Goal: Task Accomplishment & Management: Manage account settings

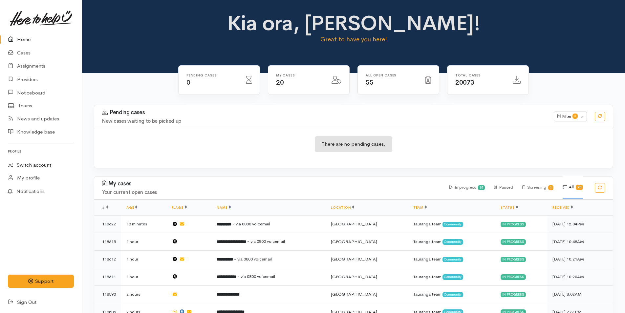
click at [42, 166] on link "Switch account" at bounding box center [41, 165] width 82 height 13
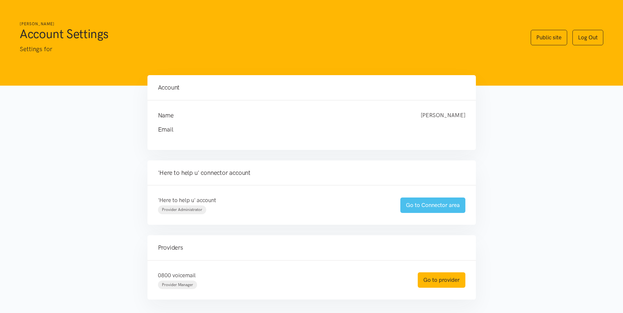
click at [456, 206] on link "Go to Connector area" at bounding box center [432, 205] width 65 height 15
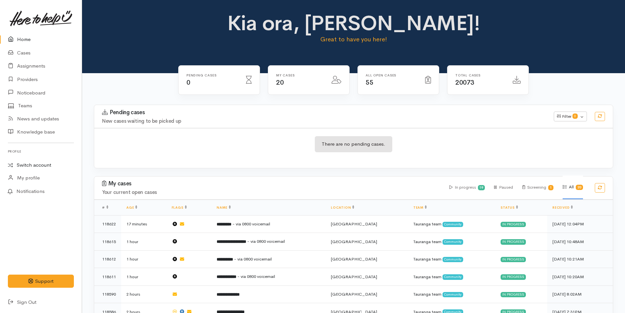
click at [47, 166] on link "Switch account" at bounding box center [41, 165] width 82 height 13
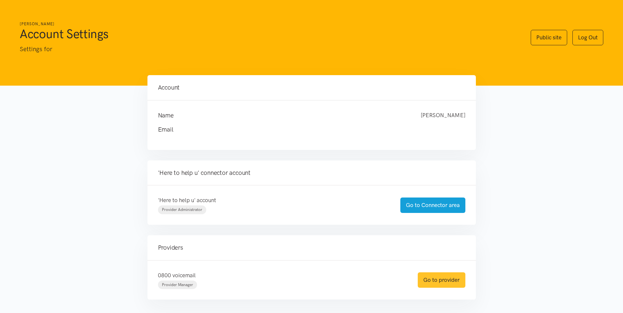
click at [457, 278] on link "Go to provider" at bounding box center [442, 280] width 48 height 15
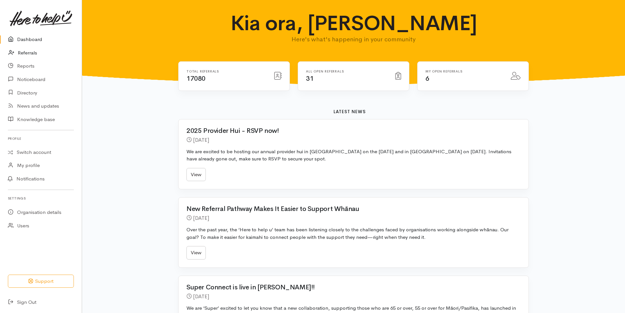
click at [29, 52] on link "Referrals" at bounding box center [41, 52] width 82 height 13
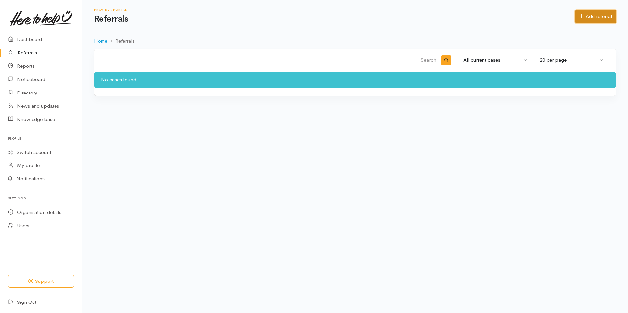
click at [603, 18] on link "Add referral" at bounding box center [595, 16] width 41 height 13
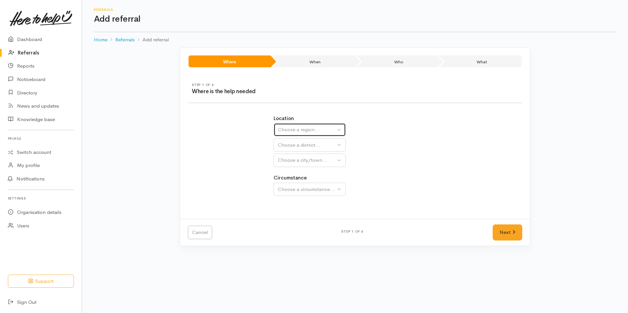
click at [304, 130] on div "Choose a region..." at bounding box center [307, 130] width 58 height 8
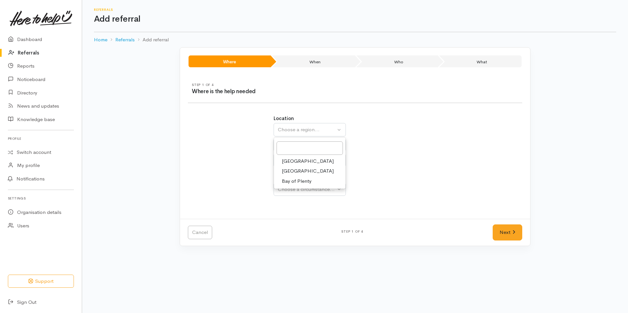
click at [300, 180] on span "Bay of Plenty" at bounding box center [297, 182] width 30 height 8
select select "4"
select select
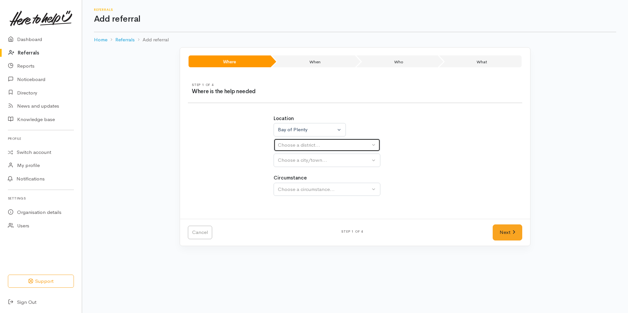
click at [295, 144] on div "Choose a district..." at bounding box center [324, 146] width 92 height 8
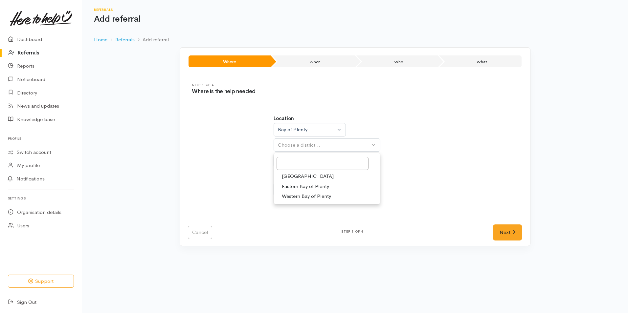
click at [294, 174] on span "[GEOGRAPHIC_DATA]" at bounding box center [308, 177] width 52 height 8
select select "6"
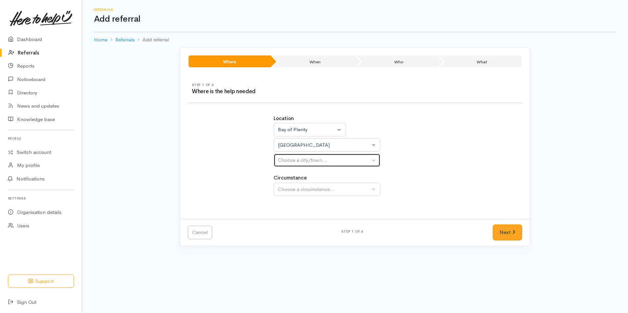
click at [296, 159] on div "Choose a city/town..." at bounding box center [324, 161] width 92 height 8
select select
click at [294, 158] on div "Choose a city/town..." at bounding box center [324, 161] width 92 height 8
click at [293, 189] on span "Tauranga" at bounding box center [308, 192] width 52 height 8
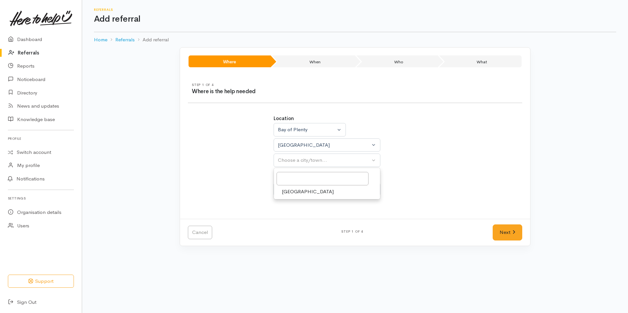
select select "4"
click at [295, 184] on button "Choose a circumstance..." at bounding box center [327, 189] width 107 height 13
click at [302, 219] on span "Community" at bounding box center [294, 221] width 25 height 8
select select "2"
click at [501, 228] on link "Next" at bounding box center [508, 233] width 30 height 16
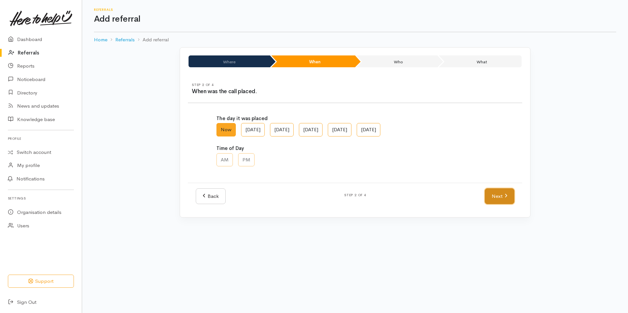
click at [502, 192] on link "Next" at bounding box center [500, 197] width 30 height 16
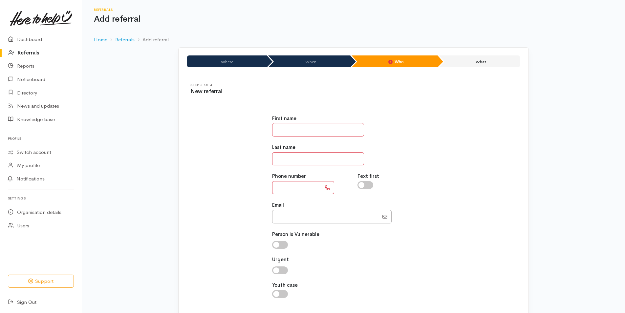
click at [291, 134] on input "text" at bounding box center [318, 129] width 92 height 13
type input "*****"
click at [289, 156] on input "text" at bounding box center [318, 158] width 92 height 13
type input "*"
drag, startPoint x: 298, startPoint y: 188, endPoint x: 294, endPoint y: 185, distance: 5.1
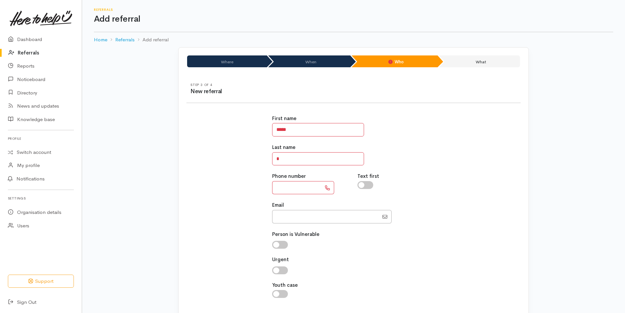
click at [298, 188] on input "text" at bounding box center [296, 187] width 49 height 13
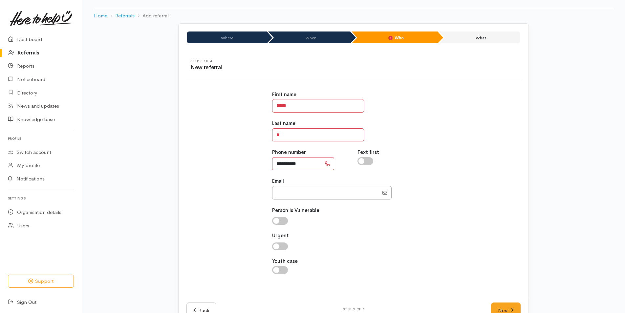
scroll to position [43, 0]
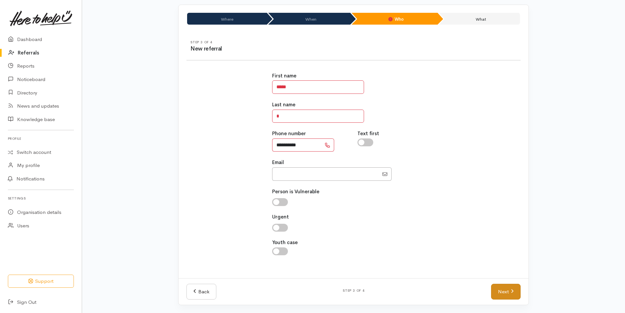
type input "**********"
click at [499, 289] on link "Next" at bounding box center [506, 292] width 30 height 16
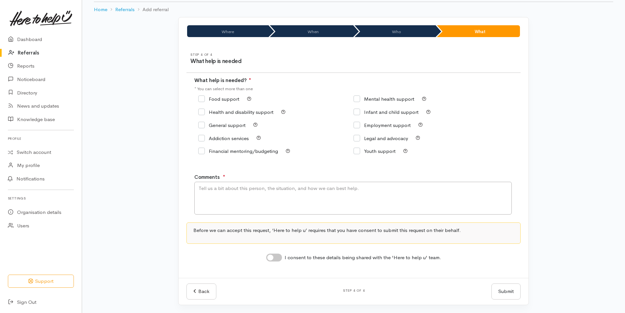
scroll to position [30, 0]
click at [203, 101] on input "Food support" at bounding box center [218, 99] width 41 height 5
checkbox input "true"
click at [210, 196] on textarea "Comments" at bounding box center [353, 198] width 318 height 33
type textarea "Food"
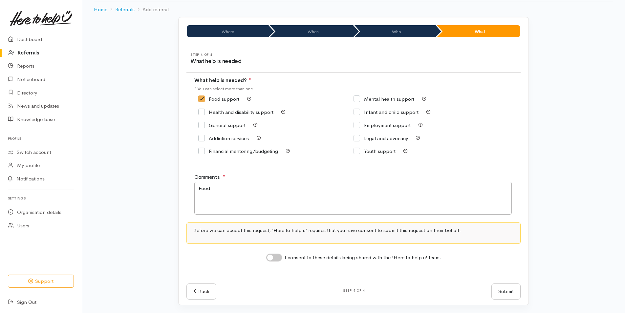
click at [279, 259] on input "I consent to these details being shared with the 'Here to help u' team." at bounding box center [274, 258] width 16 height 8
checkbox input "true"
click at [514, 293] on button "Submit" at bounding box center [506, 292] width 29 height 16
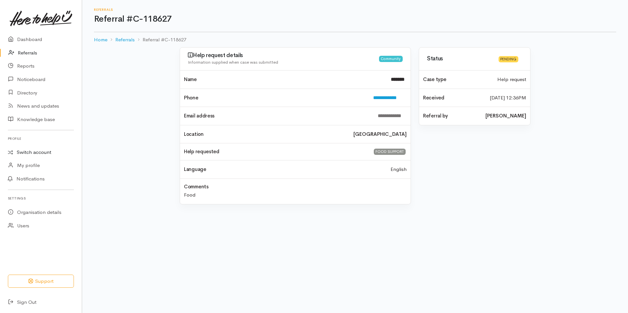
click at [38, 150] on link "Switch account" at bounding box center [41, 152] width 82 height 13
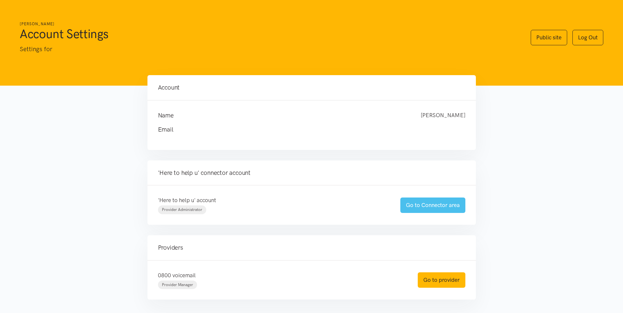
click at [424, 205] on link "Go to Connector area" at bounding box center [432, 205] width 65 height 15
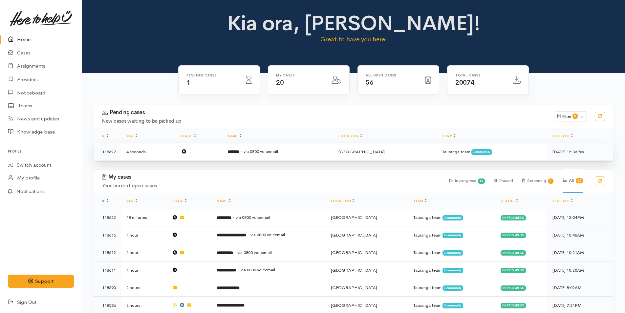
click at [278, 149] on span "- via 0800 voicemail" at bounding box center [259, 152] width 38 height 6
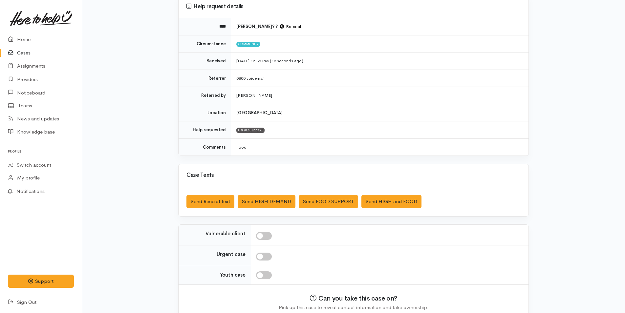
scroll to position [94, 0]
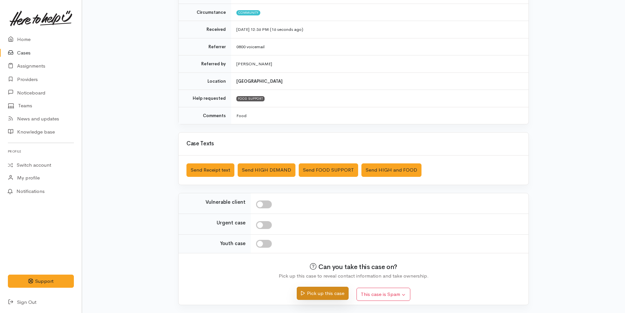
click at [333, 293] on button "Pick up this case" at bounding box center [323, 293] width 52 height 13
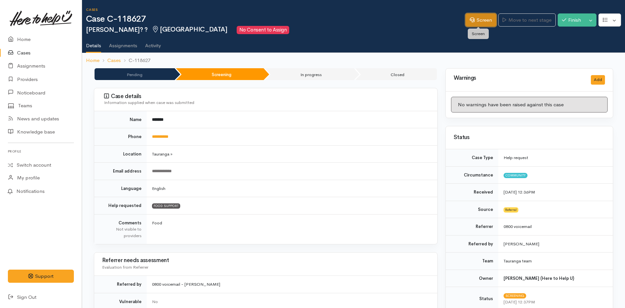
click at [487, 20] on link "Screen" at bounding box center [481, 19] width 31 height 13
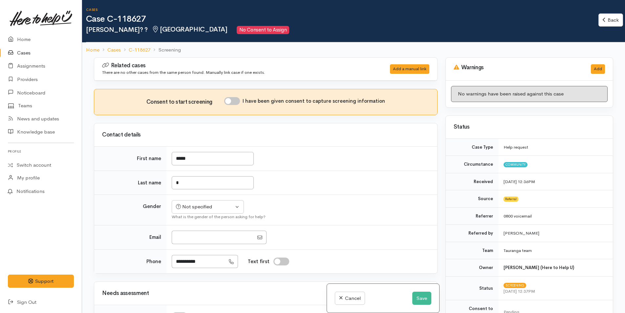
click at [237, 102] on input "I have been given consent to capture screening information" at bounding box center [232, 101] width 16 height 8
checkbox input "true"
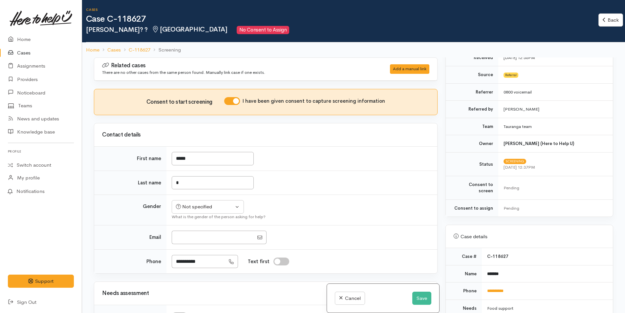
scroll to position [197, 0]
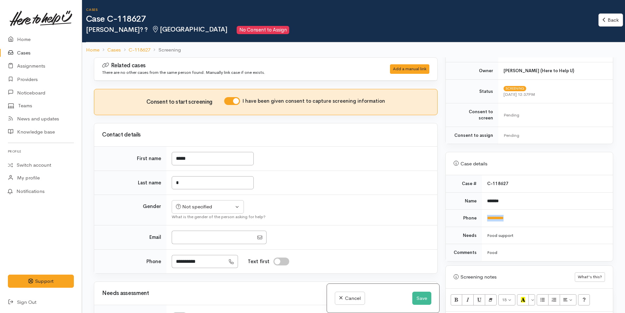
drag, startPoint x: 521, startPoint y: 211, endPoint x: 477, endPoint y: 218, distance: 44.3
click at [477, 218] on tr "**********" at bounding box center [529, 218] width 167 height 17
copy tr "**********"
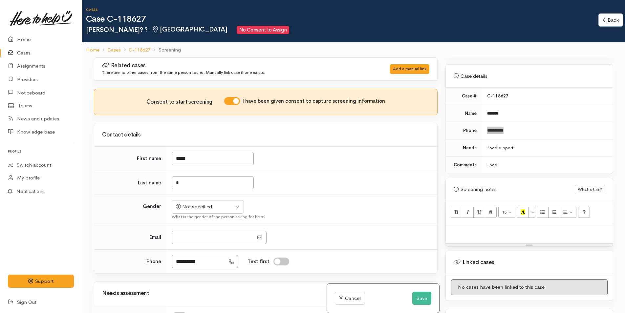
scroll to position [338, 0]
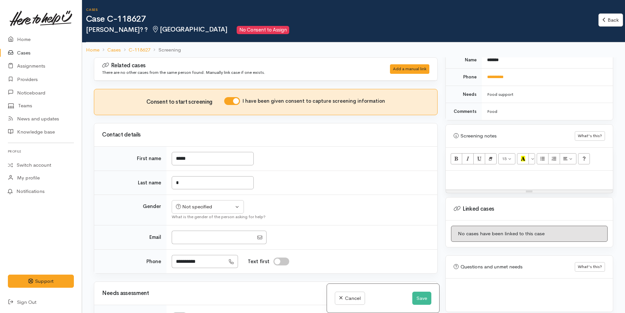
click at [463, 175] on p at bounding box center [529, 178] width 161 height 8
paste div
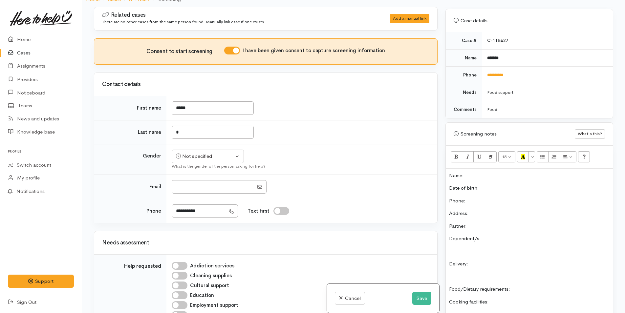
scroll to position [240, 0]
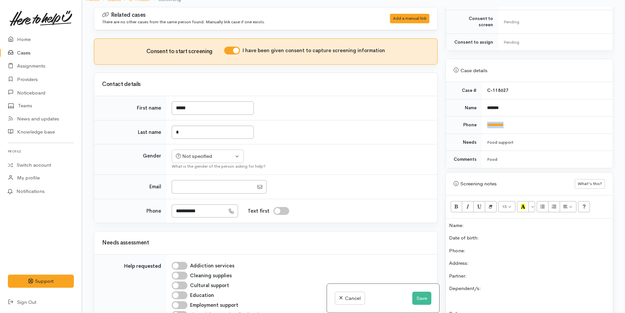
drag, startPoint x: 533, startPoint y: 119, endPoint x: 477, endPoint y: 121, distance: 56.2
click at [477, 121] on tr "**********" at bounding box center [529, 125] width 167 height 17
copy tr "**********"
click at [481, 247] on p "Phone:" at bounding box center [529, 251] width 161 height 8
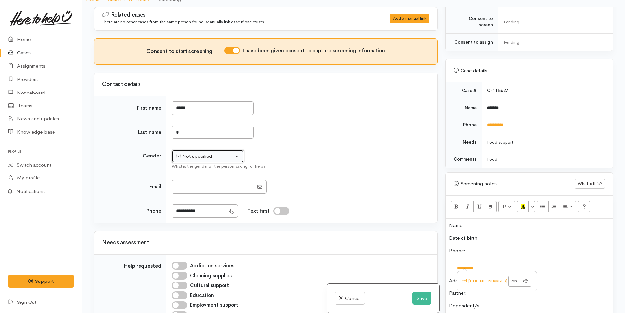
click at [222, 157] on div "Not specified" at bounding box center [205, 157] width 58 height 8
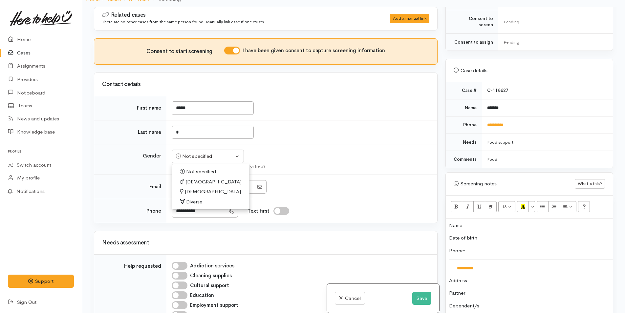
click at [195, 191] on span "Female" at bounding box center [213, 192] width 56 height 8
select select "Female"
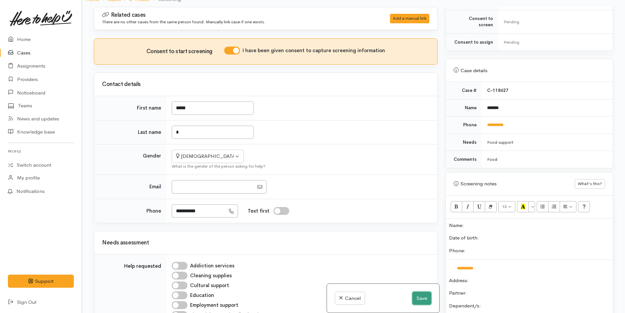
click at [418, 298] on button "Save" at bounding box center [421, 298] width 19 height 13
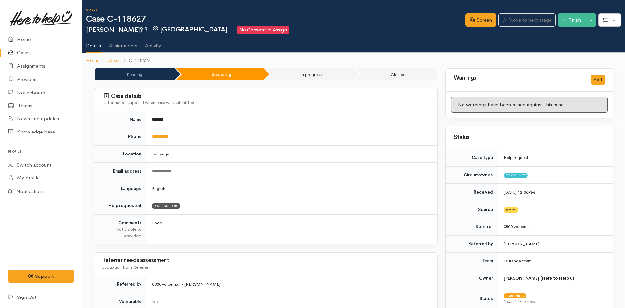
scroll to position [197, 0]
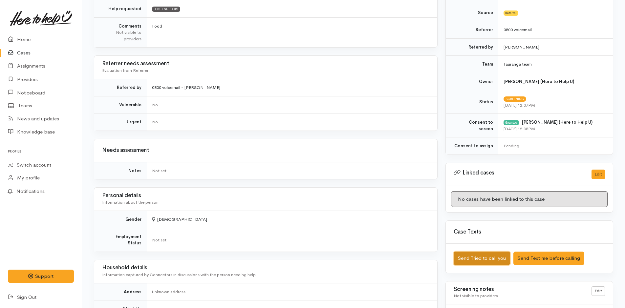
click at [481, 255] on button "Send Tried to call you" at bounding box center [482, 258] width 56 height 13
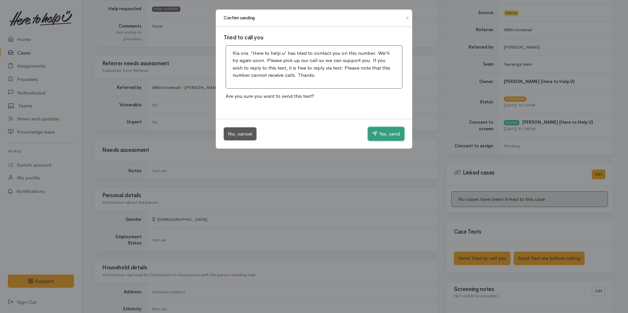
click at [388, 133] on button "Yes, send" at bounding box center [386, 134] width 36 height 14
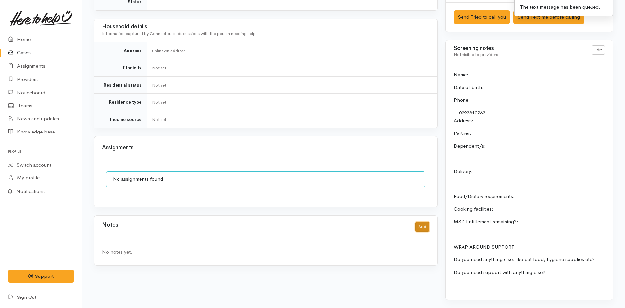
click at [423, 222] on button "Add" at bounding box center [422, 227] width 14 height 10
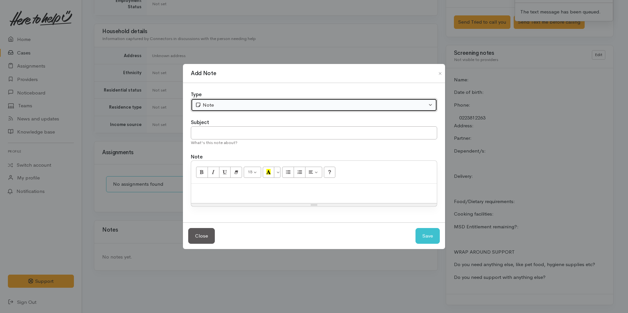
click at [227, 103] on div "Note" at bounding box center [311, 105] width 232 height 8
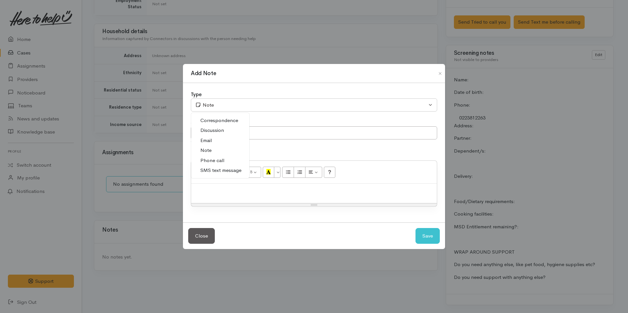
click at [220, 160] on span "Phone call" at bounding box center [212, 161] width 24 height 8
select select "3"
click at [257, 191] on p at bounding box center [313, 191] width 239 height 8
click at [294, 193] on p at bounding box center [313, 191] width 239 height 8
paste div
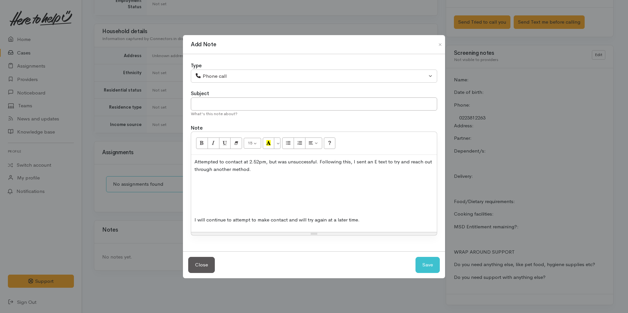
click at [213, 209] on p at bounding box center [313, 208] width 239 height 8
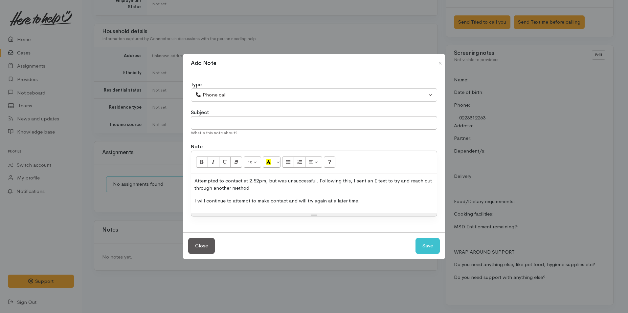
click at [261, 183] on p "Attempted to contact at 2.52pm, but was unsuccessful. Following this, I sent an…" at bounding box center [313, 184] width 239 height 15
click at [427, 244] on button "Save" at bounding box center [427, 246] width 24 height 16
select select "1"
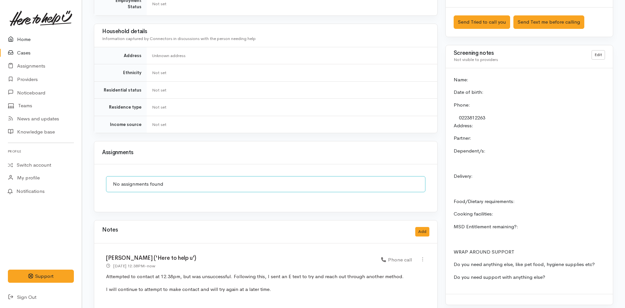
click at [24, 35] on link "Home" at bounding box center [41, 39] width 82 height 13
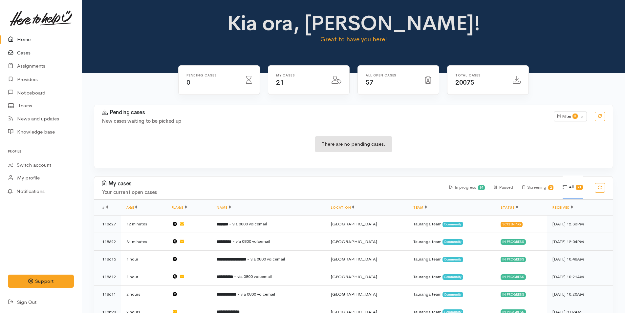
click at [27, 51] on link "Cases" at bounding box center [41, 52] width 82 height 13
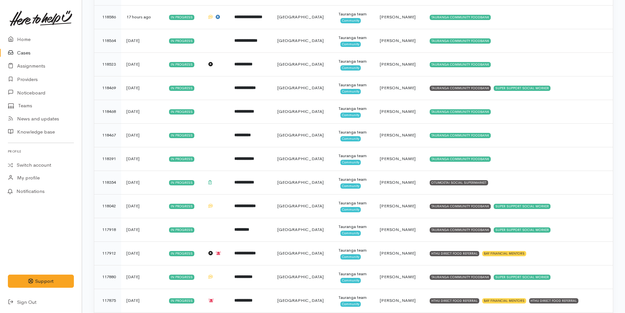
scroll to position [295, 0]
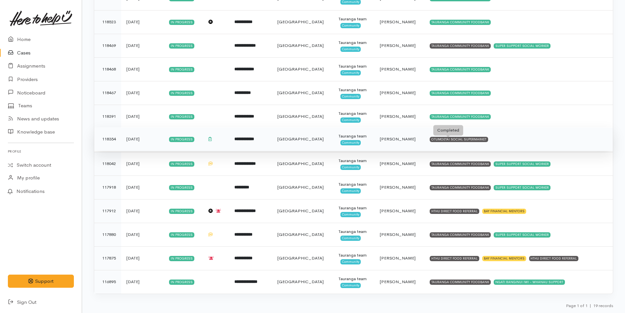
click at [449, 139] on div "OTUMOETAI SOCIAL SUPERMARKET" at bounding box center [459, 139] width 58 height 5
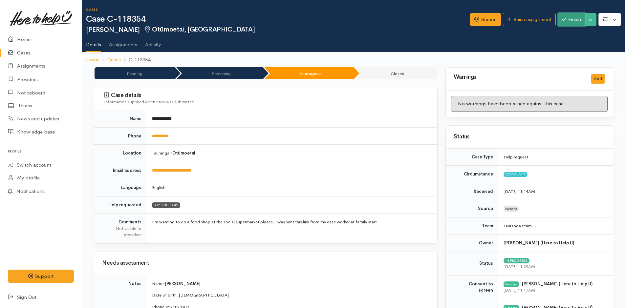
click at [575, 20] on button "Finish" at bounding box center [572, 19] width 28 height 13
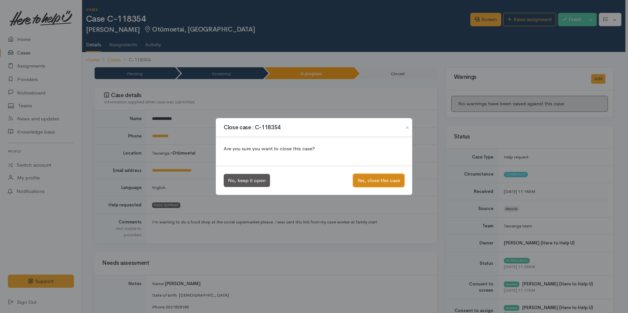
drag, startPoint x: 386, startPoint y: 183, endPoint x: 338, endPoint y: 181, distance: 47.3
click at [386, 183] on button "Yes, close this case" at bounding box center [378, 180] width 51 height 13
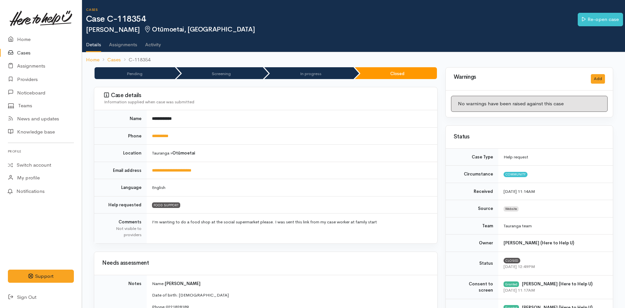
click at [28, 51] on link "Cases" at bounding box center [41, 52] width 82 height 13
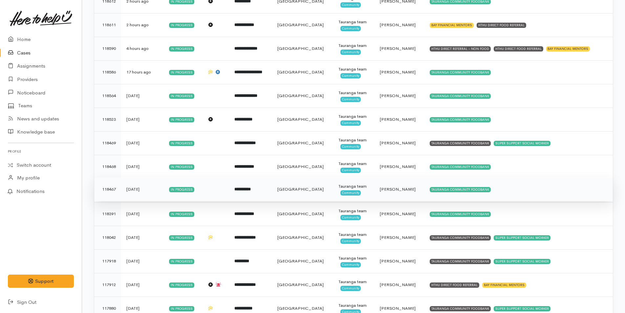
scroll to position [271, 0]
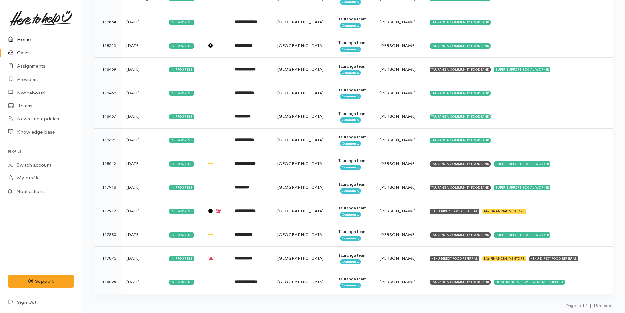
click at [28, 38] on link "Home" at bounding box center [41, 39] width 82 height 13
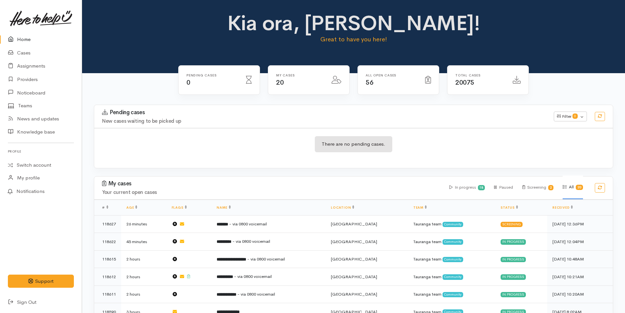
click at [26, 37] on link "Home" at bounding box center [41, 39] width 82 height 13
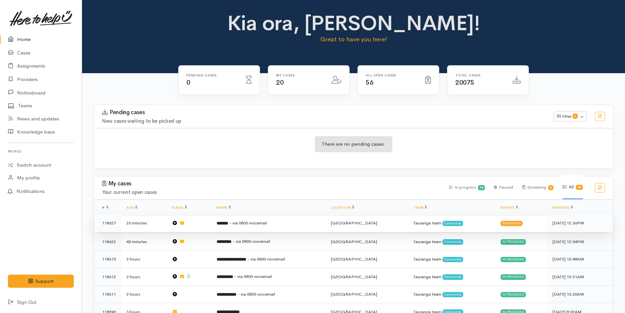
click at [264, 218] on td "******* - via 0800 voicemail" at bounding box center [269, 223] width 114 height 18
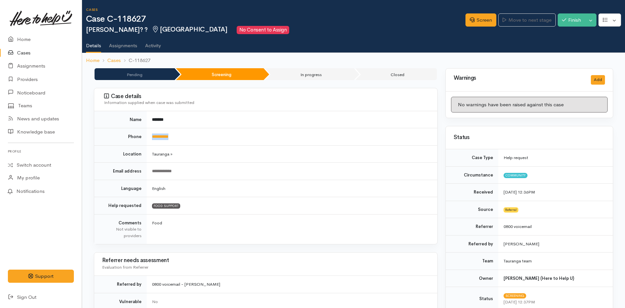
drag, startPoint x: 191, startPoint y: 144, endPoint x: 147, endPoint y: 139, distance: 44.0
click at [148, 139] on td "**********" at bounding box center [292, 136] width 291 height 17
copy link "**********"
click at [485, 20] on link "Screen" at bounding box center [481, 19] width 31 height 13
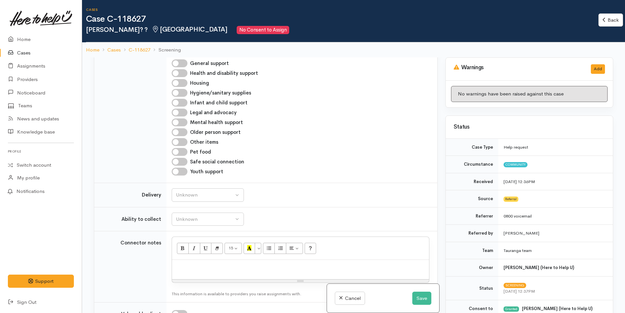
scroll to position [394, 0]
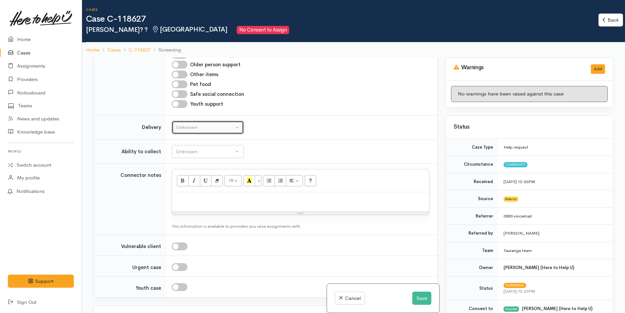
click at [216, 125] on div "Unknown" at bounding box center [205, 128] width 58 height 8
click at [188, 188] on link "No" at bounding box center [208, 189] width 72 height 10
select select "1"
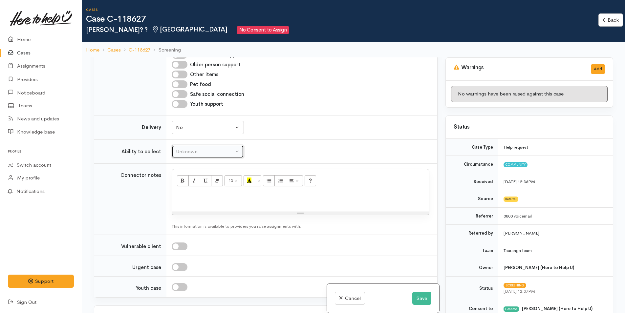
click at [199, 153] on div "Unknown" at bounding box center [205, 152] width 58 height 8
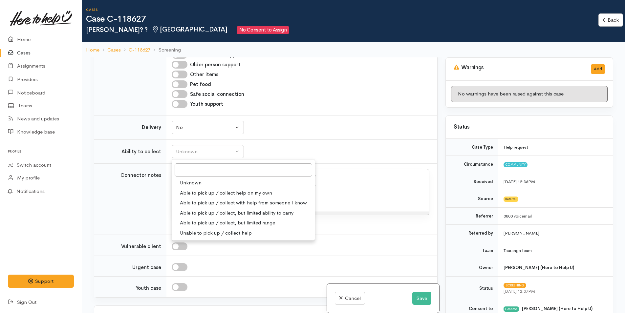
click at [201, 189] on span "Able to pick up / collect help on my own" at bounding box center [226, 193] width 92 height 8
select select "2"
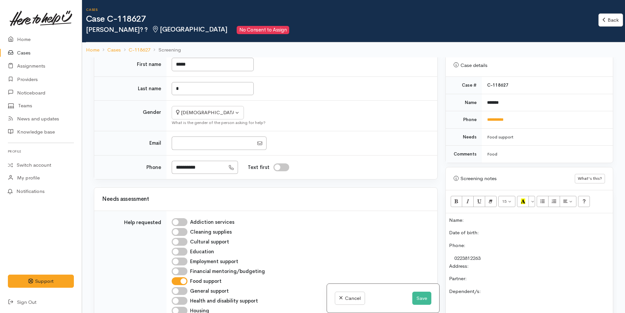
scroll to position [0, 0]
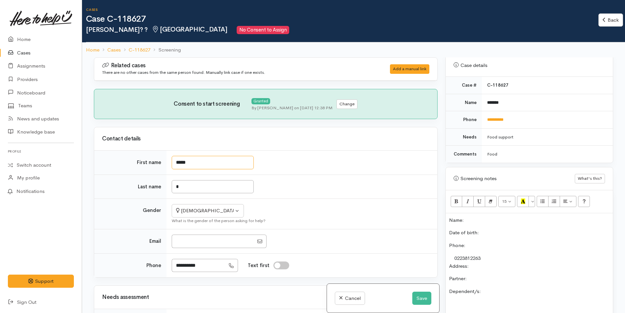
click at [198, 162] on input "*****" at bounding box center [213, 162] width 82 height 13
type input "****"
click at [188, 187] on input "*" at bounding box center [213, 186] width 82 height 13
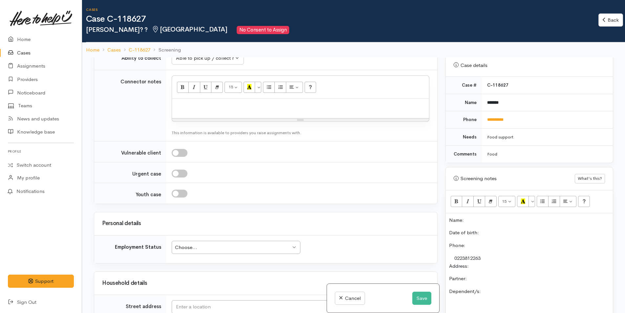
scroll to position [558, 0]
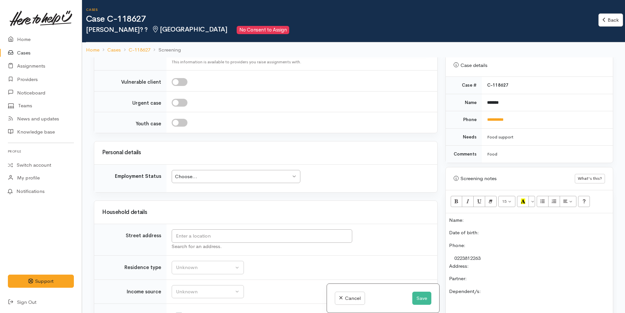
click at [223, 178] on div "Choose..." at bounding box center [233, 177] width 116 height 8
type input "********"
click at [225, 236] on input "text" at bounding box center [262, 236] width 181 height 13
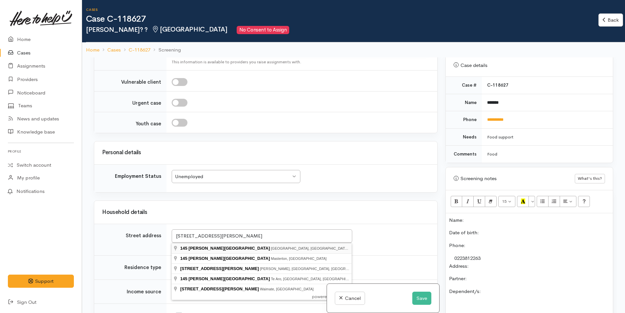
type input "145 Dickson Road, Papamoa Beach, Tauranga, New Zealand"
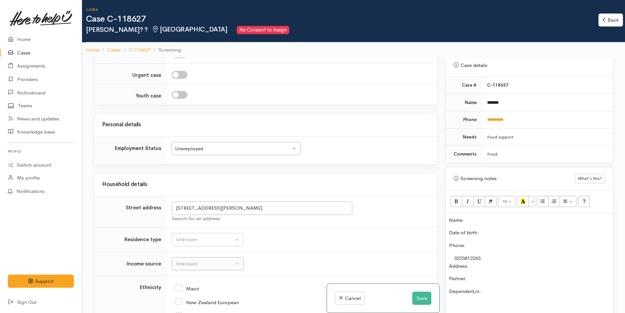
scroll to position [624, 0]
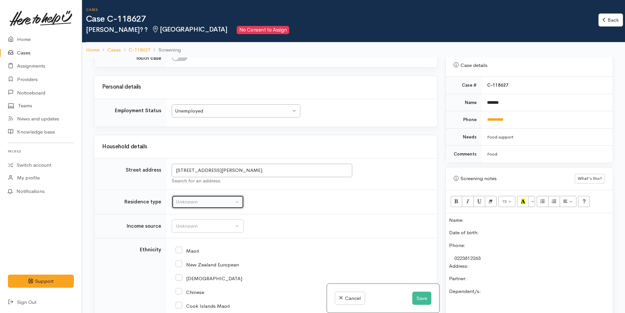
click at [194, 202] on div "Unknown" at bounding box center [205, 202] width 58 height 8
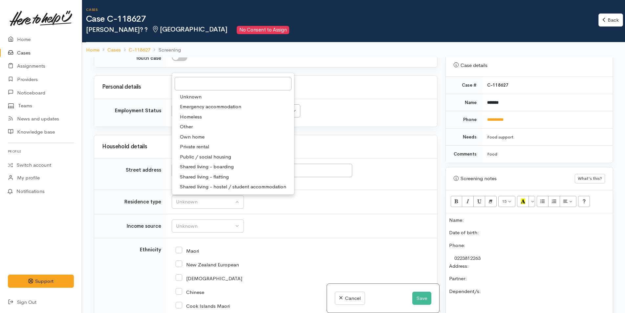
click at [208, 144] on span "Private rental" at bounding box center [194, 147] width 29 height 8
select select "2"
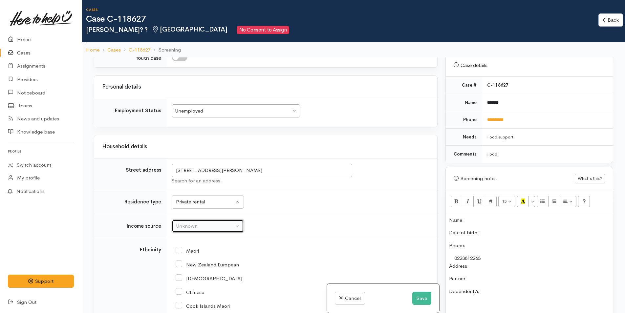
click at [204, 227] on div "Unknown" at bounding box center [205, 227] width 58 height 8
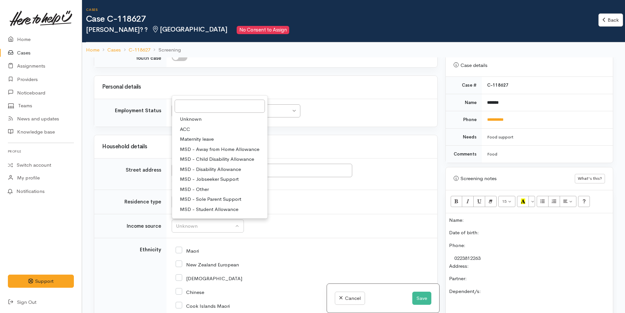
click at [204, 188] on span "MSD - Other" at bounding box center [194, 190] width 29 height 8
select select "6"
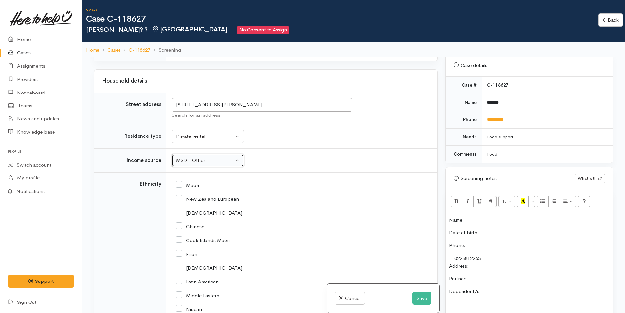
scroll to position [788, 0]
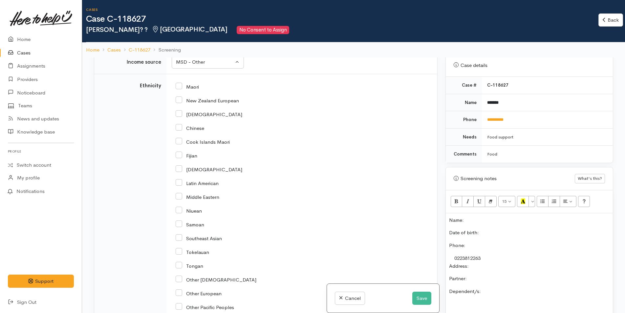
click at [178, 85] on input "Maori" at bounding box center [187, 86] width 23 height 6
checkbox input "true"
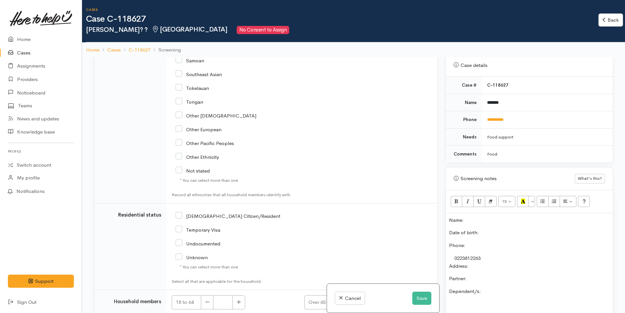
scroll to position [1017, 0]
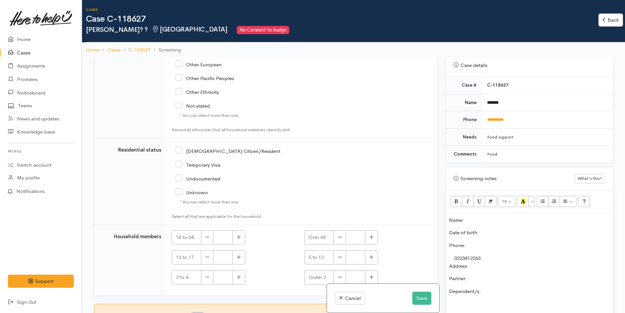
click at [180, 148] on div "[DEMOGRAPHIC_DATA] Citizen/Resident" at bounding box center [228, 151] width 105 height 6
click at [179, 150] on input "[DEMOGRAPHIC_DATA] Citizen/Resident" at bounding box center [228, 151] width 105 height 6
checkbox input "true"
click at [236, 239] on button "button" at bounding box center [239, 238] width 13 height 14
click at [237, 239] on icon "button" at bounding box center [239, 237] width 4 height 5
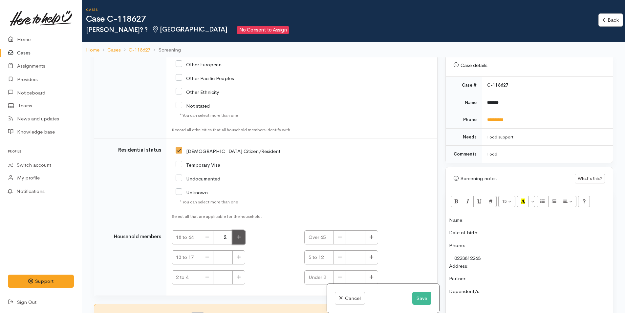
click at [237, 239] on icon "button" at bounding box center [239, 237] width 4 height 5
type input "3"
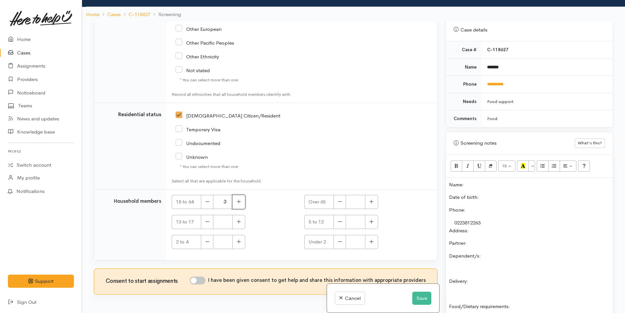
scroll to position [57, 0]
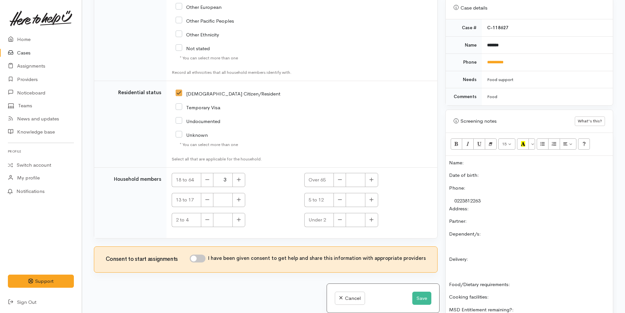
click at [201, 260] on input "I have been given consent to get help and share this information with appropria…" at bounding box center [198, 259] width 16 height 8
checkbox input "true"
click at [418, 298] on button "Save" at bounding box center [421, 298] width 19 height 13
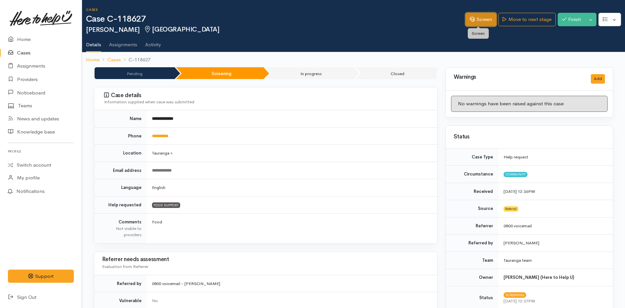
click at [485, 21] on link "Screen" at bounding box center [481, 19] width 31 height 13
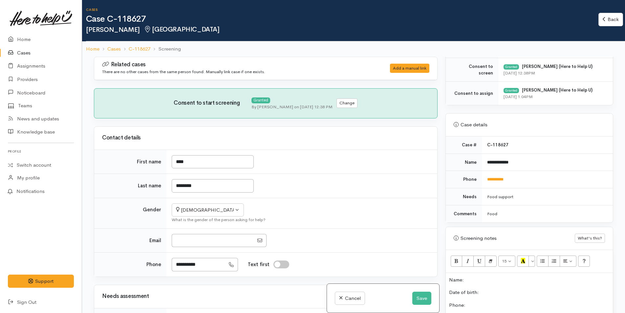
scroll to position [296, 0]
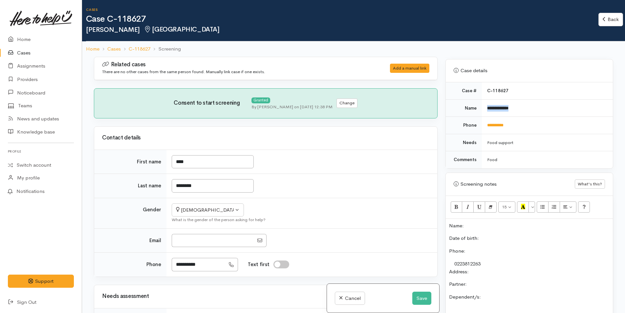
drag, startPoint x: 522, startPoint y: 110, endPoint x: 484, endPoint y: 112, distance: 37.8
click at [484, 112] on td "**********" at bounding box center [547, 108] width 131 height 17
copy b "**********"
click at [483, 229] on p "Name:" at bounding box center [529, 226] width 161 height 8
paste div
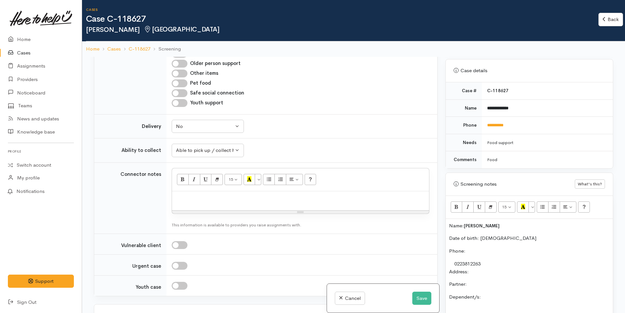
scroll to position [558, 0]
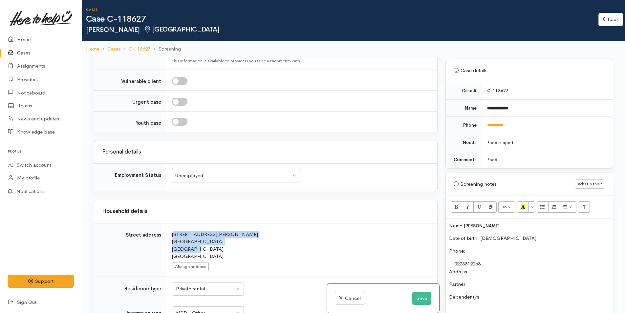
drag, startPoint x: 194, startPoint y: 248, endPoint x: 168, endPoint y: 234, distance: 29.4
click at [168, 234] on td "Search for an address. [STREET_ADDRESS][PERSON_NAME] Change address" at bounding box center [302, 250] width 271 height 54
copy div "[STREET_ADDRESS][PERSON_NAME]"
click at [503, 270] on p "Address:" at bounding box center [529, 272] width 161 height 8
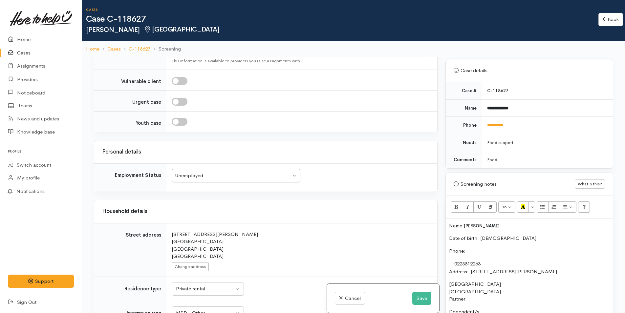
click at [489, 298] on p "Partner:" at bounding box center [529, 300] width 161 height 8
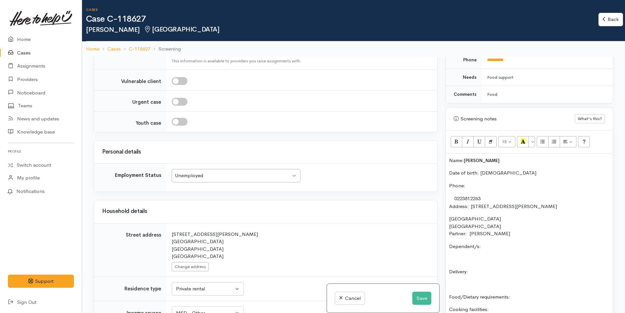
scroll to position [361, 0]
click at [500, 246] on p "Dependent/s:" at bounding box center [529, 247] width 161 height 8
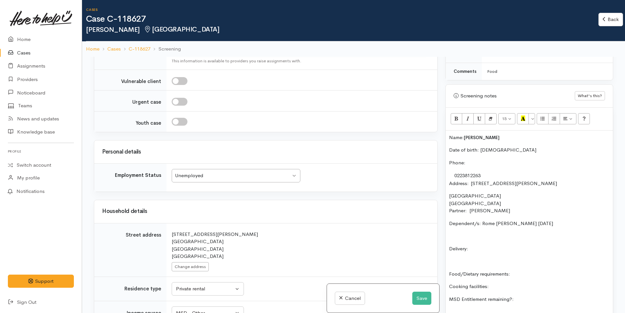
scroll to position [394, 0]
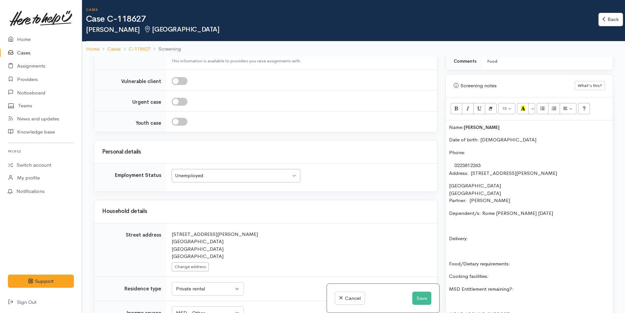
click at [493, 241] on p "Delivery:" at bounding box center [529, 239] width 161 height 8
click at [524, 262] on p "Food/Dietary requirements:" at bounding box center [529, 264] width 161 height 8
click at [518, 274] on p "Cooking facilities:" at bounding box center [529, 277] width 161 height 8
click at [542, 287] on p "MSD Entitlement remaining?:" at bounding box center [529, 290] width 161 height 8
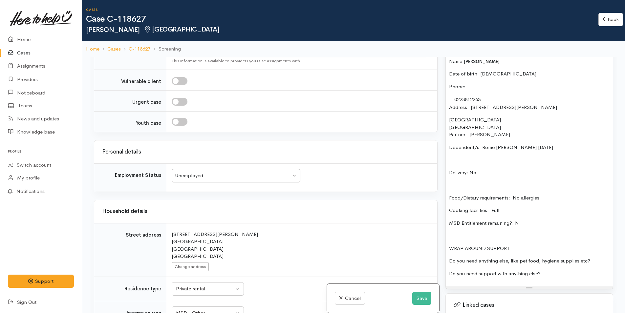
scroll to position [493, 0]
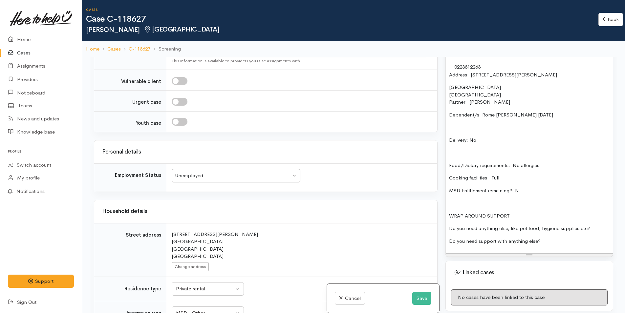
click at [607, 228] on p "Do you need anything else, like pet food, hygiene supplies etc?" at bounding box center [529, 229] width 161 height 8
click at [574, 238] on p "Do you need support with anything else?" at bounding box center [529, 242] width 161 height 8
click at [560, 165] on p "Food/Dietary requirements: No allergies" at bounding box center [529, 166] width 161 height 8
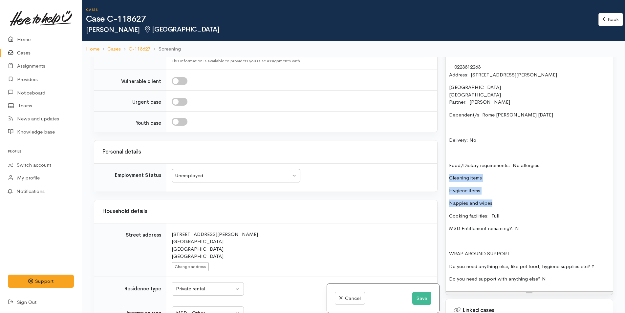
drag, startPoint x: 497, startPoint y: 201, endPoint x: 440, endPoint y: 175, distance: 62.0
click at [440, 175] on div "Related cases There are no other cases from the same person found. Manually lin…" at bounding box center [353, 213] width 527 height 313
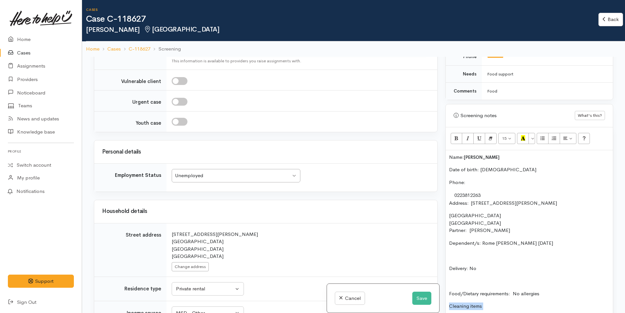
scroll to position [361, 0]
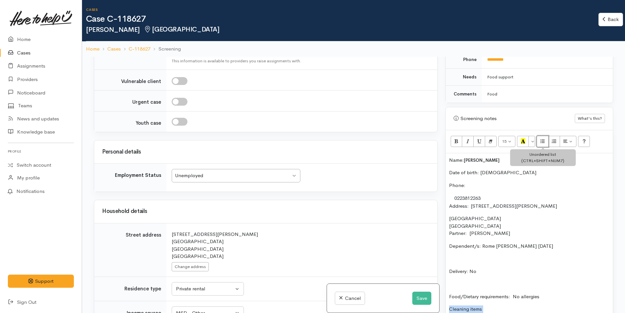
click at [543, 139] on icon "Unordered list (CTRL+SHIFT+NUM7)" at bounding box center [543, 141] width 4 height 6
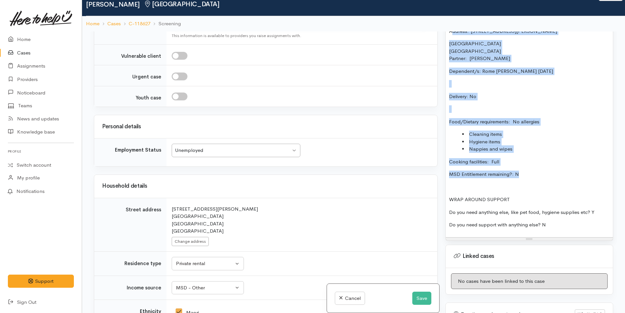
scroll to position [507, 0]
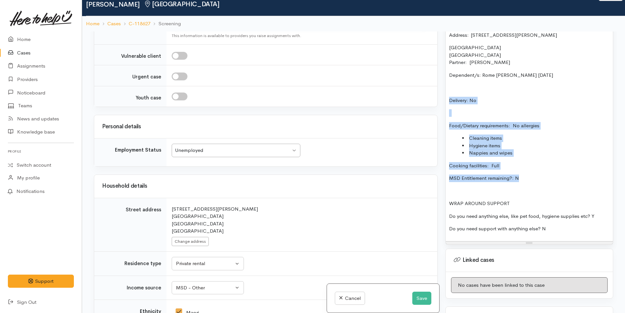
drag, startPoint x: 528, startPoint y: 161, endPoint x: 510, endPoint y: 82, distance: 80.8
click at [510, 82] on div "Name: Ezra Gillbert Date of birth: 2/7/2003 Phone:  0223812263 Address:  145 Di…" at bounding box center [529, 111] width 167 height 259
click at [552, 130] on div "Name: Ezra Gillbert Date of birth: 2/7/2003 Phone:  0223812263 Address:  145 Di…" at bounding box center [529, 111] width 167 height 259
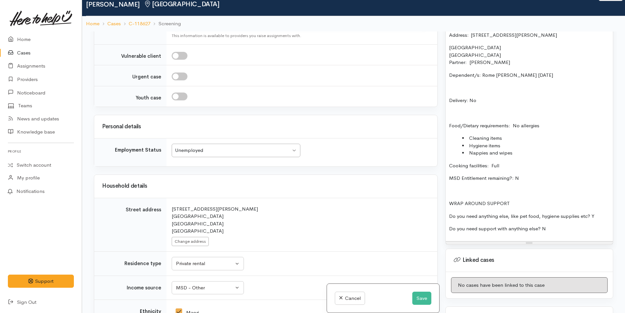
drag, startPoint x: 525, startPoint y: 174, endPoint x: 527, endPoint y: 179, distance: 5.1
click at [526, 174] on div "Name: Ezra Gillbert Date of birth: 2/7/2003 Phone:  0223812263 Address:  145 Di…" at bounding box center [529, 111] width 167 height 259
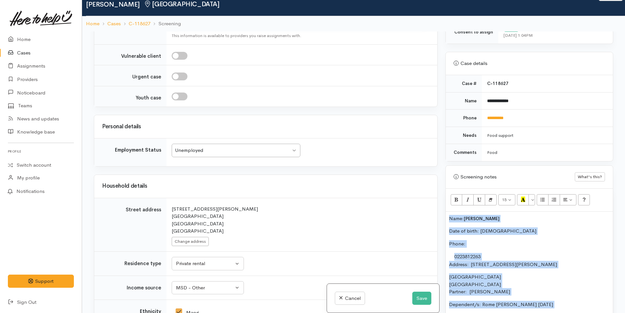
scroll to position [195, 0]
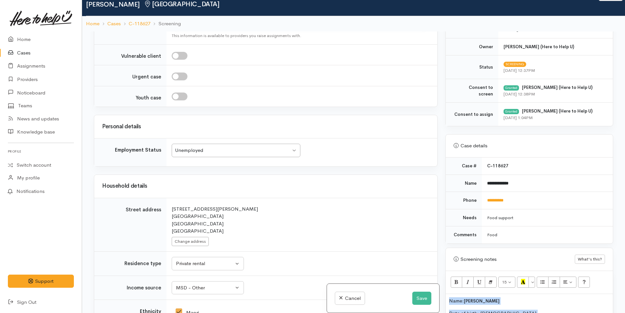
drag, startPoint x: 527, startPoint y: 179, endPoint x: 443, endPoint y: 257, distance: 114.1
click at [443, 257] on div "Warnings Add No warnings have been raised against this case Add Warning Title ●…" at bounding box center [530, 188] width 176 height 313
copy div "Name: Ezra Gillbert Date of birth: 2/7/2003 Phone:  0223812263 Address:  145 Di…"
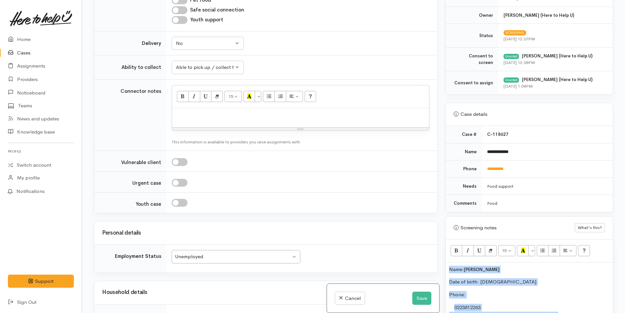
scroll to position [387, 0]
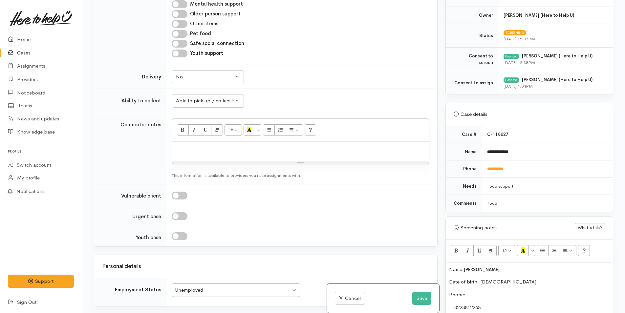
click at [187, 145] on p at bounding box center [300, 149] width 251 height 8
paste div
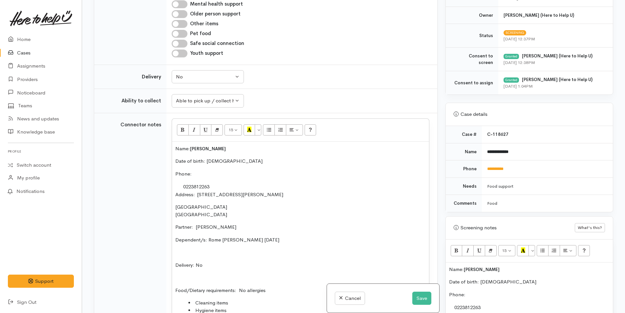
scroll to position [420, 0]
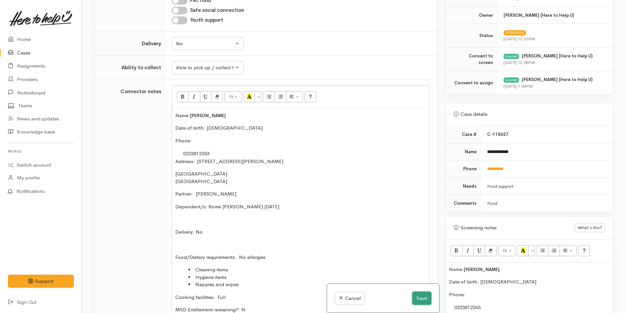
click at [424, 300] on button "Save" at bounding box center [421, 298] width 19 height 13
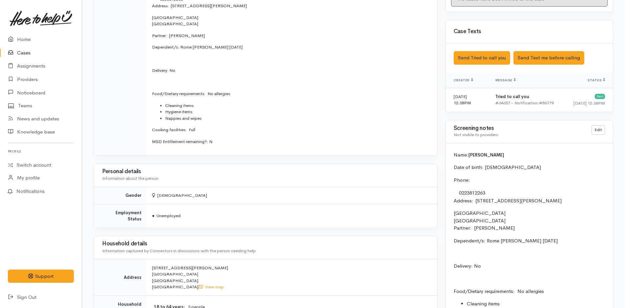
scroll to position [460, 0]
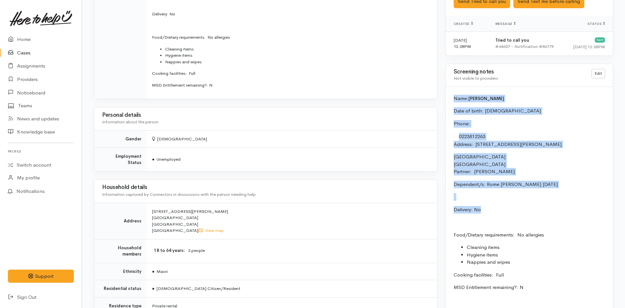
drag, startPoint x: 502, startPoint y: 213, endPoint x: 446, endPoint y: 97, distance: 129.4
click at [446, 97] on div "Name: [PERSON_NAME] Date of birth: [DEMOGRAPHIC_DATA] Phone:  0223812263 Addres…" at bounding box center [529, 221] width 167 height 268
copy div "Name: [PERSON_NAME] Date of birth: [DEMOGRAPHIC_DATA] Phone:  0223812263 Addres…"
click at [452, 100] on div "Name: [PERSON_NAME] Date of birth: [DEMOGRAPHIC_DATA] Phone:  0223812263 Addres…" at bounding box center [529, 221] width 167 height 268
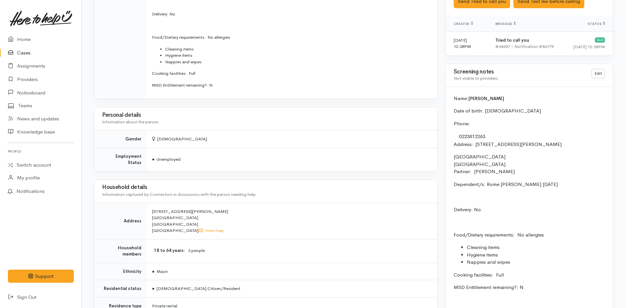
click at [454, 98] on div "Name: [PERSON_NAME] Date of birth: [DEMOGRAPHIC_DATA] Phone:  0223812263 Addres…" at bounding box center [529, 221] width 167 height 268
click at [603, 73] on link "Edit" at bounding box center [598, 74] width 13 height 10
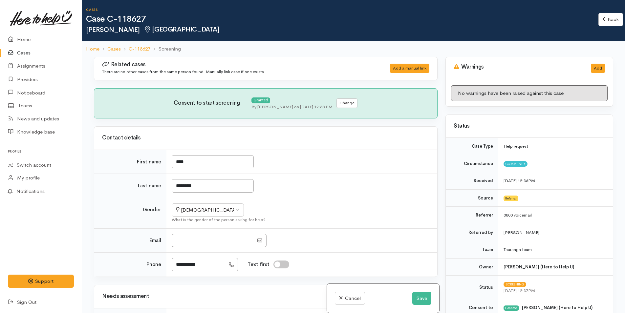
scroll to position [329, 0]
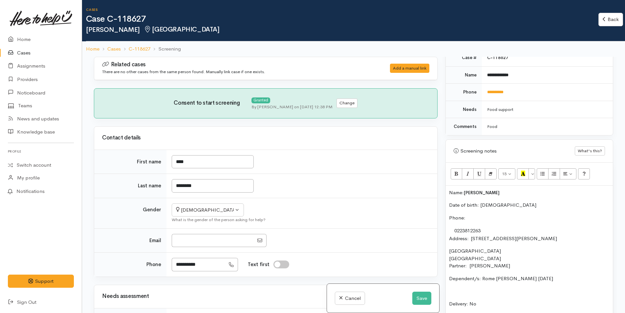
click at [448, 191] on div "Name: [PERSON_NAME] Date of birth: [DEMOGRAPHIC_DATA] Phone:  0223812263 Addres…" at bounding box center [529, 315] width 167 height 259
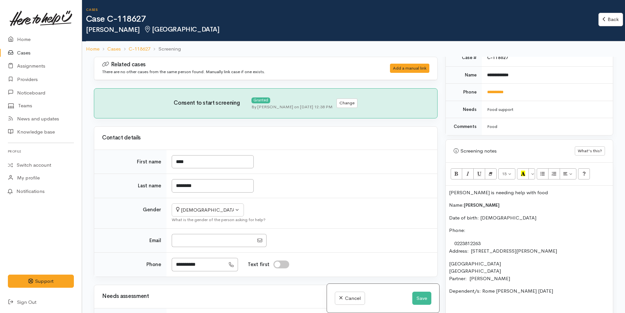
click at [529, 190] on p "[PERSON_NAME] is needing help with food" at bounding box center [529, 193] width 161 height 8
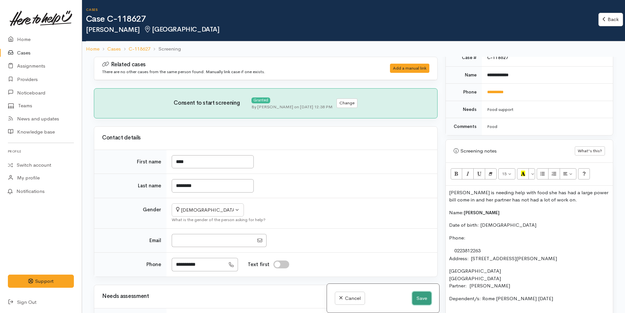
click at [421, 299] on button "Save" at bounding box center [421, 298] width 19 height 13
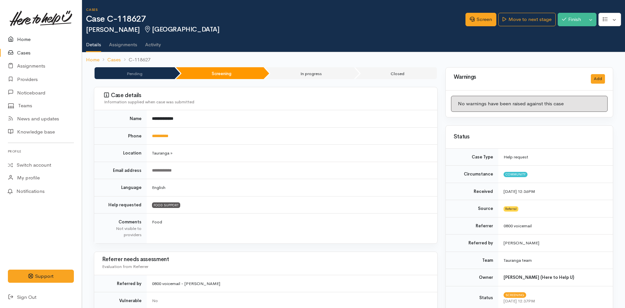
click at [29, 40] on link "Home" at bounding box center [41, 39] width 82 height 13
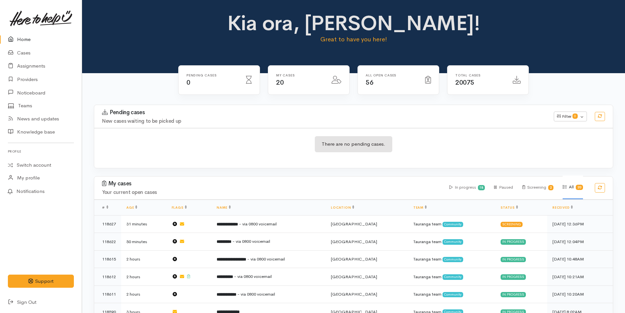
click at [23, 37] on link "Home" at bounding box center [41, 39] width 82 height 13
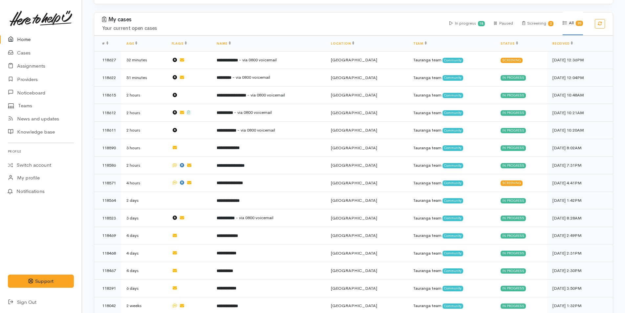
click at [23, 37] on link "Home" at bounding box center [41, 39] width 82 height 13
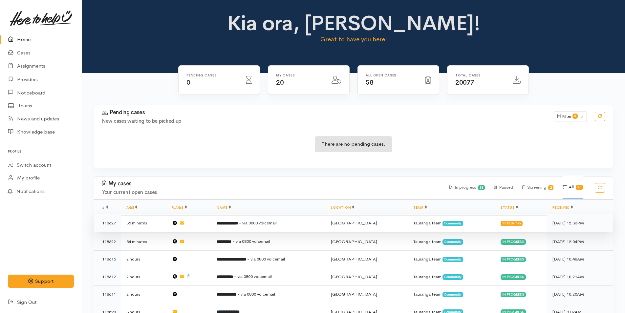
click at [307, 222] on td "**********" at bounding box center [269, 223] width 114 height 18
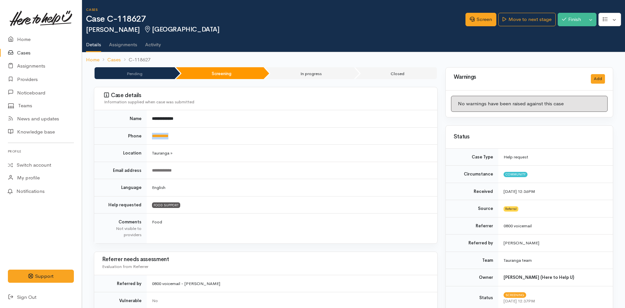
drag, startPoint x: 184, startPoint y: 137, endPoint x: 146, endPoint y: 138, distance: 38.1
click at [146, 138] on tr "**********" at bounding box center [265, 135] width 343 height 17
copy tr "**********"
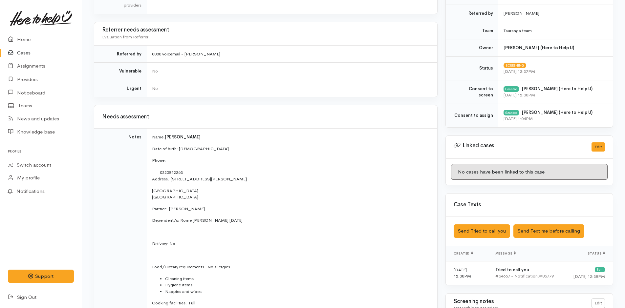
scroll to position [394, 0]
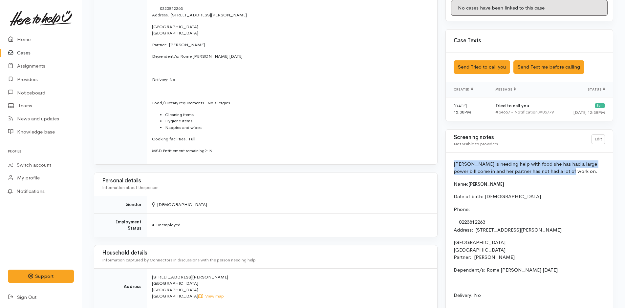
drag, startPoint x: 566, startPoint y: 172, endPoint x: 445, endPoint y: 162, distance: 121.0
click at [446, 162] on div "Screening notes Not visible to providers Edit [PERSON_NAME] is needing help wit…" at bounding box center [530, 290] width 168 height 323
copy p "[PERSON_NAME] is needing help with food she has had a large power bill come in …"
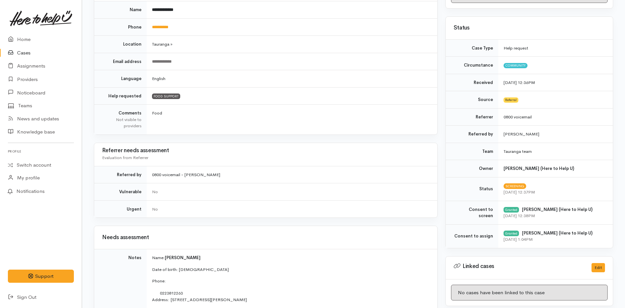
scroll to position [0, 0]
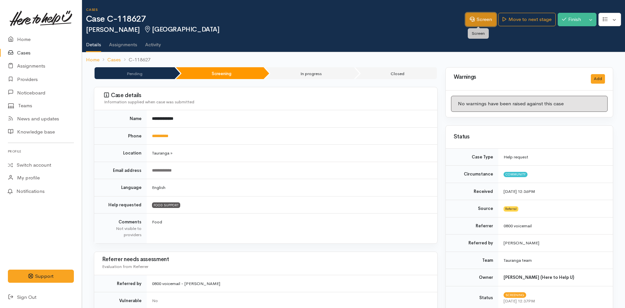
click at [488, 16] on link "Screen" at bounding box center [481, 19] width 31 height 13
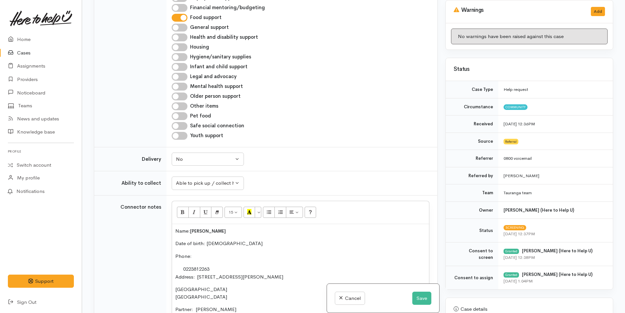
scroll to position [263, 0]
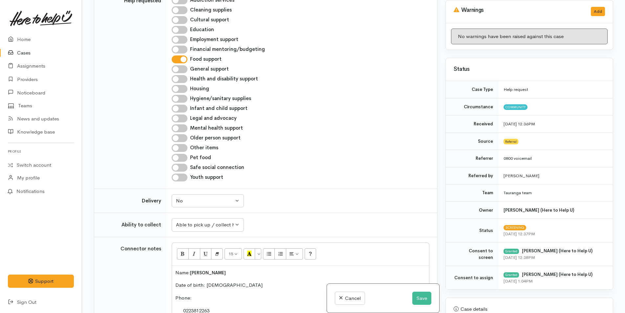
click at [183, 106] on input "Infant and child support" at bounding box center [180, 109] width 16 height 8
checkbox input "true"
click at [181, 147] on input "Other items" at bounding box center [180, 148] width 16 height 8
checkbox input "true"
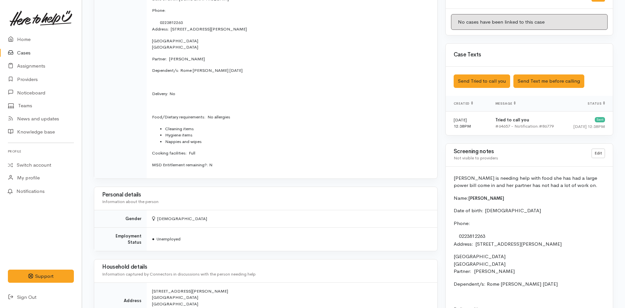
scroll to position [427, 0]
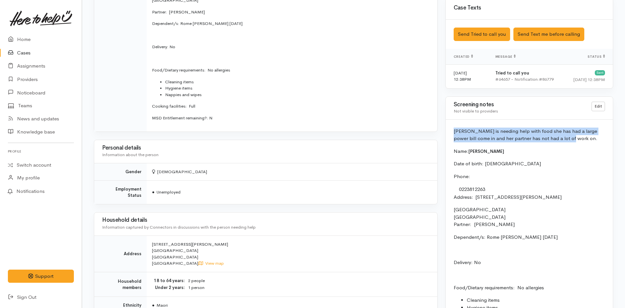
drag, startPoint x: 562, startPoint y: 140, endPoint x: 446, endPoint y: 133, distance: 116.2
click at [446, 133] on div "Ezra is needing help with food she has had a large power bill come in and her p…" at bounding box center [529, 264] width 167 height 288
copy p "Ezra is needing help with food she has had a large power bill come in and her p…"
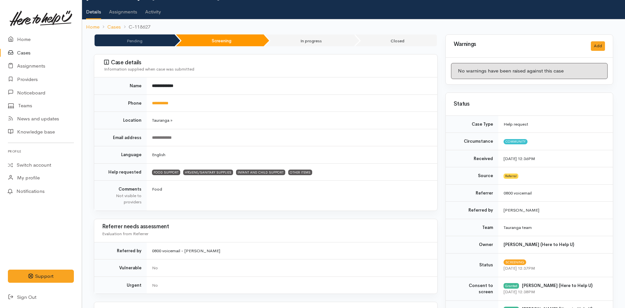
scroll to position [0, 0]
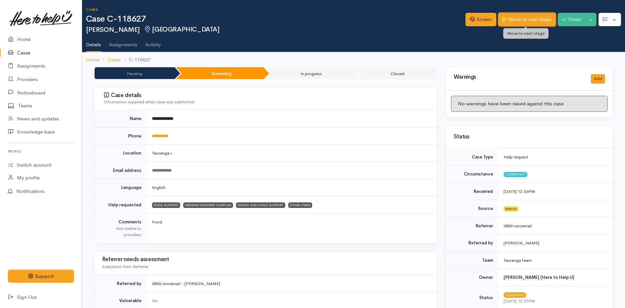
click at [529, 21] on link "Move to next stage" at bounding box center [527, 19] width 57 height 13
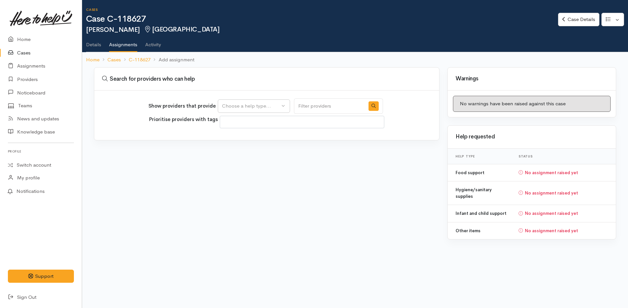
select select
click at [239, 106] on div "Choose a help type..." at bounding box center [251, 106] width 58 height 8
click at [243, 136] on span "Food support" at bounding box center [241, 138] width 31 height 8
select select "3"
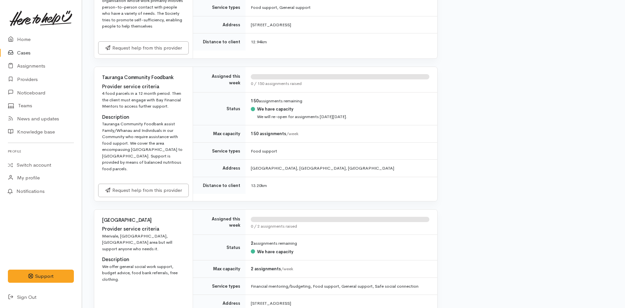
scroll to position [952, 0]
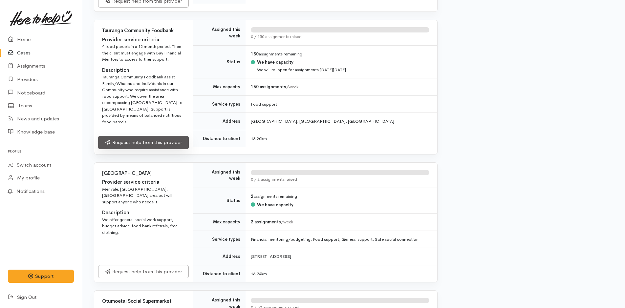
click at [174, 145] on link "Request help from this provider" at bounding box center [143, 142] width 91 height 13
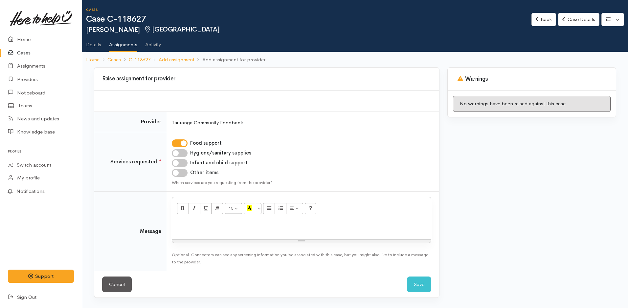
click at [183, 154] on input "Hygiene/sanitary supplies" at bounding box center [180, 153] width 16 height 8
checkbox input "true"
click at [182, 163] on input "Infant and child support" at bounding box center [180, 163] width 16 height 8
checkbox input "true"
click at [181, 175] on input "Other items" at bounding box center [180, 173] width 16 height 8
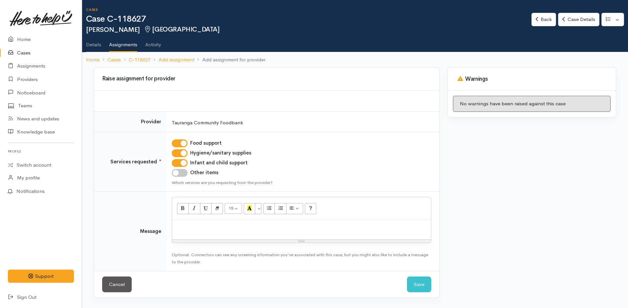
checkbox input "true"
click at [203, 233] on div at bounding box center [301, 229] width 259 height 19
paste div
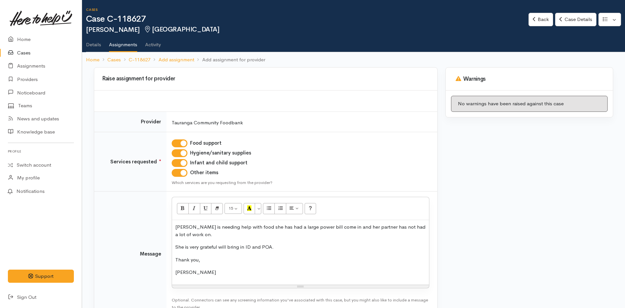
scroll to position [43, 0]
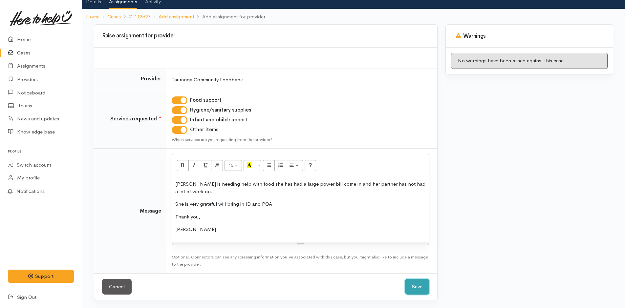
click at [419, 286] on button "Save" at bounding box center [417, 287] width 24 height 16
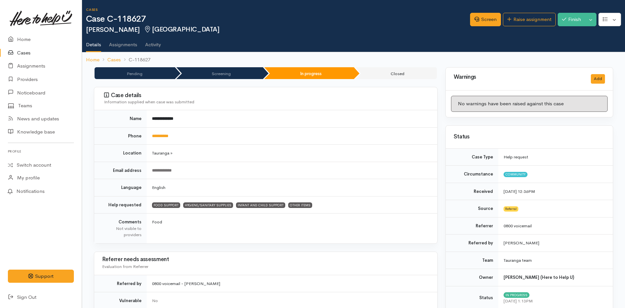
click at [28, 39] on link "Home" at bounding box center [41, 39] width 82 height 13
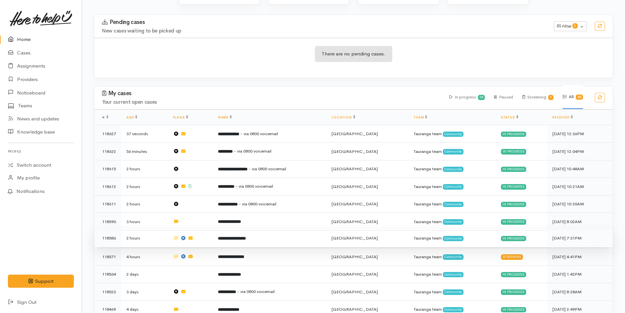
scroll to position [164, 0]
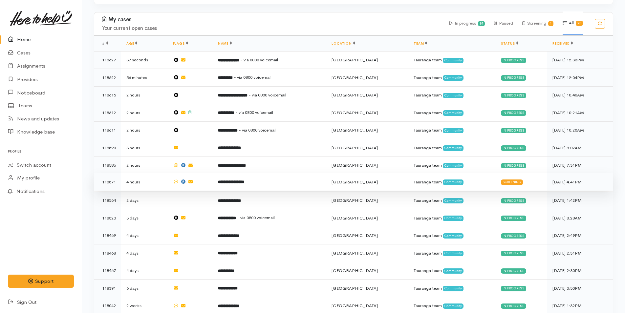
click at [242, 180] on b "**********" at bounding box center [231, 182] width 26 height 4
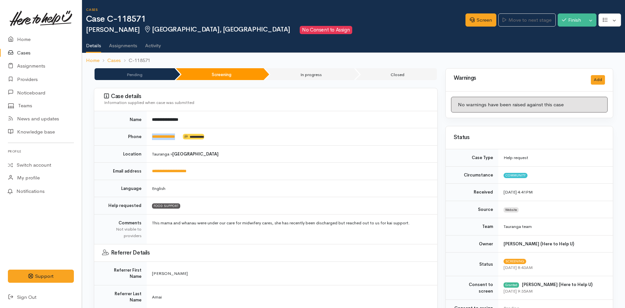
drag, startPoint x: 181, startPoint y: 139, endPoint x: 141, endPoint y: 138, distance: 39.7
click at [141, 138] on tr "**********" at bounding box center [265, 136] width 343 height 17
click at [23, 39] on link "Home" at bounding box center [41, 39] width 82 height 13
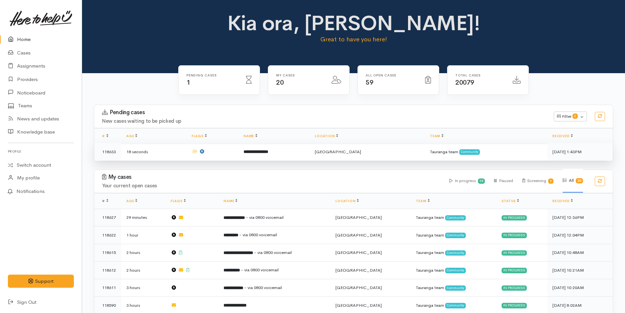
click at [268, 151] on b "**********" at bounding box center [256, 152] width 25 height 4
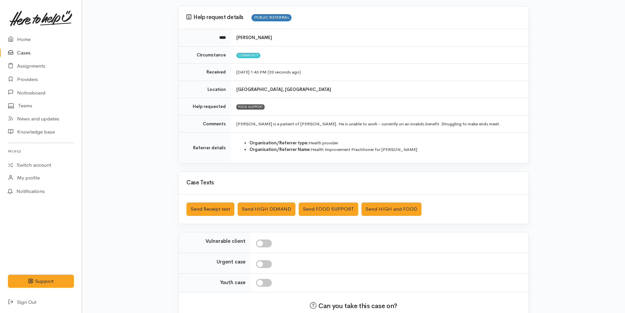
scroll to position [91, 0]
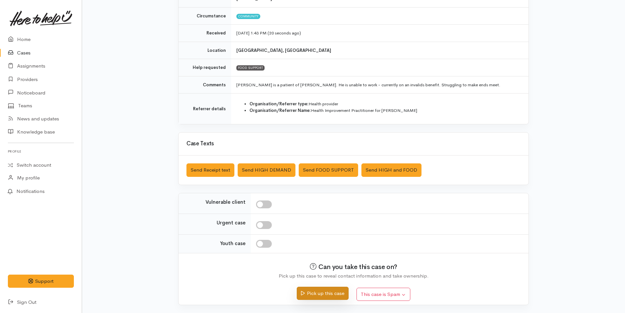
click at [327, 292] on button "Pick up this case" at bounding box center [323, 293] width 52 height 13
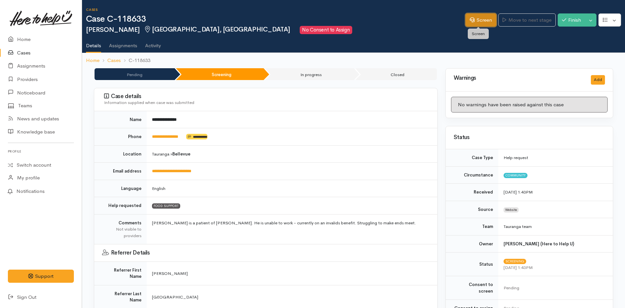
click at [482, 21] on link "Screen" at bounding box center [481, 19] width 31 height 13
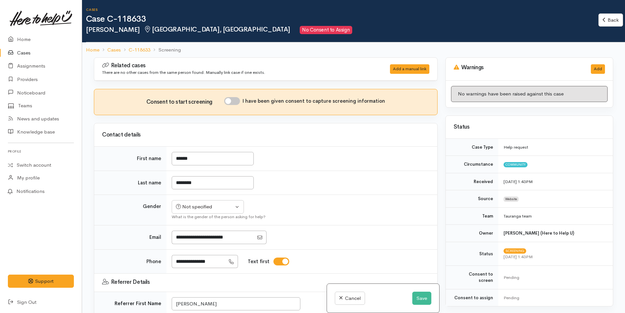
click at [237, 103] on input "I have been given consent to capture screening information" at bounding box center [232, 101] width 16 height 8
checkbox input "true"
click at [203, 206] on div "Not specified" at bounding box center [205, 207] width 58 height 8
click at [192, 231] on span "[DEMOGRAPHIC_DATA]" at bounding box center [214, 233] width 56 height 8
select select "[DEMOGRAPHIC_DATA]"
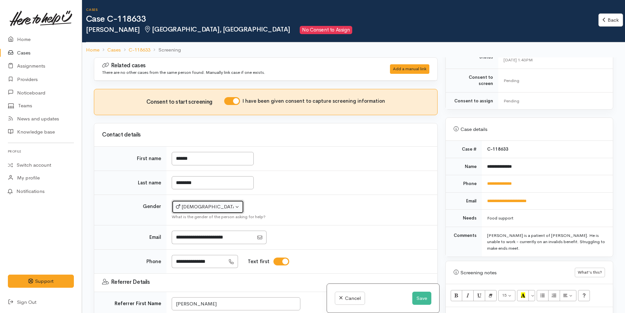
scroll to position [328, 0]
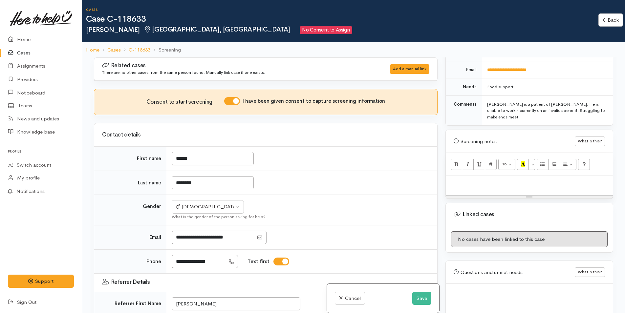
drag, startPoint x: 466, startPoint y: 179, endPoint x: 462, endPoint y: 181, distance: 3.5
click at [466, 179] on p at bounding box center [529, 183] width 161 height 8
paste div
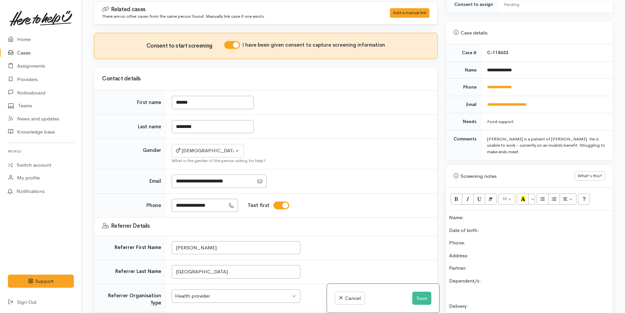
scroll to position [230, 0]
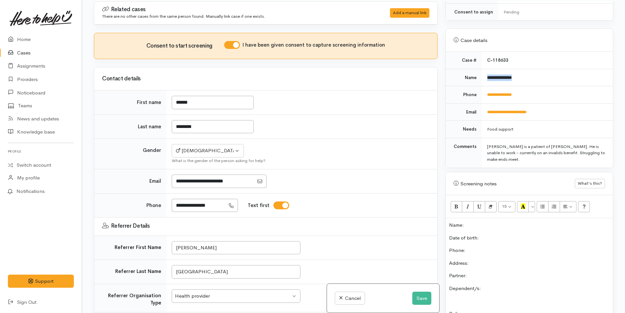
drag, startPoint x: 530, startPoint y: 71, endPoint x: 483, endPoint y: 75, distance: 47.2
click at [483, 75] on td "**********" at bounding box center [547, 77] width 131 height 17
copy b "**********"
click at [473, 222] on p "Name:" at bounding box center [529, 226] width 161 height 8
drag, startPoint x: 527, startPoint y: 87, endPoint x: 478, endPoint y: 93, distance: 50.4
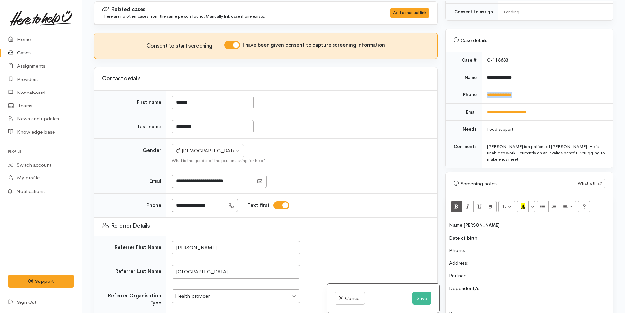
click at [479, 93] on tr "**********" at bounding box center [529, 94] width 167 height 17
copy tr "**********"
click at [483, 247] on p "Phone:" at bounding box center [529, 251] width 161 height 8
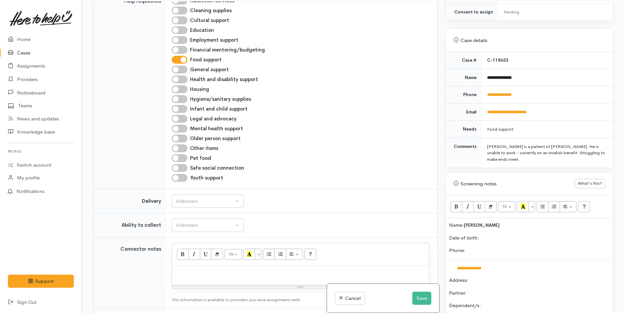
scroll to position [460, 0]
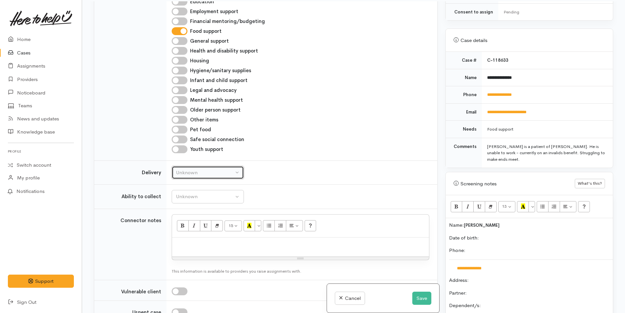
click at [195, 172] on div "Unknown" at bounding box center [205, 173] width 58 height 8
click at [184, 232] on span "No" at bounding box center [183, 235] width 7 height 8
select select "1"
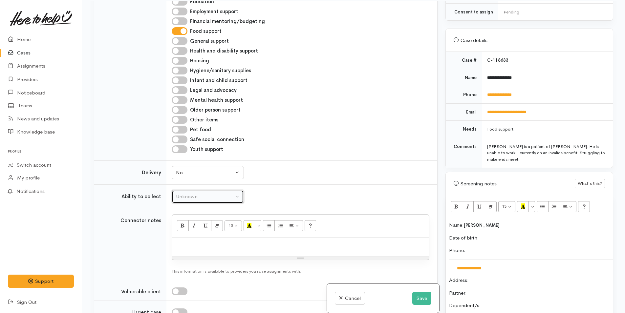
click at [190, 198] on div "Unknown" at bounding box center [205, 197] width 58 height 8
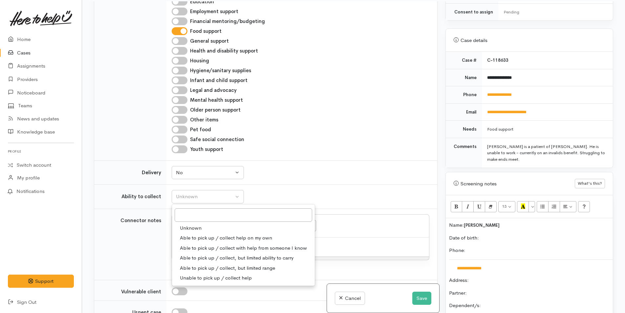
click at [197, 239] on span "Able to pick up / collect help on my own" at bounding box center [226, 238] width 92 height 8
select select "2"
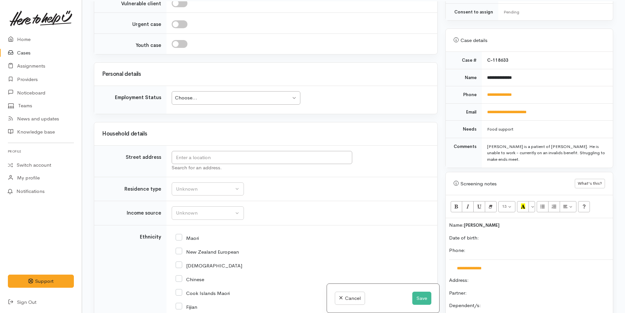
scroll to position [755, 0]
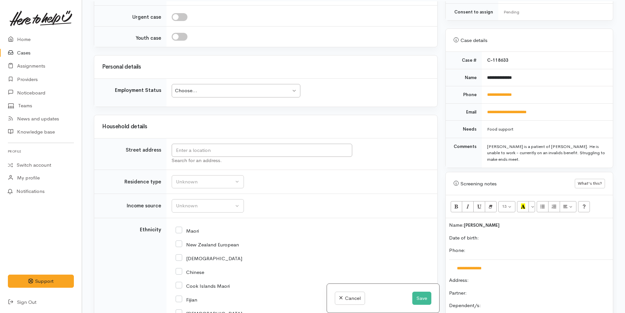
click at [244, 92] on div "Choose..." at bounding box center [233, 91] width 116 height 8
click at [209, 186] on div "Unknown" at bounding box center [205, 182] width 58 height 8
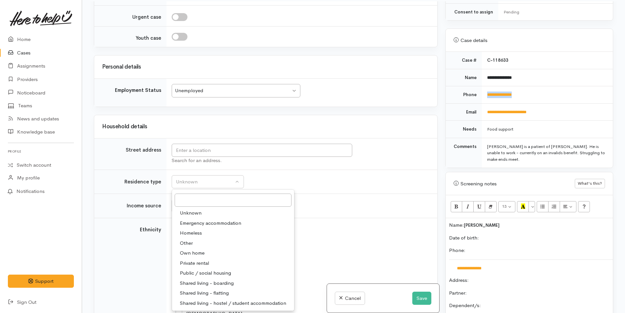
drag, startPoint x: 524, startPoint y: 90, endPoint x: 483, endPoint y: 92, distance: 41.4
click at [483, 92] on td "**********" at bounding box center [547, 94] width 131 height 17
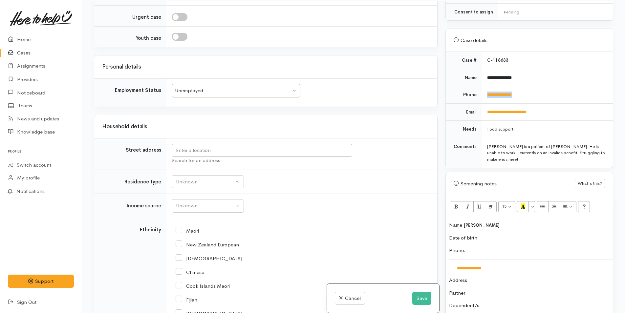
copy link "**********"
click at [540, 91] on td "**********" at bounding box center [547, 94] width 131 height 17
drag, startPoint x: 539, startPoint y: 90, endPoint x: 480, endPoint y: 92, distance: 59.1
click at [480, 92] on tr "**********" at bounding box center [529, 94] width 167 height 17
copy tr "**********"
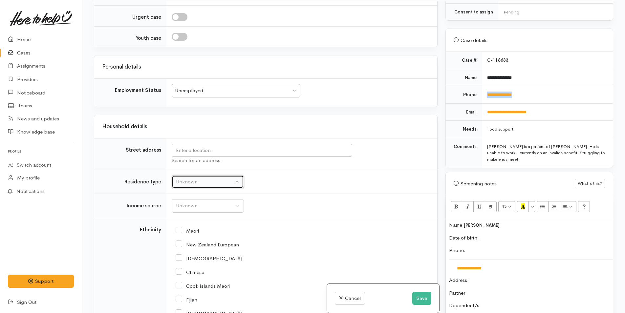
click at [184, 181] on div "Unknown" at bounding box center [205, 182] width 58 height 8
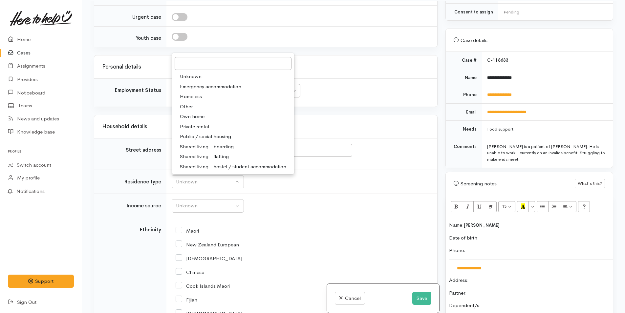
click at [209, 127] on span "Private rental" at bounding box center [194, 127] width 29 height 8
select select "2"
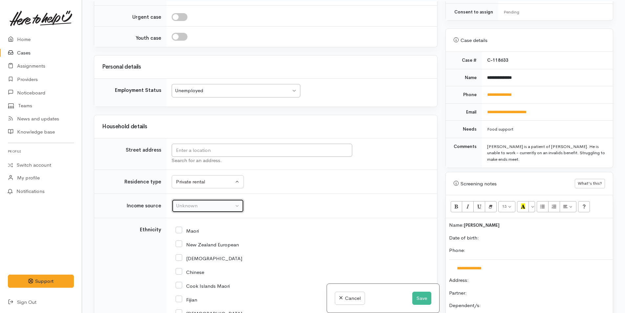
click at [212, 208] on div "Unknown" at bounding box center [205, 206] width 58 height 8
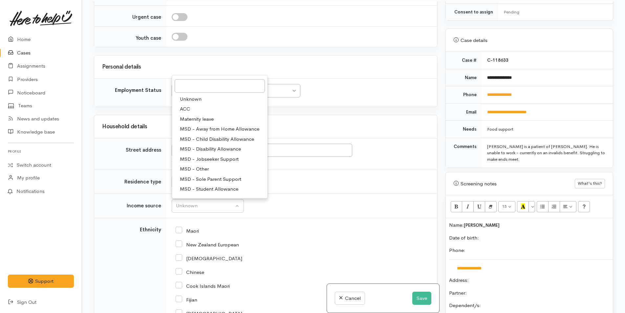
click at [224, 158] on span "MSD - Jobseeker Support" at bounding box center [209, 159] width 59 height 8
select select "4"
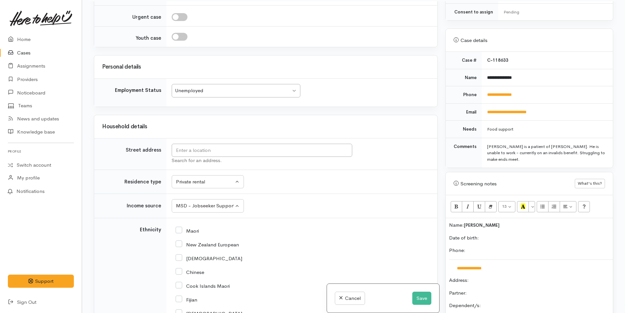
click at [179, 229] on input "Maori" at bounding box center [187, 231] width 23 height 6
checkbox input "true"
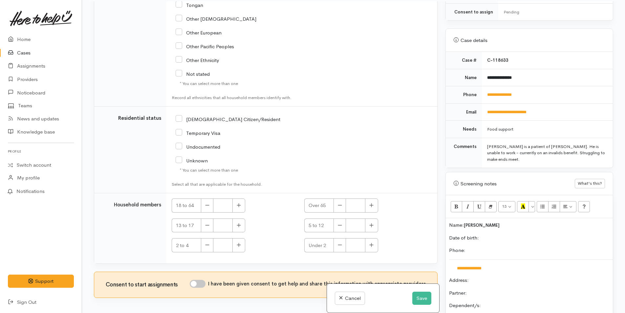
scroll to position [1185, 0]
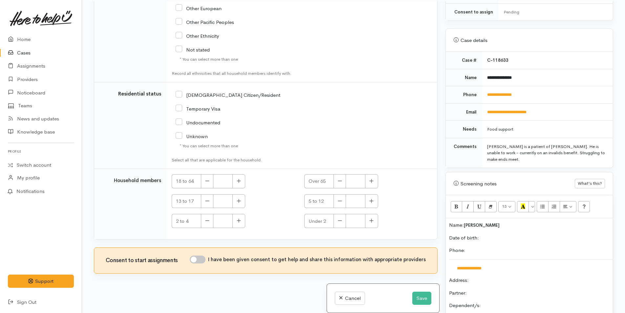
click at [177, 95] on input "[DEMOGRAPHIC_DATA] Citizen/Resident" at bounding box center [228, 95] width 105 height 6
checkbox input "true"
click at [242, 184] on button "button" at bounding box center [239, 181] width 13 height 14
type input "1"
click at [204, 259] on input "I have been given consent to get help and share this information with appropria…" at bounding box center [198, 260] width 16 height 8
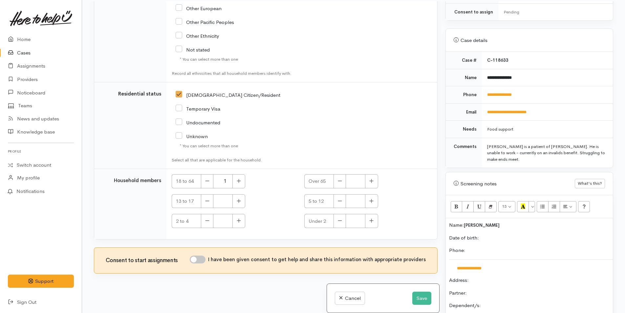
checkbox input "true"
click at [416, 298] on button "Save" at bounding box center [421, 298] width 19 height 13
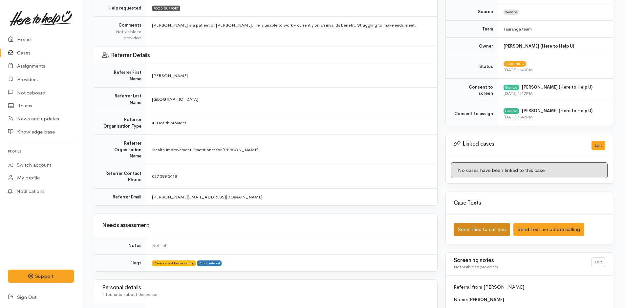
scroll to position [197, 0]
click at [471, 232] on button "Send Tried to call you" at bounding box center [482, 229] width 56 height 13
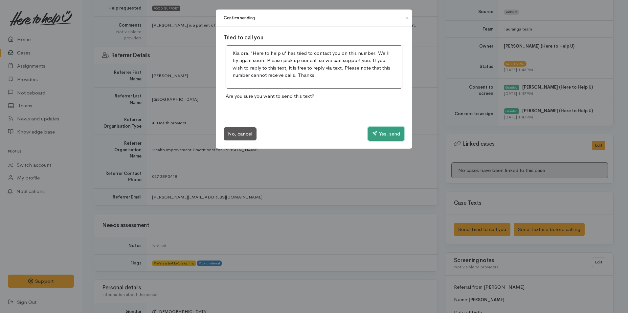
click at [388, 134] on button "Yes, send" at bounding box center [386, 134] width 36 height 14
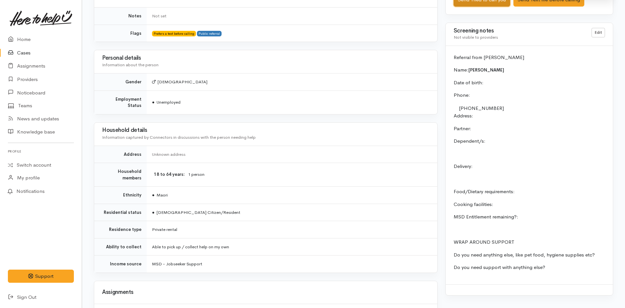
scroll to position [512, 0]
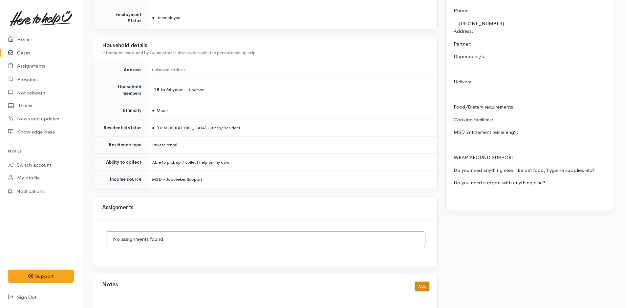
click at [424, 282] on button "Add" at bounding box center [422, 287] width 14 height 10
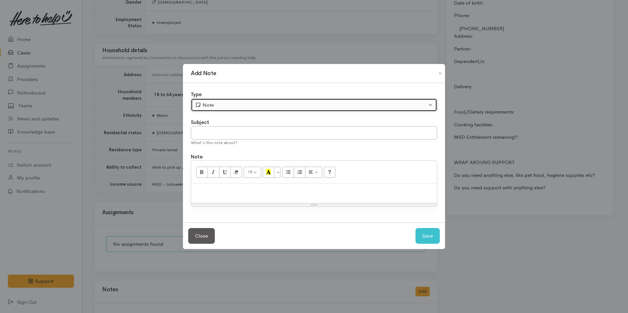
click at [232, 104] on div "Note" at bounding box center [311, 105] width 232 height 8
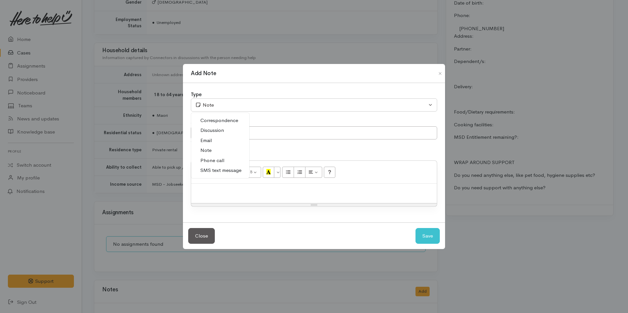
click at [217, 161] on span "Phone call" at bounding box center [212, 161] width 24 height 8
select select "3"
click at [230, 194] on p at bounding box center [313, 191] width 239 height 8
click at [355, 191] on p at bounding box center [313, 191] width 239 height 8
paste div
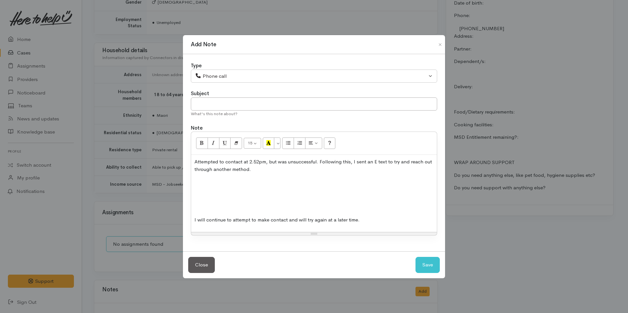
click at [209, 208] on p at bounding box center [313, 208] width 239 height 8
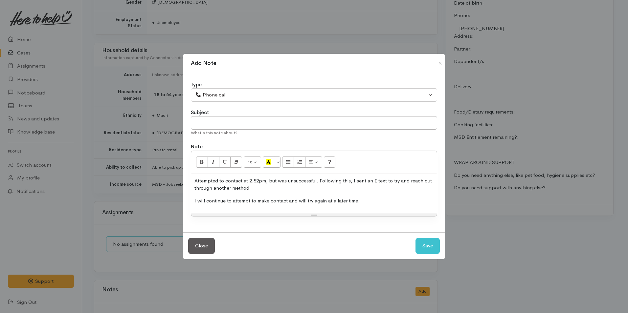
click at [262, 181] on p "Attempted to contact at 2.52pm, but was unsuccessful. Following this, I sent an…" at bounding box center [313, 184] width 239 height 15
click at [431, 246] on button "Save" at bounding box center [427, 246] width 24 height 16
select select "1"
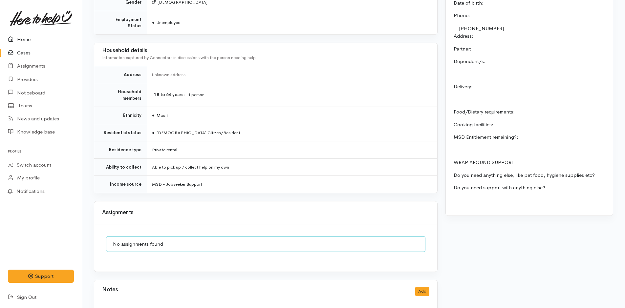
click at [22, 35] on link "Home" at bounding box center [41, 39] width 82 height 13
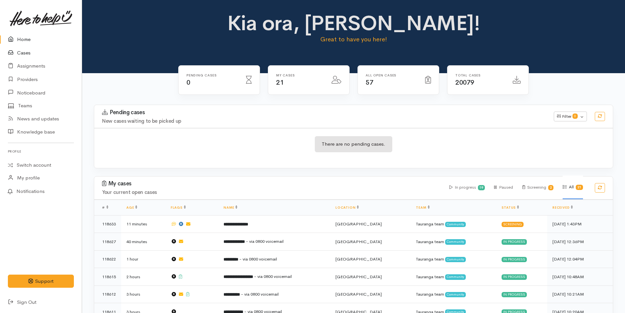
click at [26, 52] on link "Cases" at bounding box center [41, 52] width 82 height 13
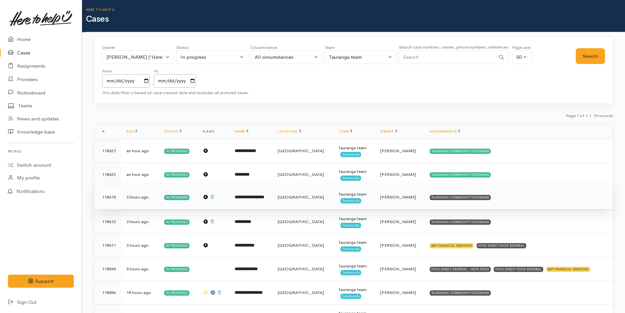
click at [463, 201] on td "TAURANGA COMMUNITY FOODBANK" at bounding box center [519, 198] width 189 height 24
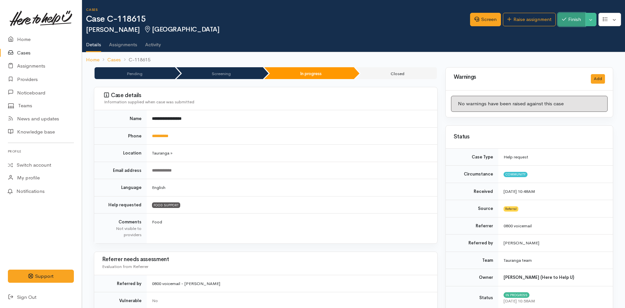
click at [576, 19] on button "Finish" at bounding box center [572, 19] width 28 height 13
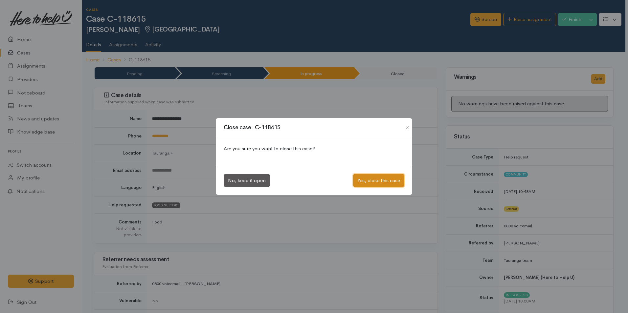
click at [397, 181] on button "Yes, close this case" at bounding box center [378, 180] width 51 height 13
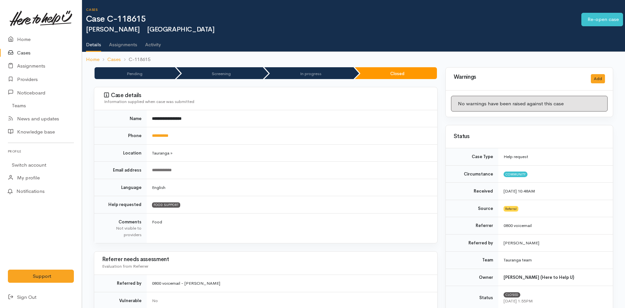
click at [29, 52] on link "Cases" at bounding box center [41, 52] width 82 height 13
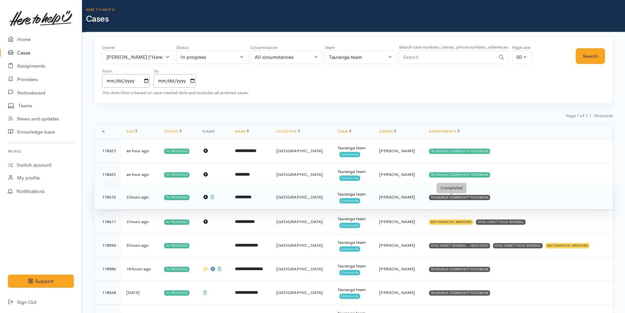
click at [433, 199] on div "TAURANGA COMMUNITY FOODBANK" at bounding box center [459, 197] width 61 height 5
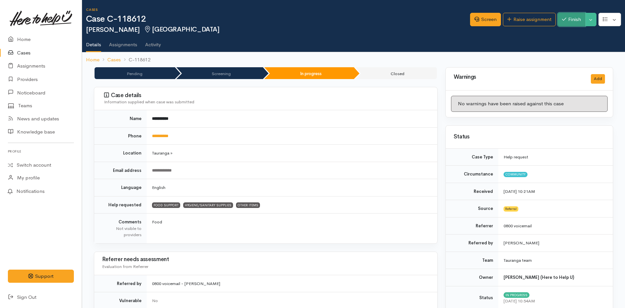
click at [577, 21] on button "Finish" at bounding box center [572, 19] width 28 height 13
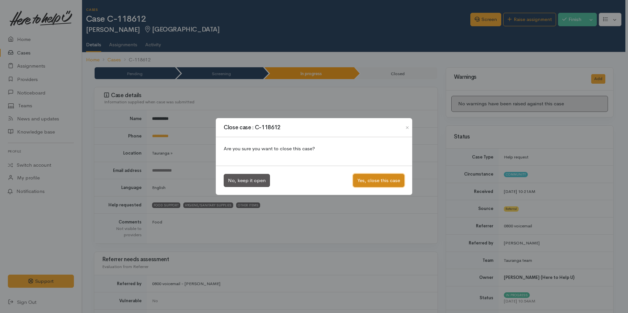
click at [380, 178] on button "Yes, close this case" at bounding box center [378, 180] width 51 height 13
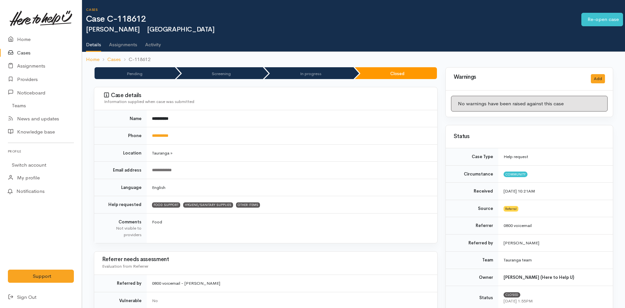
click at [21, 50] on link "Cases" at bounding box center [41, 52] width 82 height 13
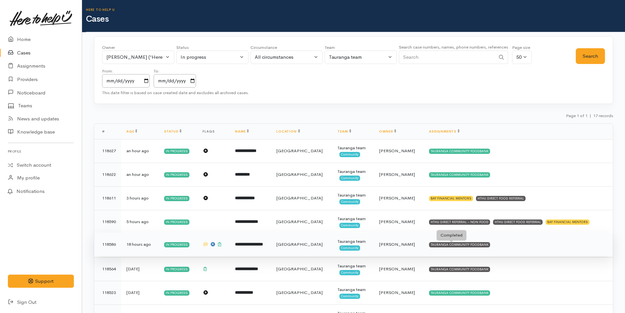
click at [453, 246] on div "TAURANGA COMMUNITY FOODBANK" at bounding box center [459, 244] width 61 height 5
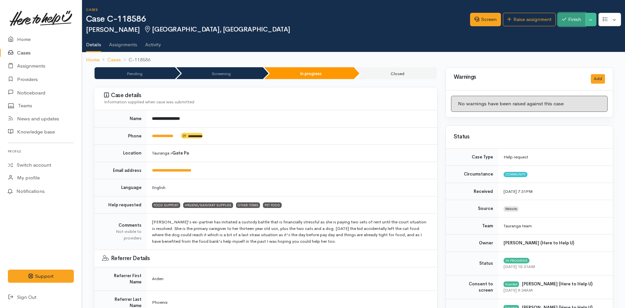
click at [580, 16] on button "Finish" at bounding box center [572, 19] width 28 height 13
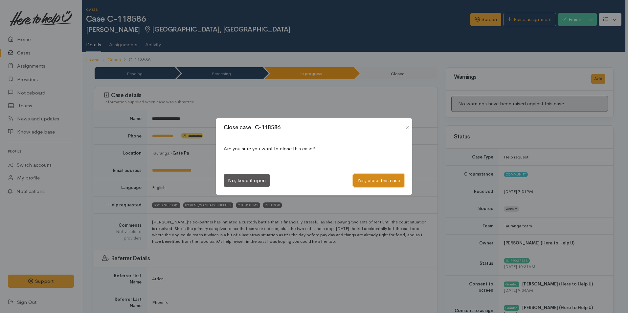
click at [381, 182] on button "Yes, close this case" at bounding box center [378, 180] width 51 height 13
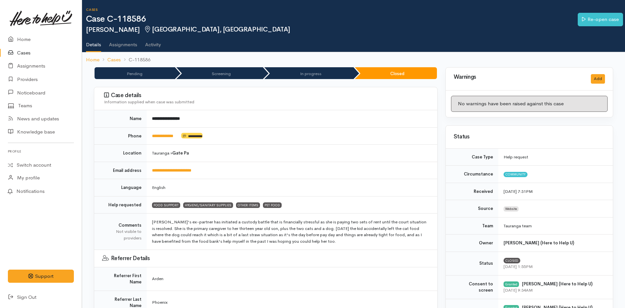
click at [26, 51] on link "Cases" at bounding box center [41, 52] width 82 height 13
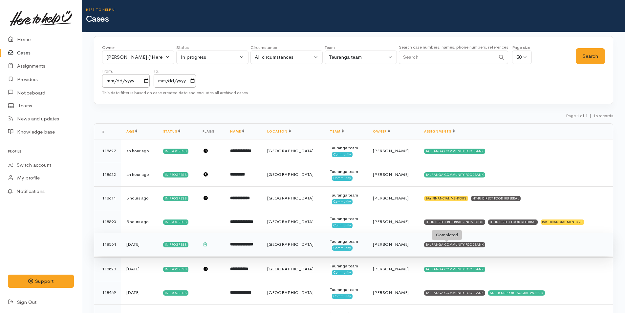
click at [448, 245] on div "TAURANGA COMMUNITY FOODBANK" at bounding box center [454, 244] width 61 height 5
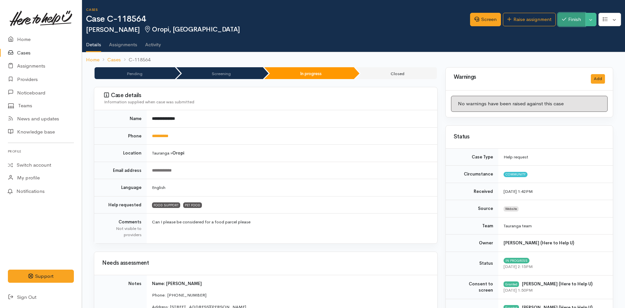
click at [576, 19] on button "Finish" at bounding box center [572, 19] width 28 height 13
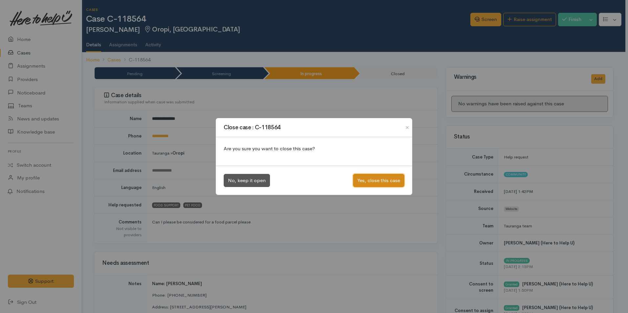
click at [389, 179] on button "Yes, close this case" at bounding box center [378, 180] width 51 height 13
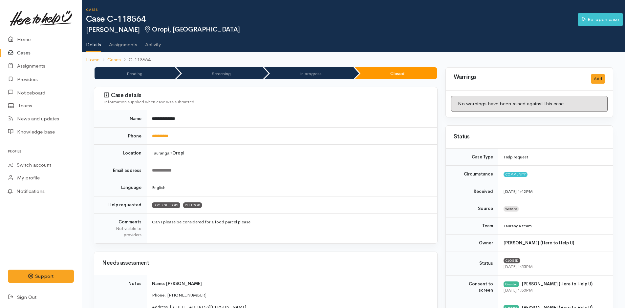
click at [28, 52] on link "Cases" at bounding box center [41, 52] width 82 height 13
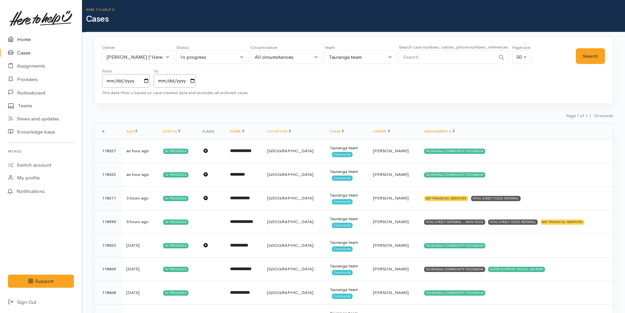
click at [23, 34] on link "Home" at bounding box center [41, 39] width 82 height 13
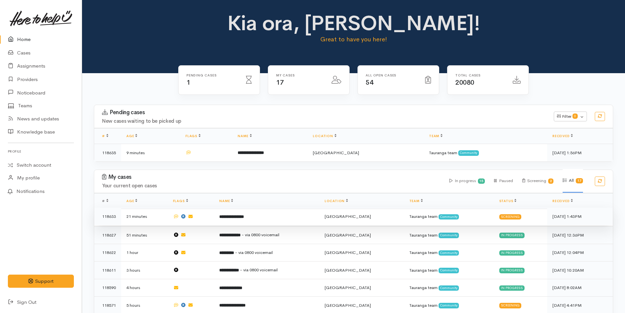
click at [266, 219] on td "**********" at bounding box center [266, 217] width 105 height 18
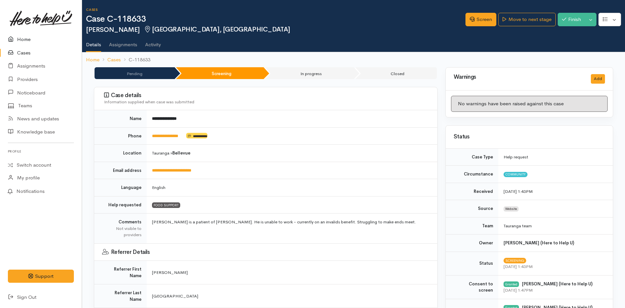
click at [27, 38] on link "Home" at bounding box center [41, 39] width 82 height 13
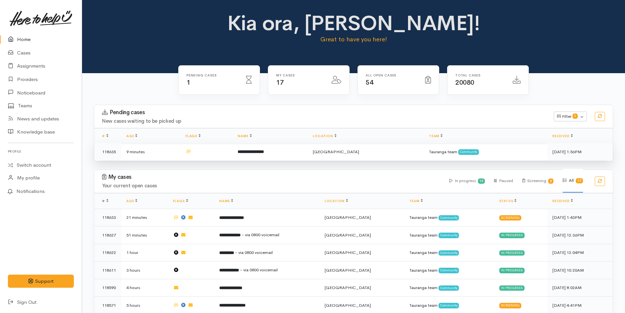
click at [264, 151] on b "**********" at bounding box center [251, 152] width 26 height 4
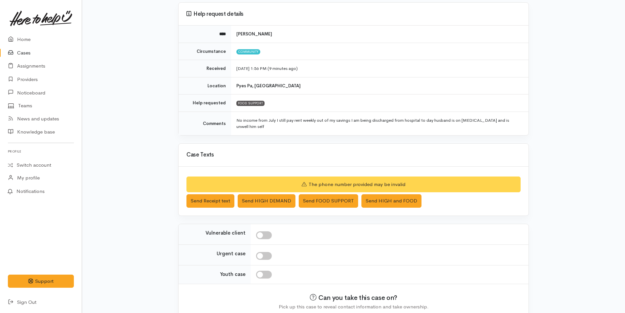
scroll to position [86, 0]
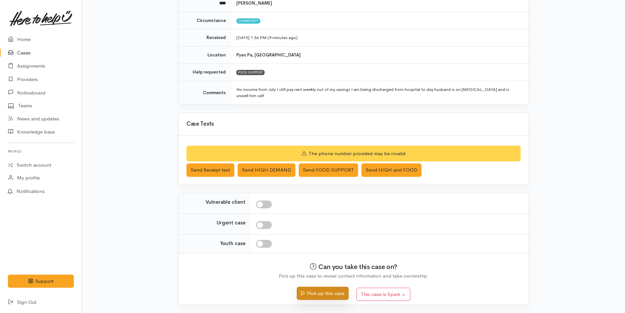
click at [330, 299] on button "Pick up this case" at bounding box center [323, 293] width 52 height 13
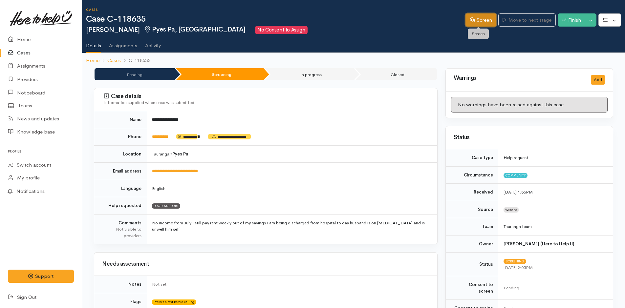
click at [477, 22] on link "Screen" at bounding box center [481, 19] width 31 height 13
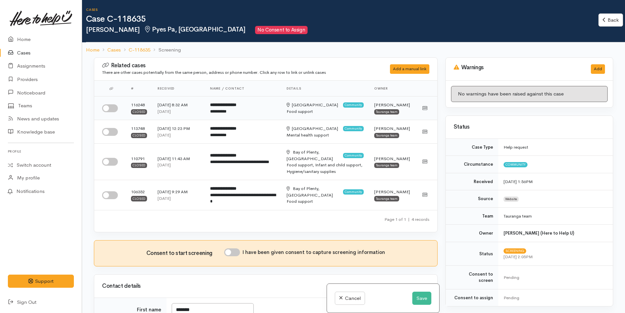
click at [114, 112] on input "checkbox" at bounding box center [110, 108] width 16 height 8
checkbox input "true"
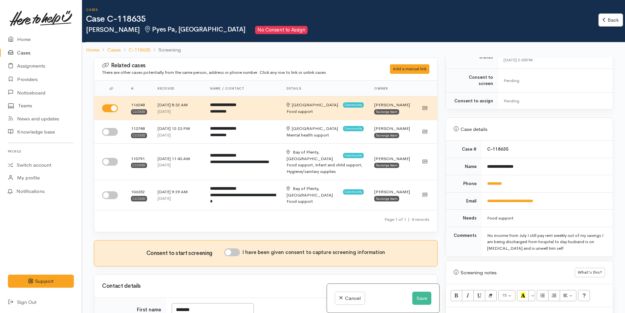
scroll to position [357, 0]
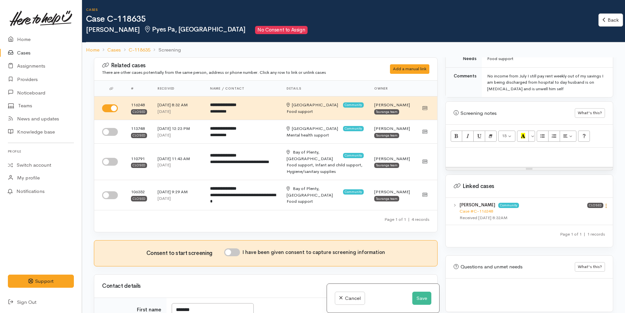
click at [604, 203] on icon at bounding box center [607, 206] width 6 height 6
click at [573, 214] on link "View case" at bounding box center [583, 219] width 52 height 10
click at [470, 155] on div at bounding box center [529, 157] width 167 height 19
paste div
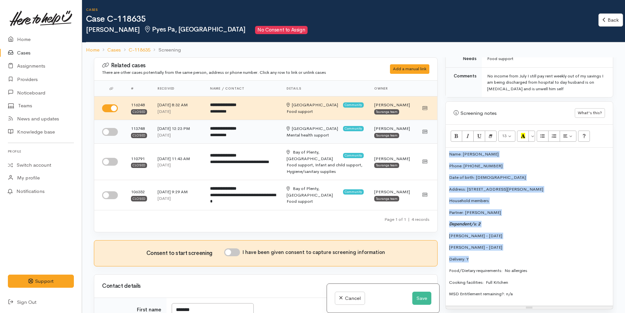
drag, startPoint x: 478, startPoint y: 252, endPoint x: 427, endPoint y: 148, distance: 115.0
click at [427, 148] on div "Related cases There are other cases potentially from the same person, address o…" at bounding box center [353, 213] width 527 height 313
copy div "Name: Gillian Robertson Phone: 0225992001 Date of birth: 07/10/1971 Address: 45…"
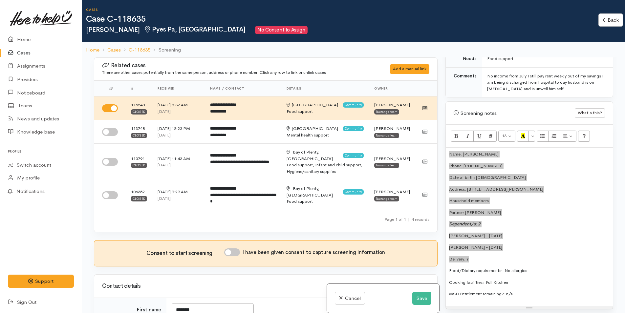
scroll to position [225, 0]
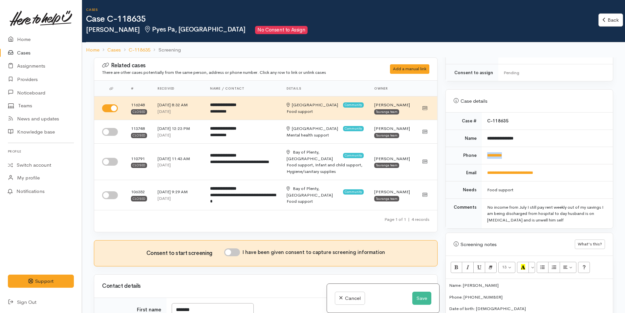
drag, startPoint x: 525, startPoint y: 148, endPoint x: 481, endPoint y: 150, distance: 43.4
click at [482, 150] on td "*********" at bounding box center [547, 155] width 131 height 17
copy link "*********"
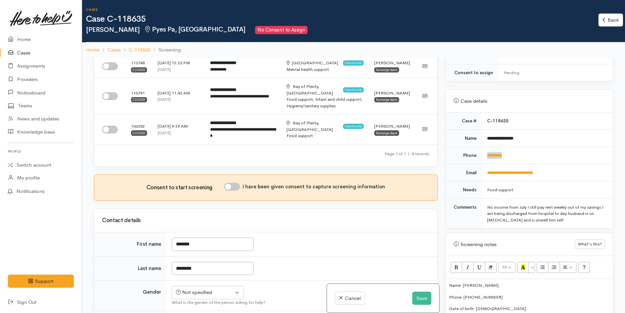
click at [236, 191] on input "I have been given consent to capture screening information" at bounding box center [232, 187] width 16 height 8
checkbox input "true"
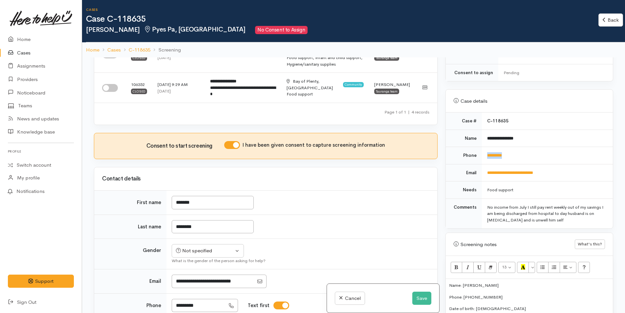
scroll to position [164, 0]
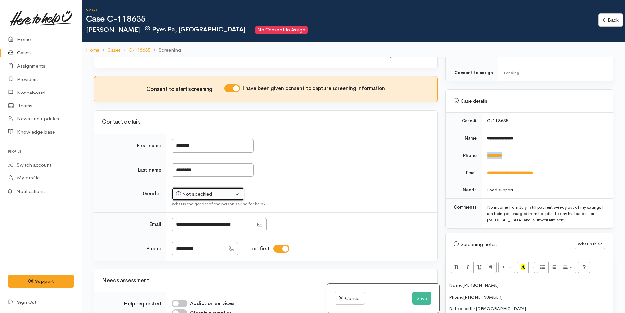
click at [190, 198] on div "Not specified" at bounding box center [205, 194] width 58 height 8
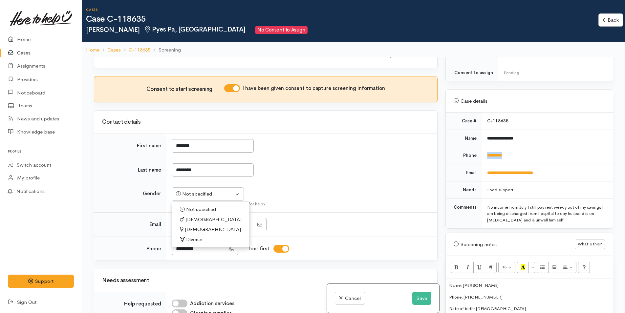
click at [198, 234] on span "Female" at bounding box center [213, 230] width 56 height 8
select select "Female"
drag, startPoint x: 491, startPoint y: 291, endPoint x: 464, endPoint y: 291, distance: 26.9
click at [464, 294] on p "Phone: [PHONE_NUMBER]" at bounding box center [529, 297] width 161 height 7
copy p "0225992001"
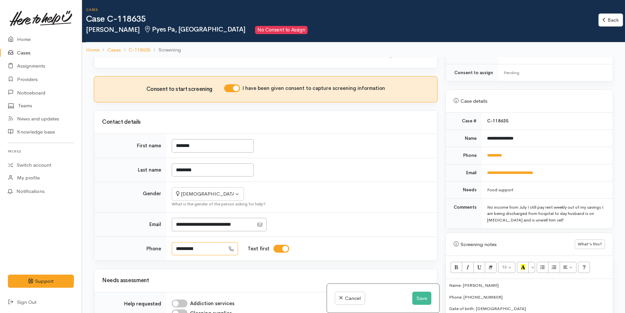
click at [196, 255] on input "*********" at bounding box center [199, 248] width 54 height 13
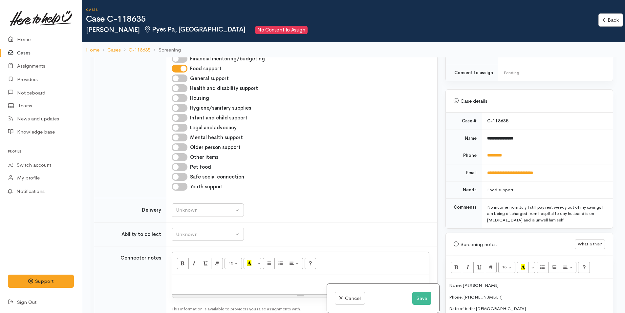
scroll to position [460, 0]
type input "**********"
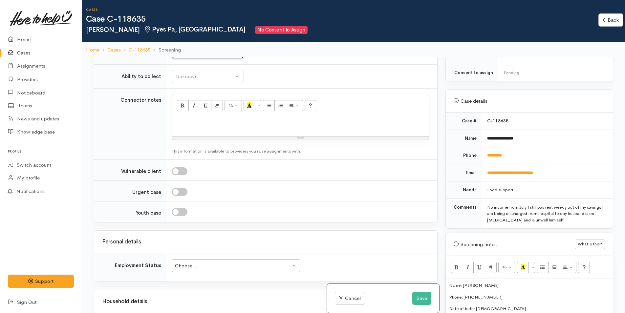
click at [190, 56] on div "Unknown" at bounding box center [205, 53] width 58 height 8
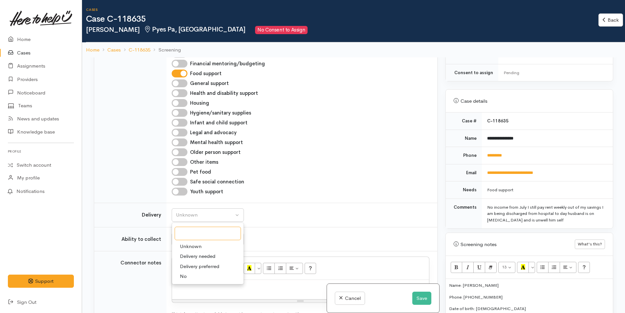
scroll to position [496, 0]
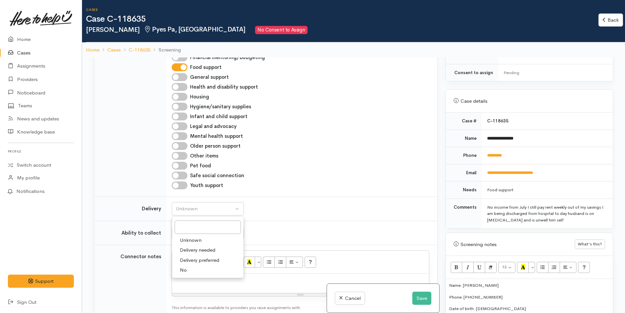
click at [185, 274] on span "No" at bounding box center [183, 271] width 7 height 8
select select "1"
click at [207, 240] on button "Unknown" at bounding box center [208, 233] width 72 height 13
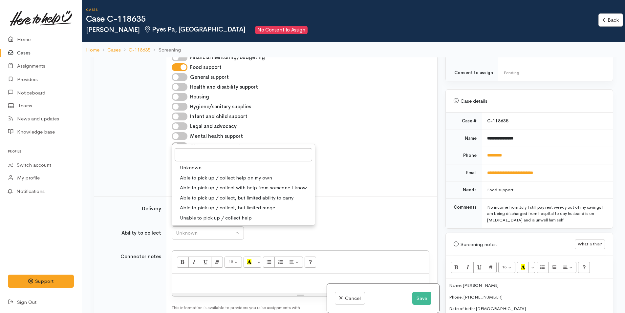
click at [207, 182] on span "Able to pick up / collect help on my own" at bounding box center [226, 178] width 92 height 8
select select "2"
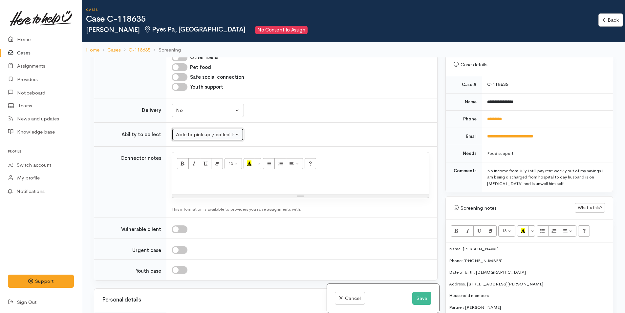
scroll to position [390, 0]
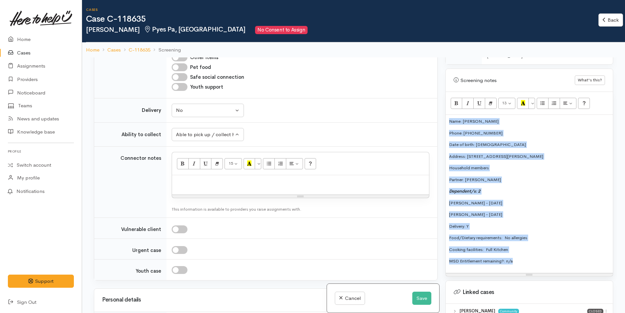
drag, startPoint x: 520, startPoint y: 253, endPoint x: 443, endPoint y: 112, distance: 160.2
click at [443, 112] on div "Warnings Add No warnings have been raised against this case Add Warning Title ●…" at bounding box center [530, 213] width 176 height 313
copy div "Name: Gillian Robertson Phone: 0225992001 Date of birth: 07/10/1971 Address: 45…"
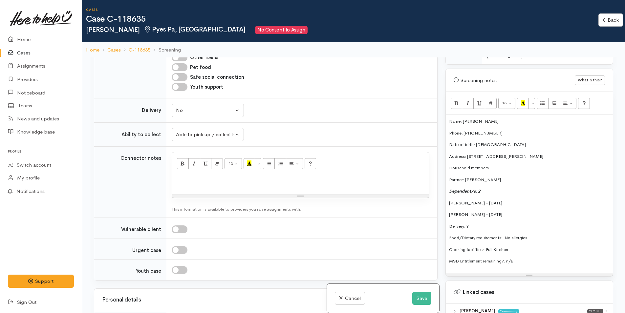
click at [196, 193] on div at bounding box center [300, 184] width 257 height 19
paste div
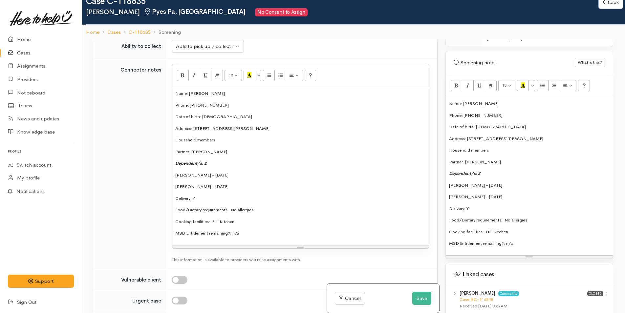
scroll to position [792, 0]
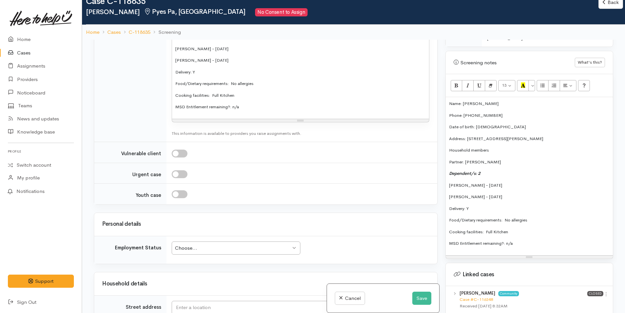
click at [217, 252] on div "Choose..." at bounding box center [233, 249] width 116 height 8
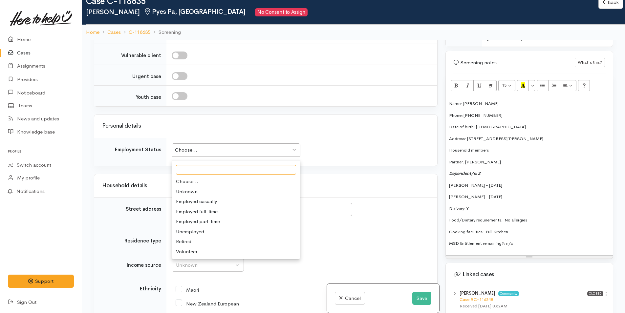
scroll to position [890, 0]
drag, startPoint x: 584, startPoint y: 133, endPoint x: 468, endPoint y: 130, distance: 116.3
click at [468, 136] on p "Address: 45 Goodwin Crescent, Pyes Pa, Tauranga, New Zealand" at bounding box center [529, 139] width 161 height 7
copy p "45 Goodwin Crescent, Pyes Pa, Tauranga, New Zealand"
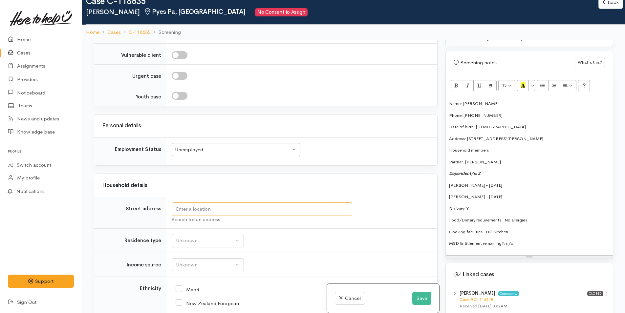
click at [212, 216] on input "text" at bounding box center [262, 209] width 181 height 13
paste input "45 Goodwin Crescent, Pyes Pa, Tauranga, New Zealand"
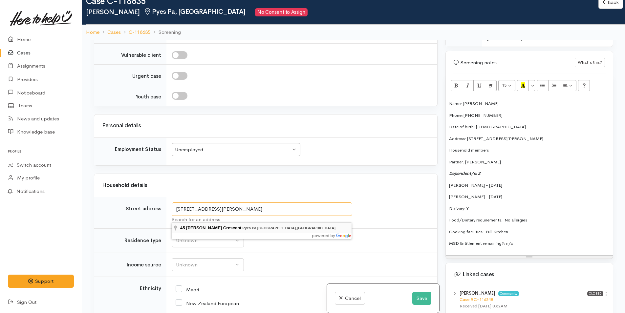
type input "45 Goodwin Crescent, Pyes Pa, Tauranga, New Zealand"
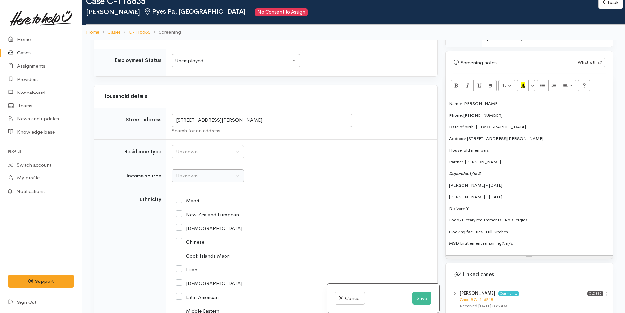
scroll to position [989, 0]
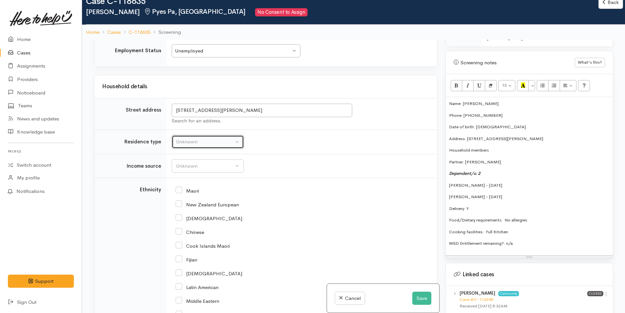
click at [190, 146] on div "Unknown" at bounding box center [205, 142] width 58 height 8
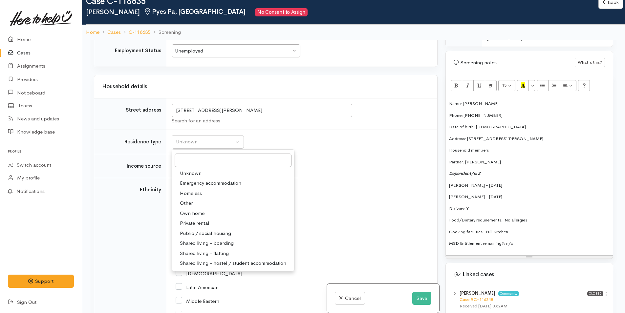
click at [199, 227] on span "Private rental" at bounding box center [194, 224] width 29 height 8
select select "2"
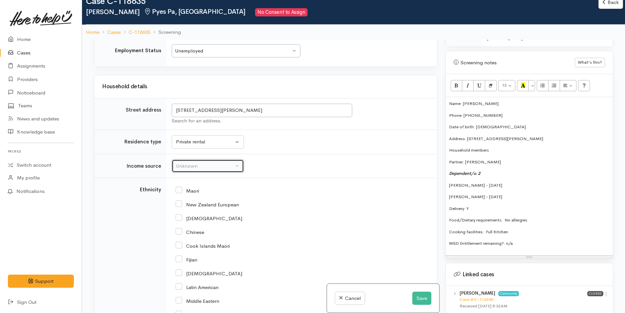
click at [188, 170] on div "Unknown" at bounding box center [205, 167] width 58 height 8
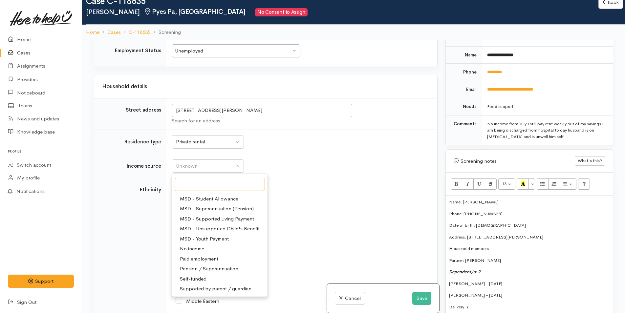
scroll to position [99, 0]
click at [201, 243] on span "No income" at bounding box center [192, 239] width 24 height 8
select select "5"
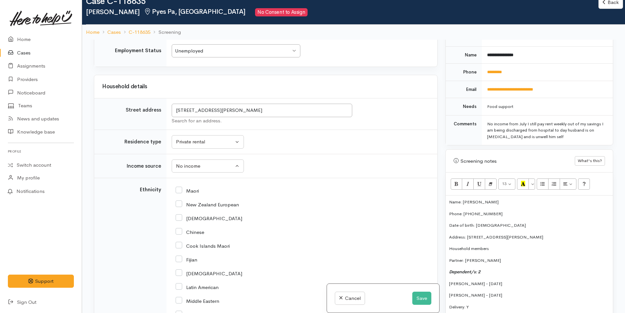
click at [182, 207] on input "New Zealand European" at bounding box center [207, 204] width 63 height 6
checkbox input "true"
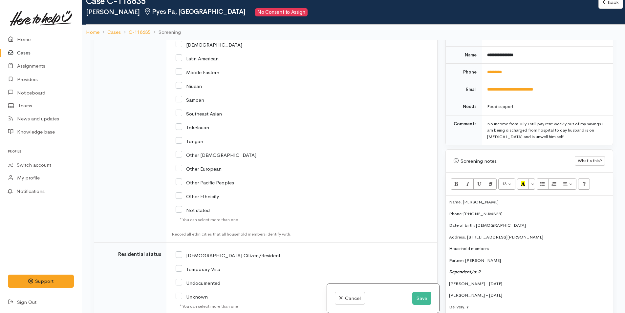
scroll to position [1285, 0]
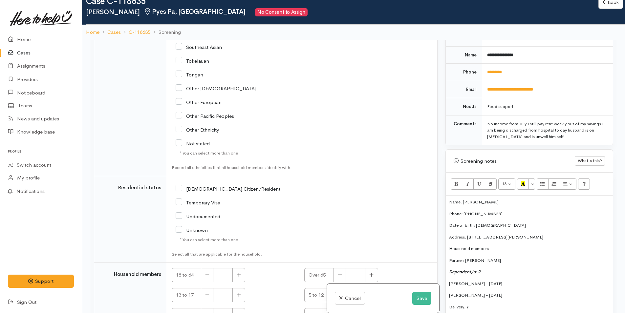
click at [177, 191] on input "[DEMOGRAPHIC_DATA] Citizen/Resident" at bounding box center [228, 189] width 105 height 6
checkbox input "true"
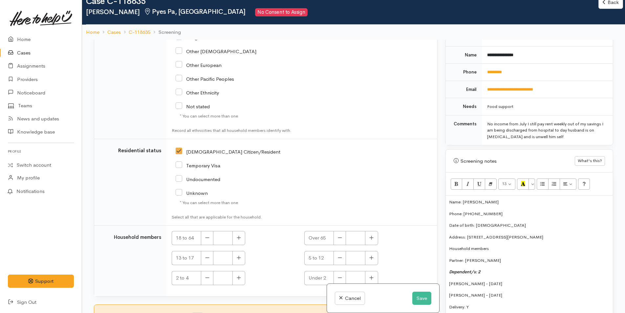
scroll to position [1347, 0]
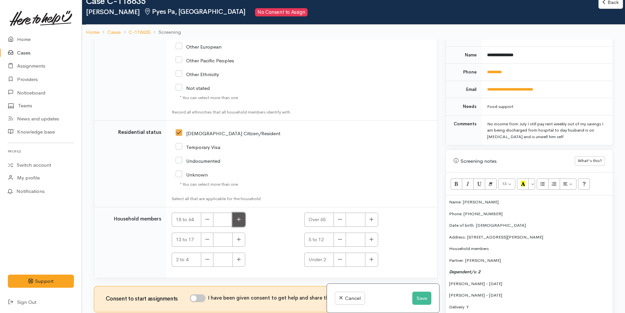
click at [240, 227] on button "button" at bounding box center [239, 220] width 13 height 14
type input "1"
click at [202, 299] on input "I have been given consent to get help and share this information with appropria…" at bounding box center [198, 299] width 16 height 8
checkbox input "true"
click at [240, 219] on icon "button" at bounding box center [239, 219] width 4 height 5
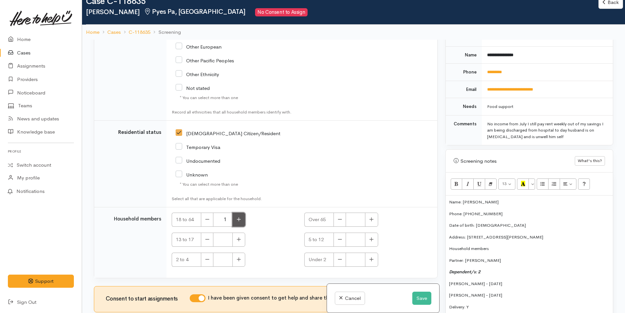
type input "2"
click at [241, 260] on button "button" at bounding box center [239, 260] width 13 height 14
type input "2"
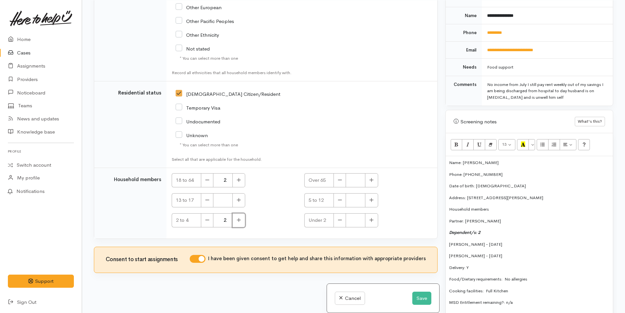
scroll to position [57, 0]
drag, startPoint x: 525, startPoint y: 297, endPoint x: 507, endPoint y: 276, distance: 27.8
click at [507, 276] on div "Name: Gillian Robertson Phone: 0225992001 Date of birth: 07/10/1971 Address: 45…" at bounding box center [529, 235] width 167 height 158
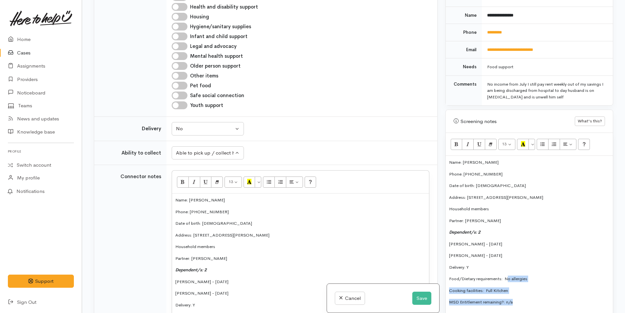
scroll to position [460, 0]
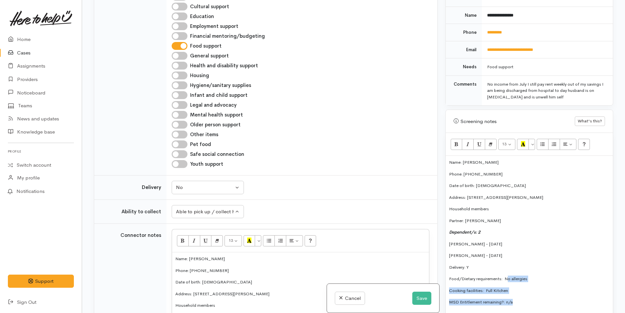
click at [181, 40] on input "Financial mentoring/budgeting" at bounding box center [180, 36] width 16 height 8
checkbox input "true"
click at [449, 159] on p "Name: Gillian Robertson" at bounding box center [529, 162] width 161 height 7
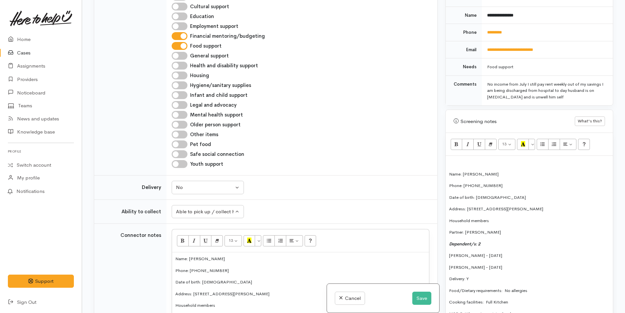
click at [457, 159] on p at bounding box center [529, 162] width 161 height 7
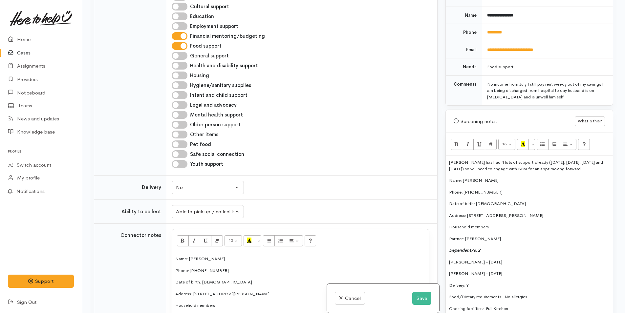
drag, startPoint x: 596, startPoint y: 165, endPoint x: 447, endPoint y: 149, distance: 149.6
click at [447, 156] on div "Gillian has had 4 lots of support already (03/12/24, 14/03/25, 13/05/25 and 08/…" at bounding box center [529, 244] width 167 height 176
copy span "Gillian has had 4 lots of support already (03/12/24, 14/03/25, 13/05/25 and 08/…"
click at [419, 296] on button "Save" at bounding box center [421, 298] width 19 height 13
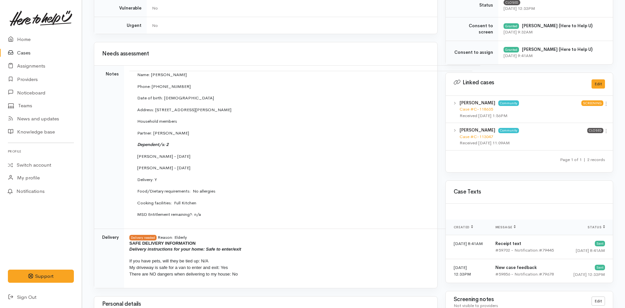
scroll to position [362, 0]
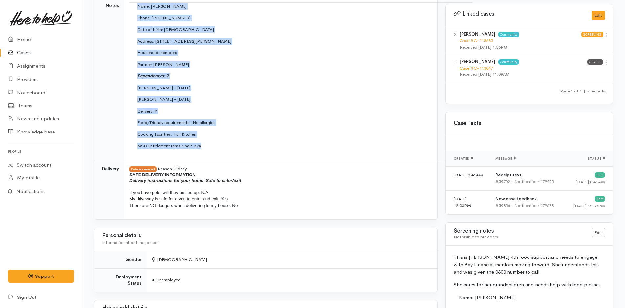
drag, startPoint x: 205, startPoint y: 148, endPoint x: 131, endPoint y: 7, distance: 159.2
click at [131, 7] on td "Name: Gillian Robertson Phone: 0225992001 Date of birth: 07/10/1971 Address: 45…" at bounding box center [300, 79] width 343 height 152
copy td "Name: Gillian Robertson Phone: 0225992001 Date of birth: 07/10/1971 Address: 45…"
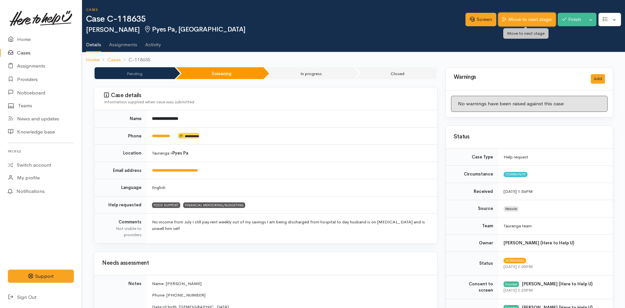
click at [537, 21] on link "Move to next stage" at bounding box center [527, 19] width 57 height 13
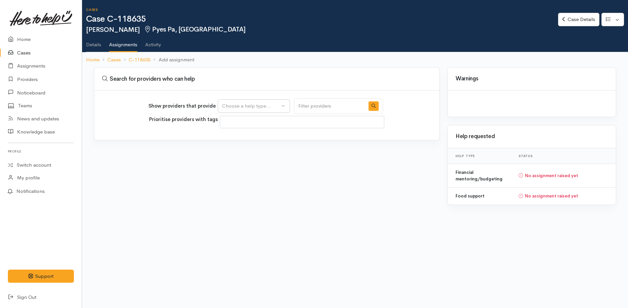
select select
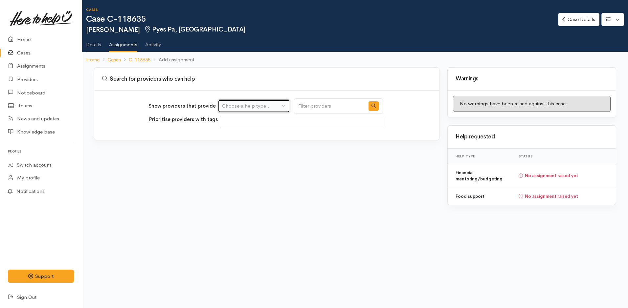
click at [251, 105] on div "Choose a help type..." at bounding box center [251, 106] width 58 height 8
click at [239, 138] on span "Food support" at bounding box center [241, 138] width 31 height 8
select select "3"
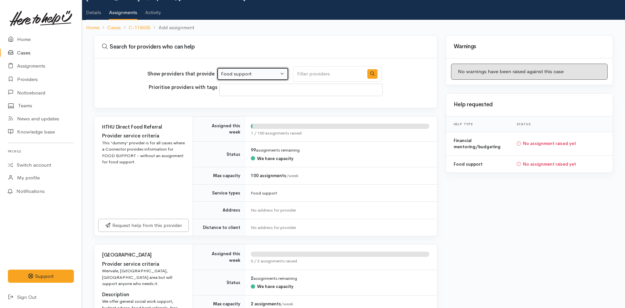
scroll to position [99, 0]
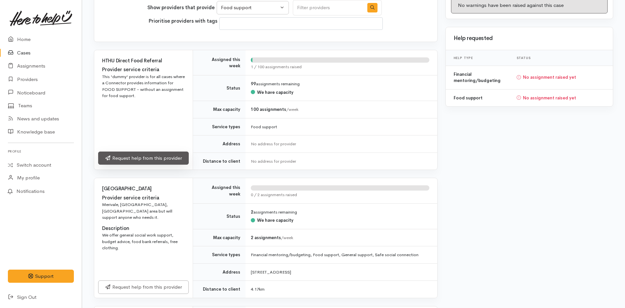
click at [167, 161] on link "Request help from this provider" at bounding box center [143, 158] width 91 height 13
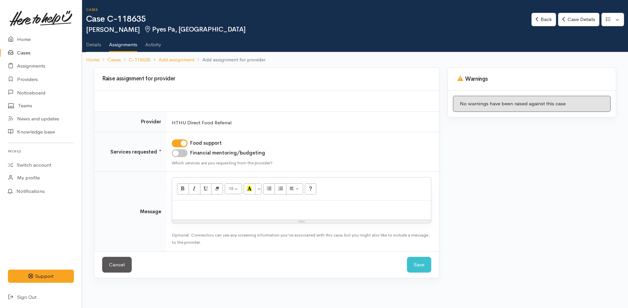
click at [215, 219] on div at bounding box center [301, 210] width 259 height 19
paste div
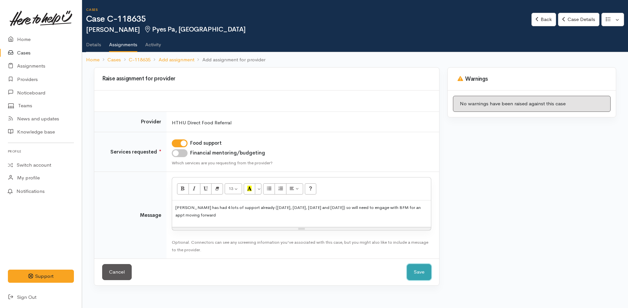
click at [419, 275] on button "Save" at bounding box center [419, 272] width 24 height 16
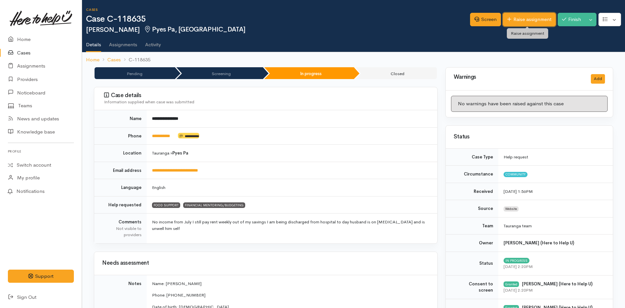
click at [525, 17] on link "Raise assignment" at bounding box center [529, 19] width 53 height 13
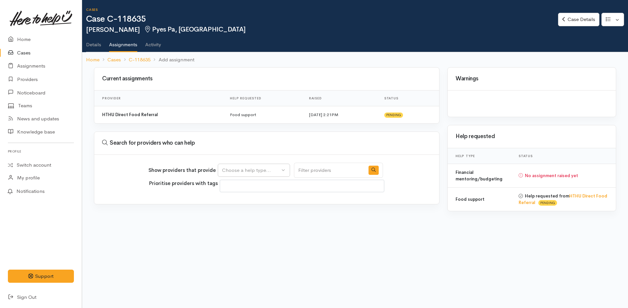
select select
click at [262, 173] on div "Choose a help type..." at bounding box center [251, 171] width 58 height 8
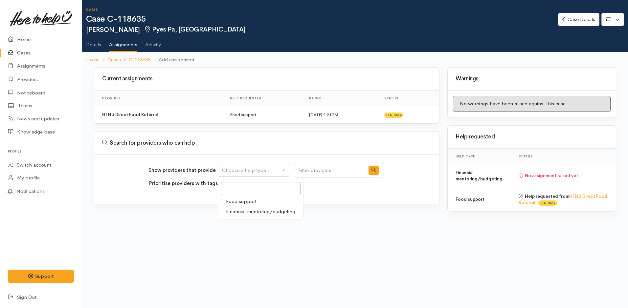
click at [253, 212] on span "Financial mentoring/budgeting" at bounding box center [260, 212] width 69 height 8
select select "9"
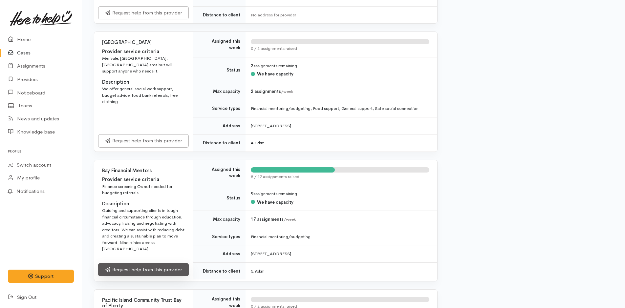
scroll to position [460, 0]
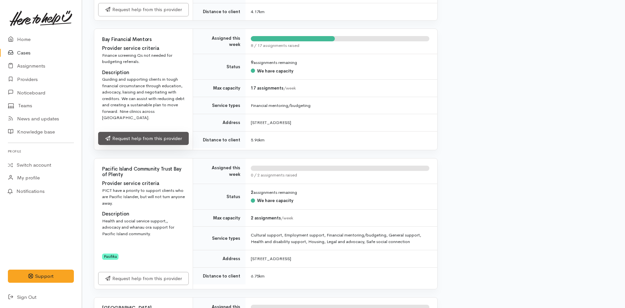
click at [157, 138] on link "Request help from this provider" at bounding box center [143, 138] width 91 height 13
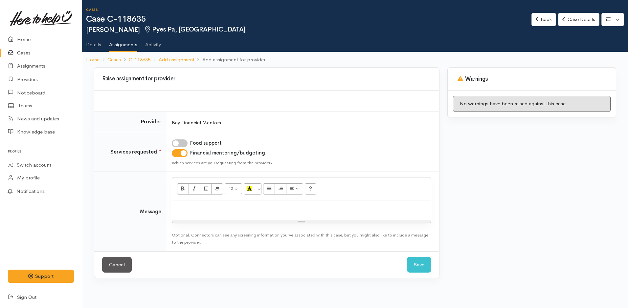
click at [204, 216] on div at bounding box center [301, 210] width 259 height 19
paste div
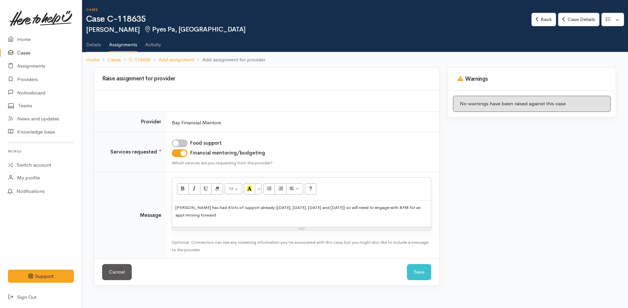
click at [175, 208] on div "[PERSON_NAME] has had 4 lots of support already ([DATE], [DATE], [DATE] and [DA…" at bounding box center [301, 214] width 259 height 27
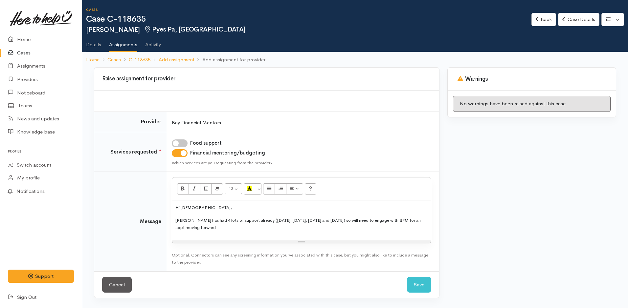
click at [220, 221] on span "Gillian has had 4 lots of support already (03/12/24, 14/03/25, 13/05/25 and 08/…" at bounding box center [297, 224] width 245 height 13
click at [420, 221] on span "Gillian has had 4 lots of food support already (03/12/24, 14/03/25, 13/05/25 an…" at bounding box center [300, 224] width 251 height 13
click at [232, 225] on p "Gillian has had 4 lots of food support already (03/12/24, 14/03/25, 13/05/25 an…" at bounding box center [301, 224] width 252 height 15
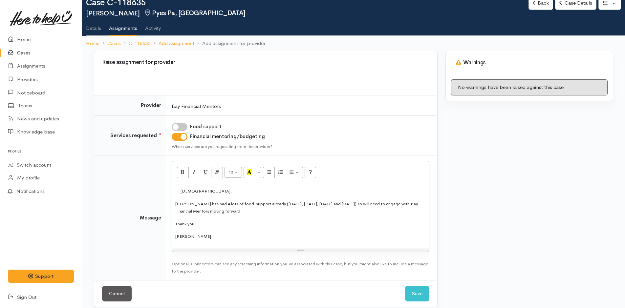
scroll to position [23, 0]
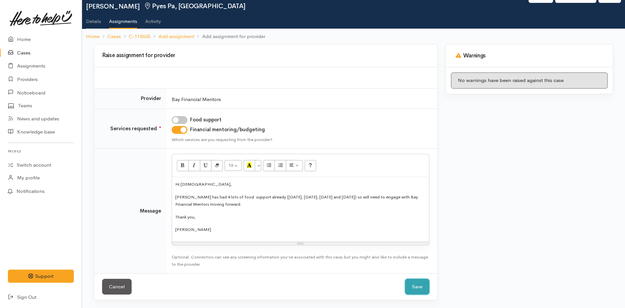
click at [416, 289] on button "Save" at bounding box center [417, 287] width 24 height 16
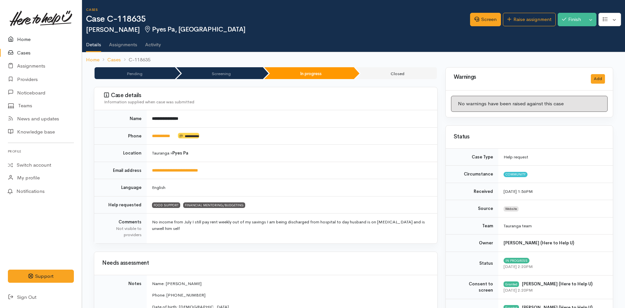
click at [20, 40] on link "Home" at bounding box center [41, 39] width 82 height 13
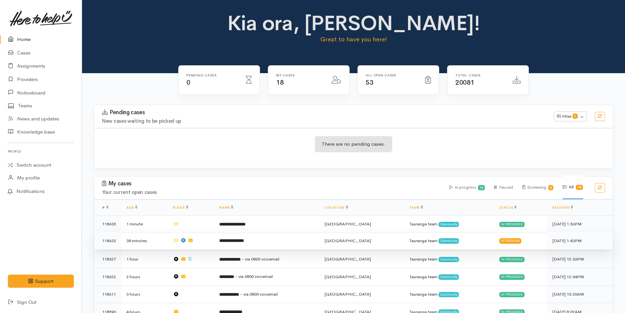
click at [242, 240] on b "**********" at bounding box center [231, 241] width 25 height 4
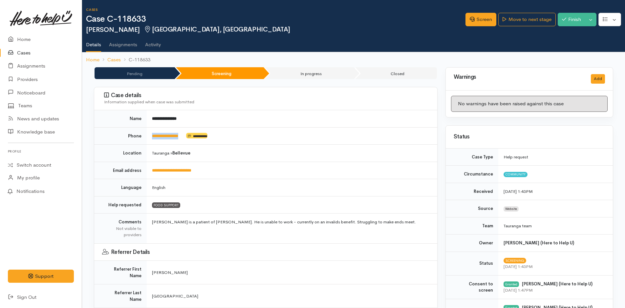
drag, startPoint x: 189, startPoint y: 135, endPoint x: 151, endPoint y: 132, distance: 38.2
click at [151, 132] on td "**********" at bounding box center [292, 135] width 291 height 17
copy td "**********"
click at [19, 38] on link "Home" at bounding box center [41, 39] width 82 height 13
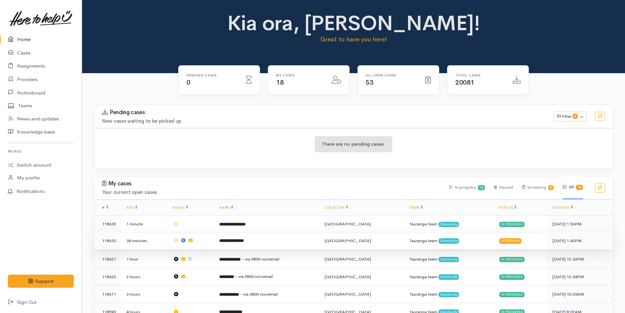
click at [244, 239] on b "**********" at bounding box center [231, 241] width 25 height 4
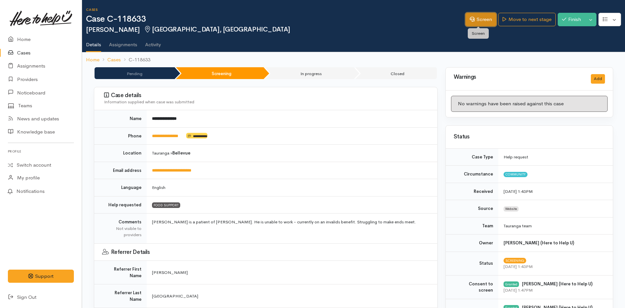
click at [479, 21] on link "Screen" at bounding box center [481, 19] width 31 height 13
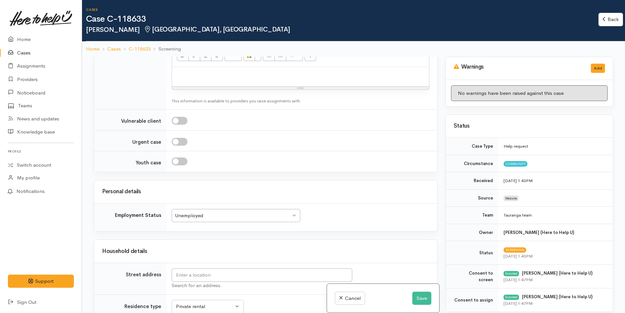
scroll to position [788, 0]
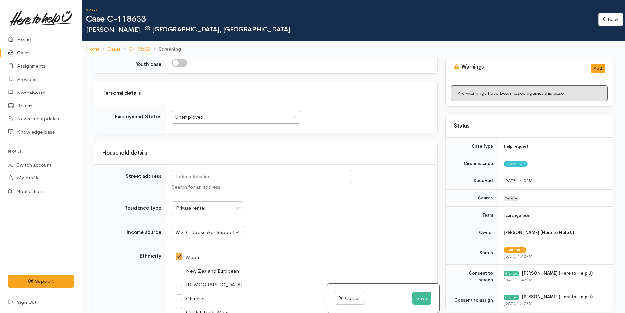
click at [259, 176] on input "text" at bounding box center [262, 176] width 181 height 13
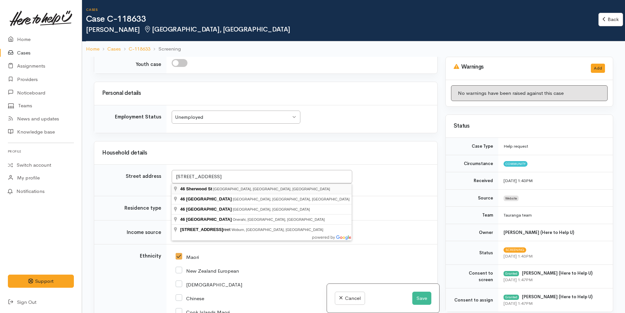
type input "46 Sherwood St, Bellevue, Tauranga, New Zealand"
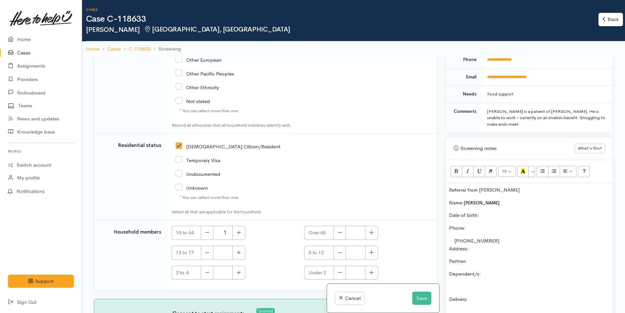
scroll to position [361, 0]
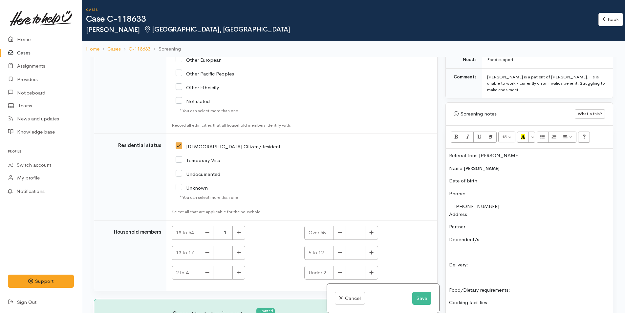
click at [493, 227] on p "Partner:" at bounding box center [529, 227] width 161 height 8
click at [509, 242] on p "Dependent/s:" at bounding box center [529, 240] width 161 height 8
click at [494, 190] on p "Phone:" at bounding box center [529, 194] width 161 height 8
click at [495, 182] on p "Date of birth:" at bounding box center [529, 181] width 161 height 8
click at [508, 264] on p "Delivery:" at bounding box center [529, 265] width 161 height 8
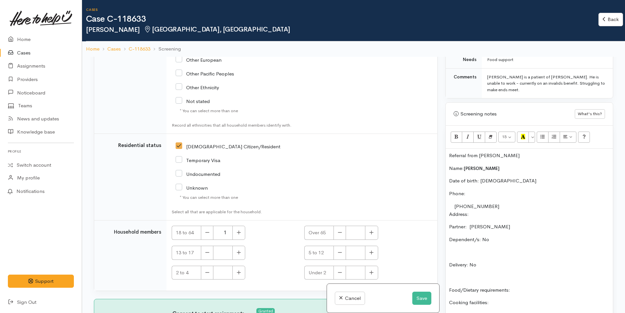
click at [546, 285] on div "Referral from Ngati Kahu Name: Thomas Gardiner Date of birth: 19/11/1979 Phone:…" at bounding box center [529, 264] width 167 height 230
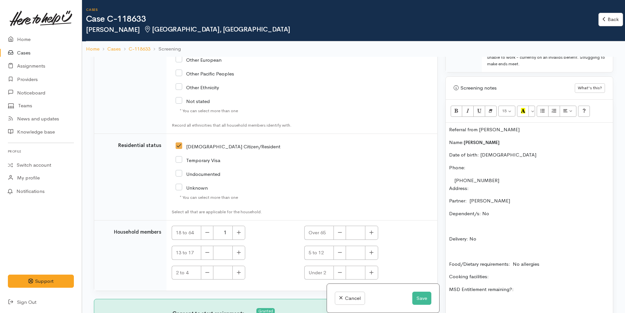
scroll to position [427, 0]
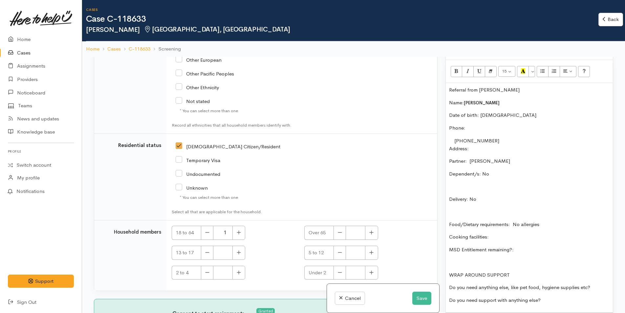
click at [508, 237] on p "Cooking facilities:" at bounding box center [529, 238] width 161 height 8
click at [546, 249] on p "MSD Entitlement remaining?:" at bounding box center [529, 250] width 161 height 8
click at [598, 289] on p "Do you need anything else, like pet food, hygiene supplies etc?" at bounding box center [529, 288] width 161 height 8
click at [559, 299] on p "Do you need support with anything else?" at bounding box center [529, 301] width 161 height 8
click at [237, 234] on icon "button" at bounding box center [239, 232] width 4 height 5
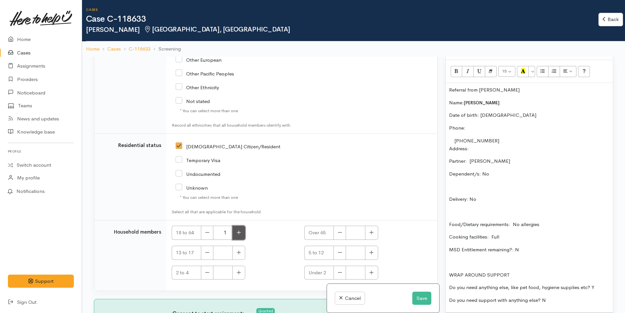
type input "2"
click at [566, 223] on p "Food/Dietary requirements: No allergies" at bounding box center [529, 225] width 161 height 8
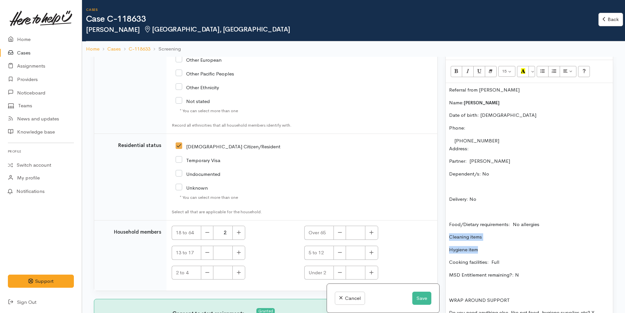
drag, startPoint x: 483, startPoint y: 248, endPoint x: 450, endPoint y: 234, distance: 35.4
click at [450, 234] on div "Referral from Ngati Kahu Name: Thomas Gardiner Date of birth: 19/11/1979 Phone:…" at bounding box center [529, 210] width 167 height 255
click at [544, 70] on icon "Unordered list (CTRL+SHIFT+NUM7)" at bounding box center [543, 71] width 4 height 6
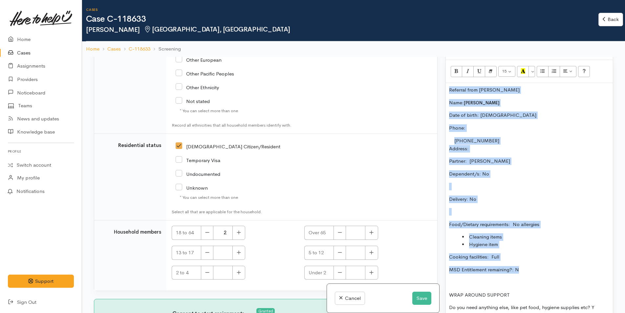
drag, startPoint x: 529, startPoint y: 270, endPoint x: 434, endPoint y: 90, distance: 203.6
click at [434, 90] on div "Related cases There are no other cases from the same person found. Manually lin…" at bounding box center [353, 213] width 527 height 313
copy div "Referral from Ngati Kahu Name: Thomas Gardiner Date of birth: 19/11/1979 Phone:…"
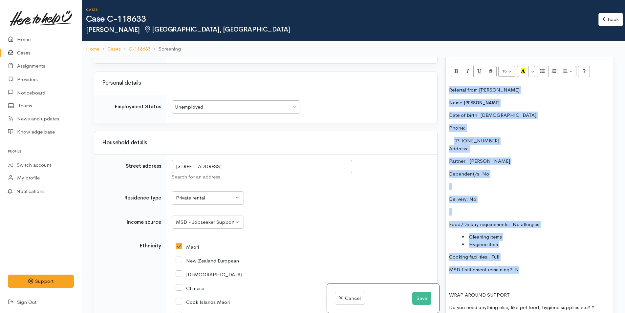
scroll to position [601, 0]
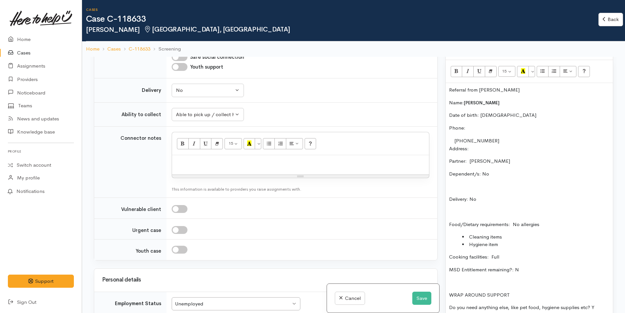
click at [214, 157] on div at bounding box center [300, 164] width 257 height 19
paste div
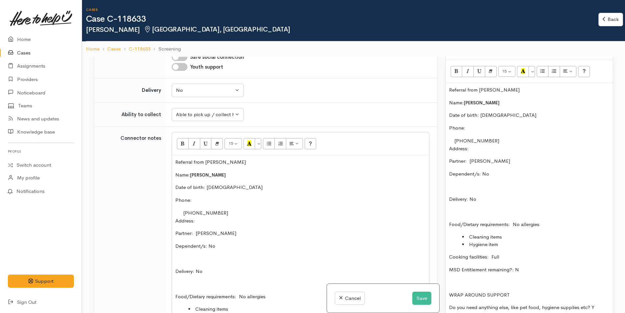
scroll to position [32, 0]
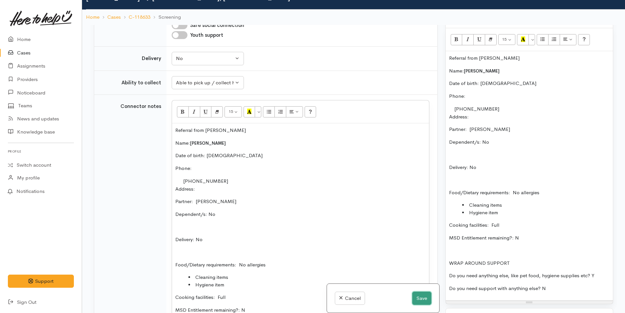
click at [421, 299] on button "Save" at bounding box center [421, 298] width 19 height 13
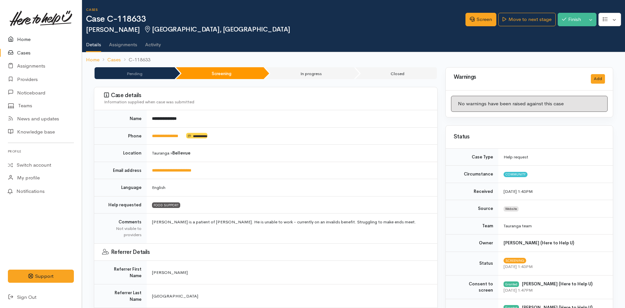
click at [23, 38] on link "Home" at bounding box center [41, 39] width 82 height 13
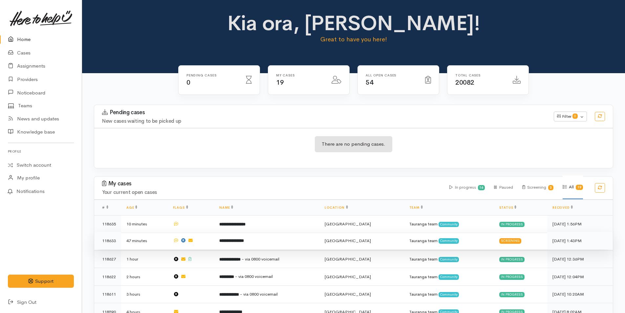
scroll to position [197, 0]
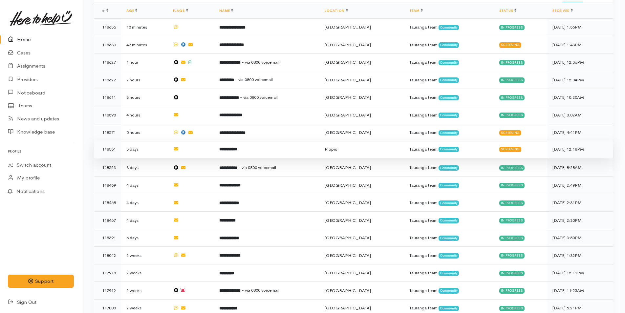
click at [253, 147] on td "**********" at bounding box center [266, 150] width 105 height 18
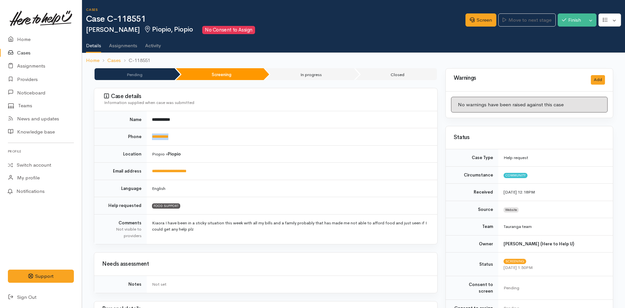
drag, startPoint x: 195, startPoint y: 140, endPoint x: 148, endPoint y: 141, distance: 47.6
click at [148, 141] on td "**********" at bounding box center [292, 136] width 291 height 17
copy link "**********"
click at [483, 20] on link "Screen" at bounding box center [481, 19] width 31 height 13
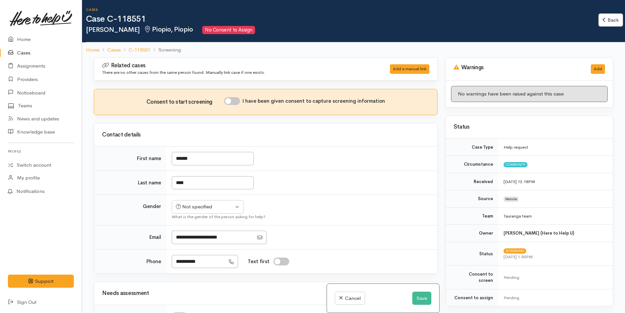
click at [234, 102] on input "I have been given consent to capture screening information" at bounding box center [232, 101] width 16 height 8
checkbox input "true"
click at [421, 298] on button "Save" at bounding box center [421, 298] width 19 height 13
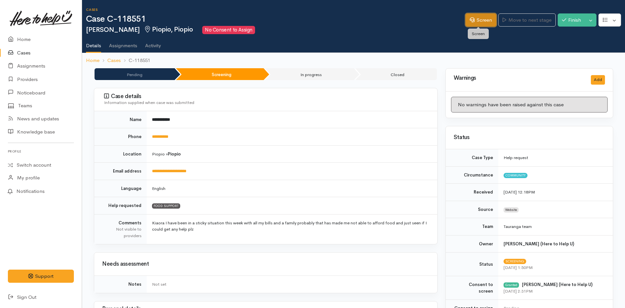
click at [486, 18] on link "Screen" at bounding box center [481, 19] width 31 height 13
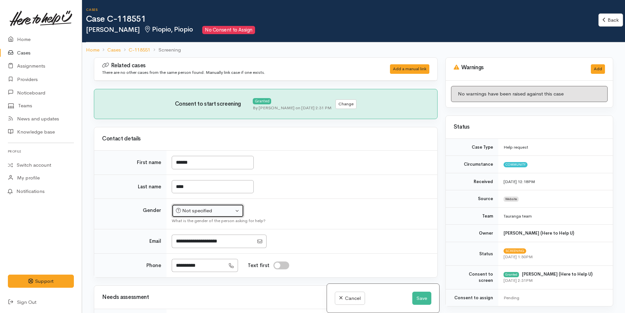
click at [190, 211] on div "Not specified" at bounding box center [205, 211] width 58 height 8
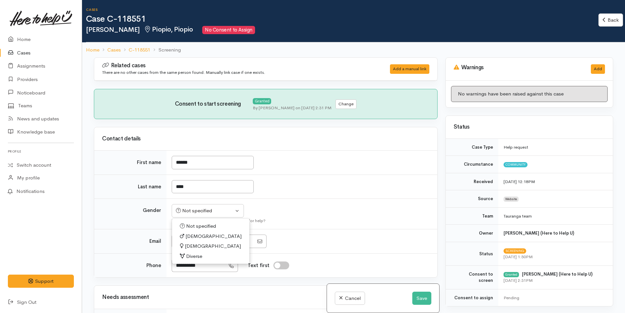
click at [190, 247] on span "[DEMOGRAPHIC_DATA]" at bounding box center [213, 247] width 56 height 8
select select "[DEMOGRAPHIC_DATA]"
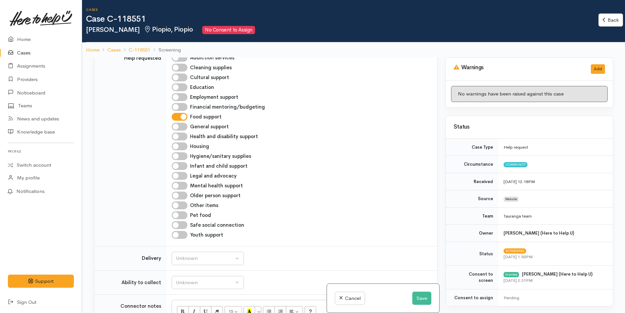
scroll to position [394, 0]
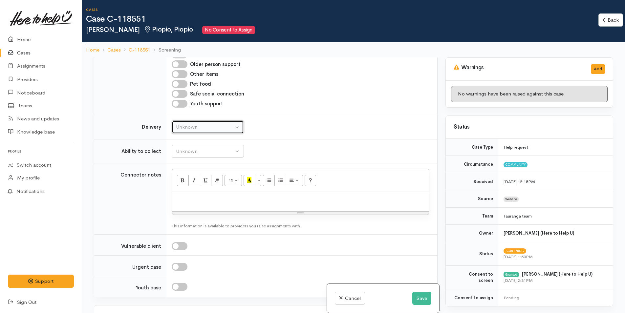
click at [198, 127] on div "Unknown" at bounding box center [205, 127] width 58 height 8
click at [188, 188] on link "No" at bounding box center [208, 189] width 72 height 10
select select "1"
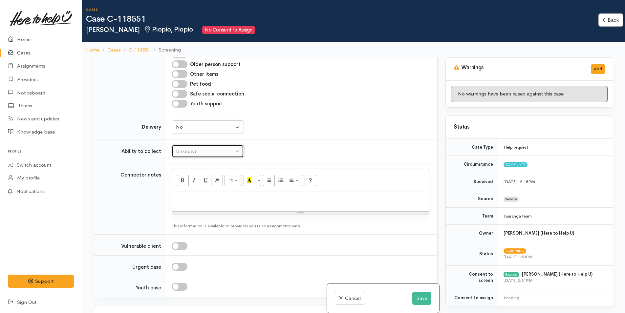
click at [216, 155] on div "Unknown" at bounding box center [205, 152] width 58 height 8
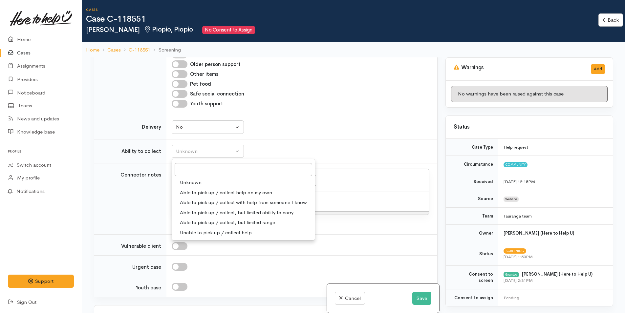
click at [212, 192] on span "Able to pick up / collect help on my own" at bounding box center [226, 193] width 92 height 8
select select "2"
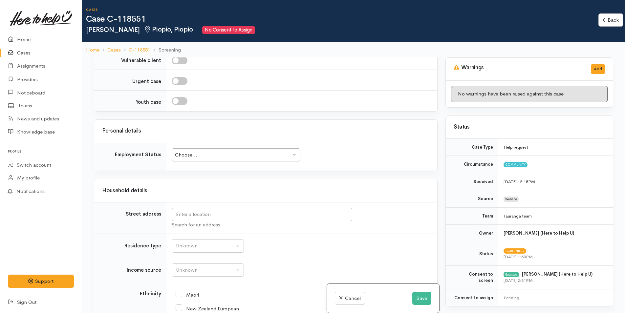
scroll to position [624, 0]
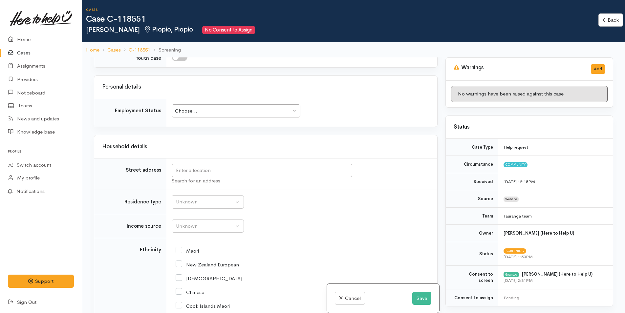
click at [215, 114] on div "Choose..." at bounding box center [233, 111] width 116 height 8
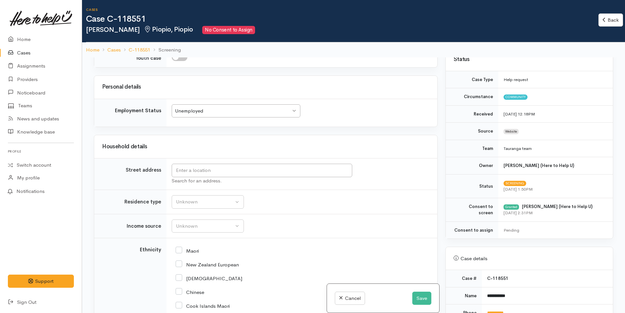
scroll to position [131, 0]
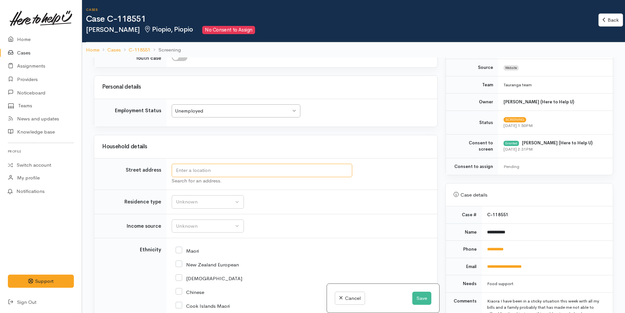
click at [345, 170] on input "text" at bounding box center [262, 170] width 181 height 13
click at [202, 173] on input "16 Tapuaituway" at bounding box center [262, 170] width 181 height 13
click at [218, 170] on input "16 Tapuaitu way" at bounding box center [262, 170] width 181 height 13
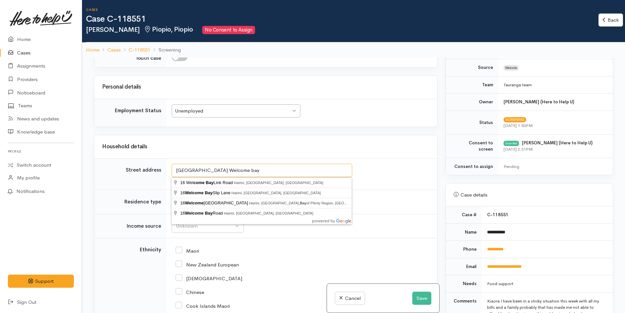
click at [239, 170] on input "16 Tapuaitu Way Welcome bay" at bounding box center [262, 170] width 181 height 13
click at [198, 169] on input "16 Tapuaitu Way Welcome Bay" at bounding box center [262, 170] width 181 height 13
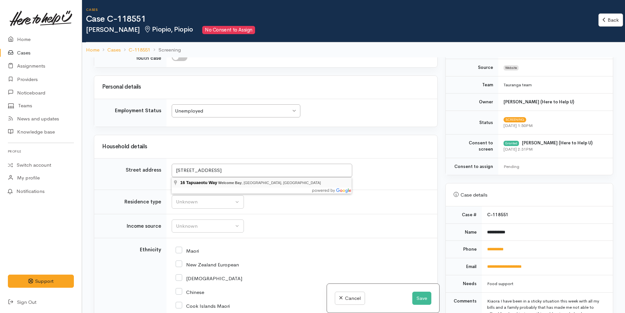
type input "16 Tapuaeotu Way, Welcome Bay, Tauranga, New Zealand"
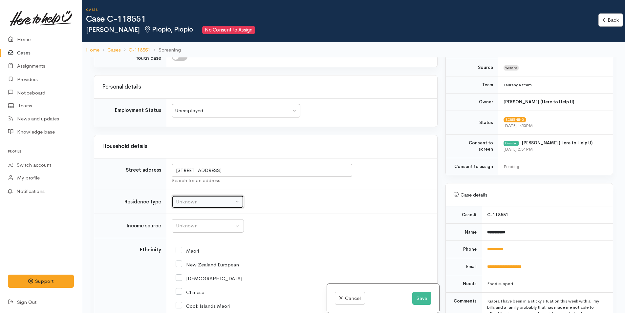
click at [191, 202] on div "Unknown" at bounding box center [205, 202] width 58 height 8
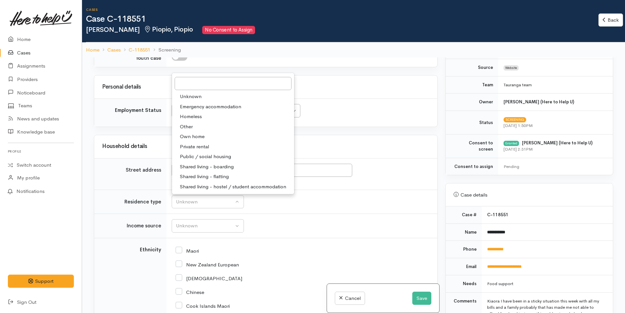
click at [201, 145] on span "Private rental" at bounding box center [194, 147] width 29 height 8
select select "2"
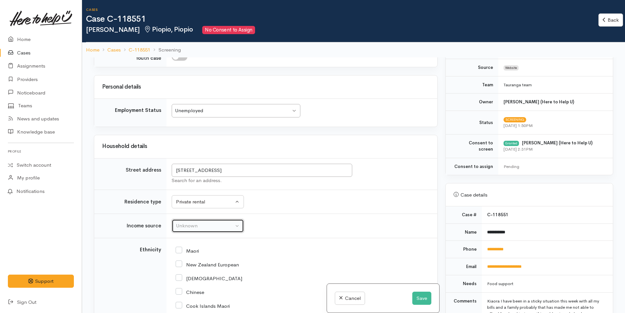
click at [190, 226] on div "Unknown" at bounding box center [205, 226] width 58 height 8
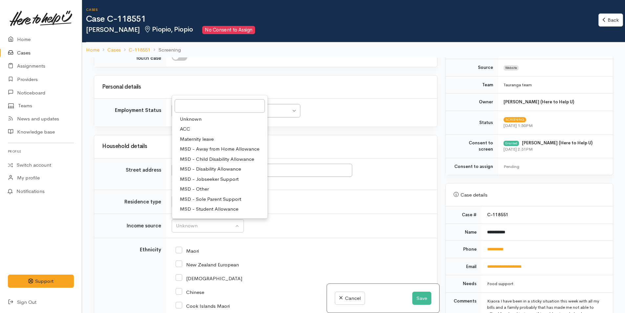
click at [205, 176] on span "MSD - Jobseeker Support" at bounding box center [209, 179] width 59 height 8
select select "4"
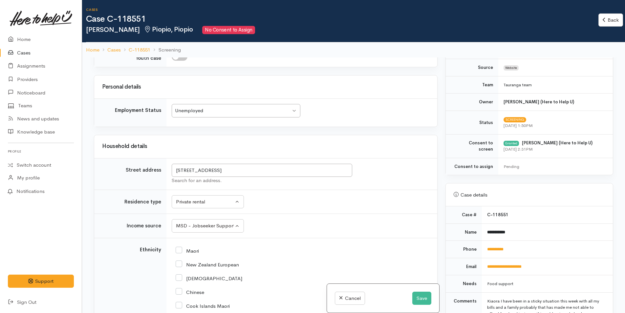
click at [182, 250] on input "Maori" at bounding box center [187, 251] width 23 height 6
checkbox input "true"
click at [197, 200] on div "Private rental" at bounding box center [205, 202] width 58 height 8
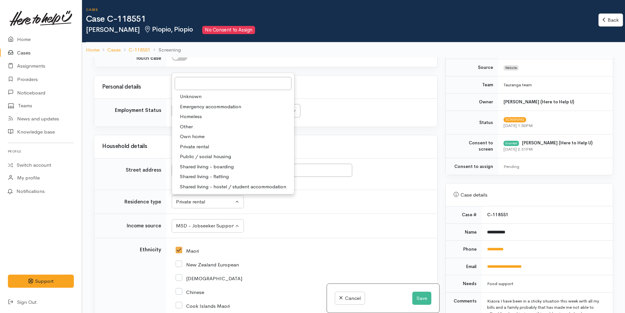
click at [226, 167] on span "Shared living - boarding" at bounding box center [207, 167] width 54 height 8
select select "4"
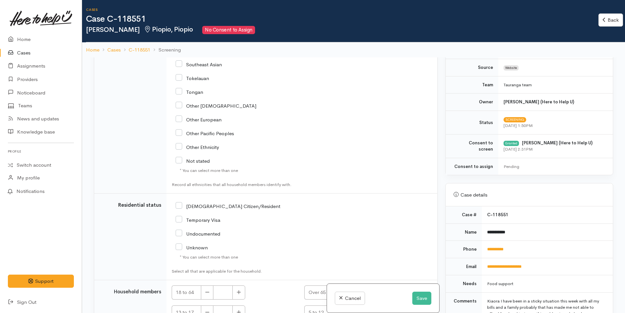
scroll to position [1175, 0]
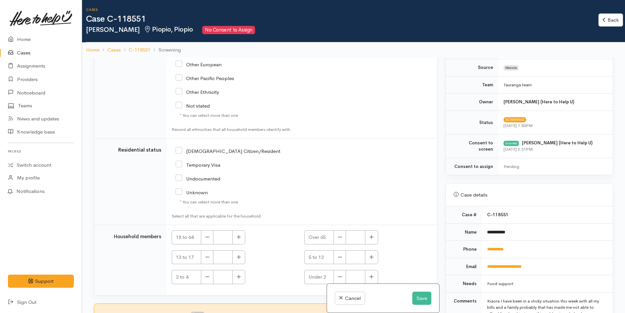
click at [177, 149] on input "NZ Citizen/Resident" at bounding box center [228, 151] width 105 height 6
checkbox input "true"
click at [235, 237] on button "button" at bounding box center [239, 238] width 13 height 14
type input "1"
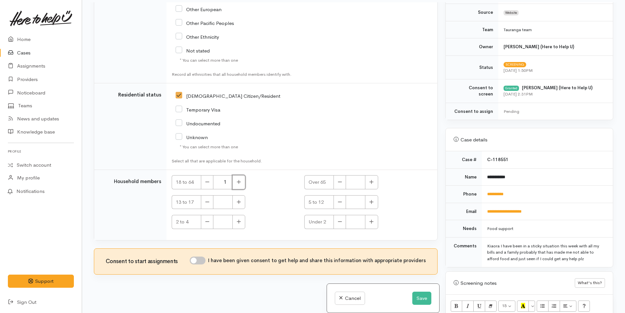
scroll to position [57, 0]
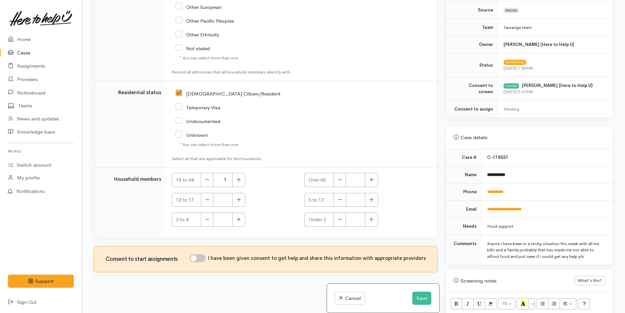
click at [205, 258] on input "I have been given consent to get help and share this information with appropria…" at bounding box center [198, 259] width 16 height 8
checkbox input "true"
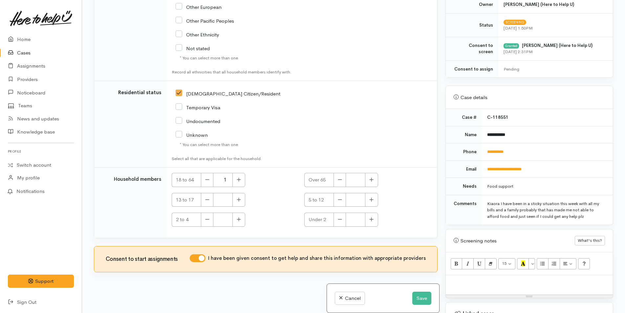
scroll to position [296, 0]
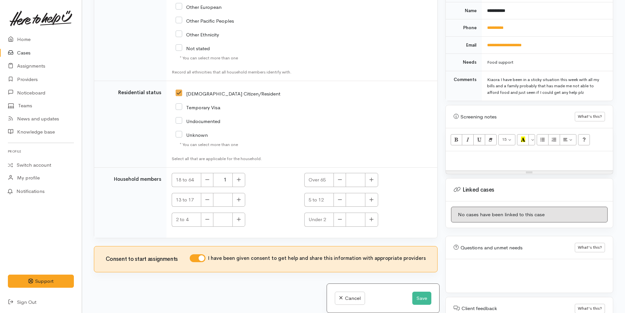
click at [458, 161] on p at bounding box center [529, 159] width 161 height 8
paste div
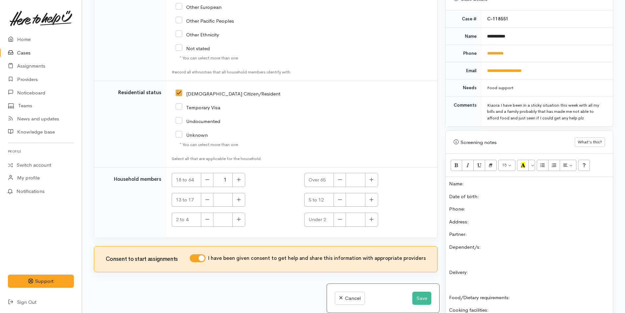
scroll to position [268, 0]
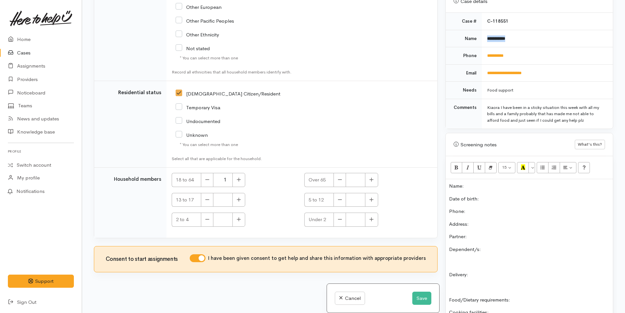
drag, startPoint x: 525, startPoint y: 36, endPoint x: 483, endPoint y: 35, distance: 41.7
click at [483, 35] on td "**********" at bounding box center [547, 38] width 131 height 17
copy b "**********"
click at [479, 189] on p "Name:" at bounding box center [529, 187] width 161 height 8
drag, startPoint x: 513, startPoint y: 55, endPoint x: 480, endPoint y: 55, distance: 32.8
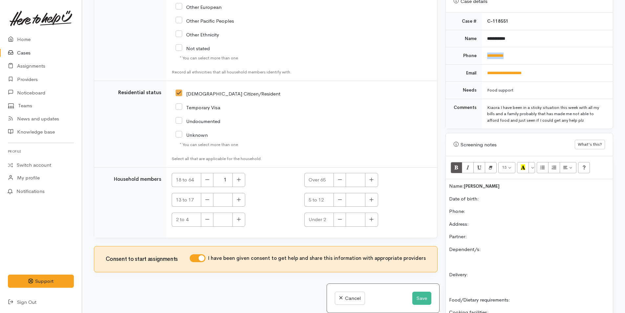
click at [480, 55] on tr "**********" at bounding box center [529, 55] width 167 height 17
copy tr "**********"
click at [475, 215] on div "Name: Navana Tata Date of birth: Phone:  Address:  Partner: Dependent/s: Delive…" at bounding box center [529, 283] width 167 height 209
click at [478, 209] on p "Phone:" at bounding box center [529, 212] width 161 height 8
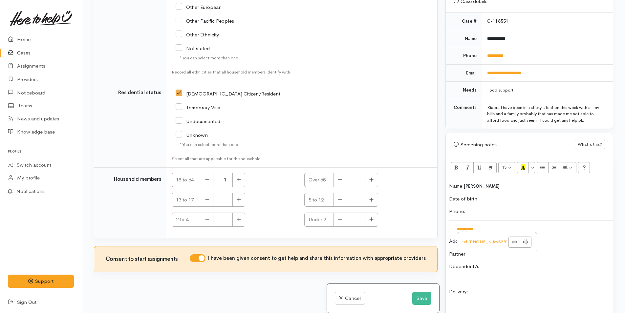
click at [485, 198] on p "Date of birth:" at bounding box center [529, 199] width 161 height 8
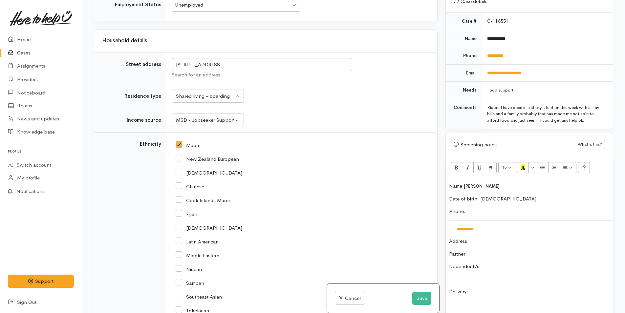
scroll to position [814, 0]
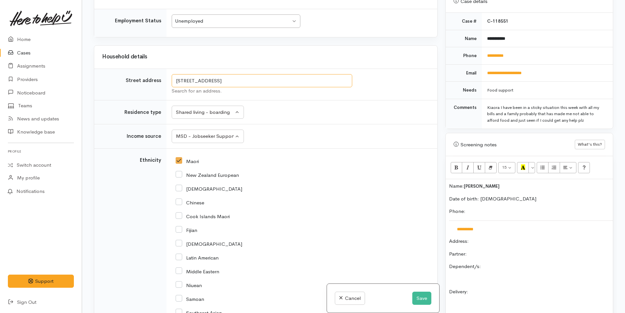
drag, startPoint x: 311, startPoint y: 80, endPoint x: 174, endPoint y: 77, distance: 136.7
click at [174, 77] on input "16 Tapuaeotu Way, Welcome Bay, Tauranga, New Zealand" at bounding box center [262, 80] width 181 height 13
click at [489, 242] on p "Address:" at bounding box center [529, 242] width 161 height 8
click at [486, 260] on div "**********" at bounding box center [529, 292] width 167 height 226
click at [485, 256] on p "Partner:" at bounding box center [529, 255] width 161 height 8
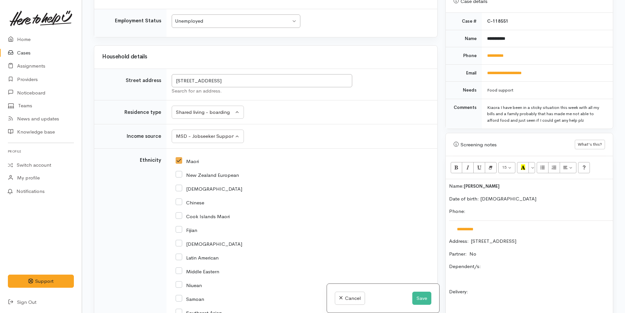
click at [521, 265] on p "Dependent/s:" at bounding box center [529, 267] width 161 height 8
click at [505, 297] on div "**********" at bounding box center [529, 292] width 167 height 226
click at [499, 287] on div "**********" at bounding box center [529, 292] width 167 height 226
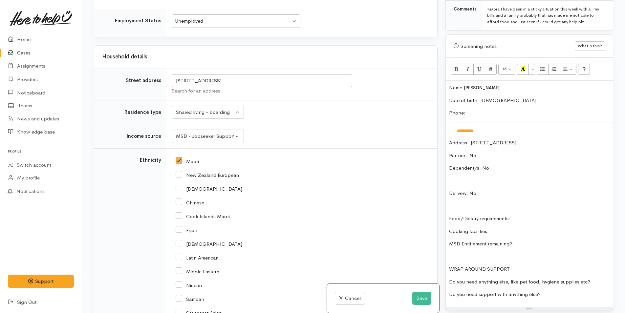
click at [528, 217] on p "Food/Dietary requirements:" at bounding box center [529, 219] width 161 height 8
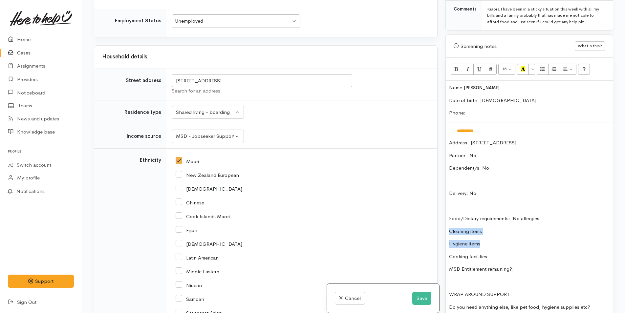
drag, startPoint x: 486, startPoint y: 244, endPoint x: 441, endPoint y: 230, distance: 46.6
click at [441, 230] on div "Related cases There are other cases potentially from the same person, address o…" at bounding box center [353, 156] width 527 height 313
click at [545, 69] on icon "Unordered list (CTRL+SHIFT+NUM7)" at bounding box center [543, 69] width 4 height 6
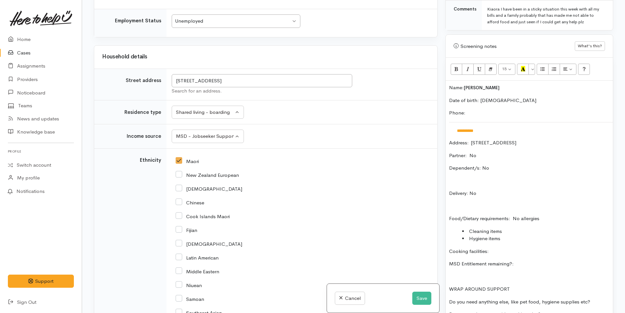
click at [504, 247] on div "**********" at bounding box center [529, 204] width 167 height 246
click at [530, 262] on p "MSD Entitlement remaining?:" at bounding box center [529, 264] width 161 height 8
click at [604, 299] on p "Do you need anything else, like pet food, hygiene supplies etc?" at bounding box center [529, 303] width 161 height 8
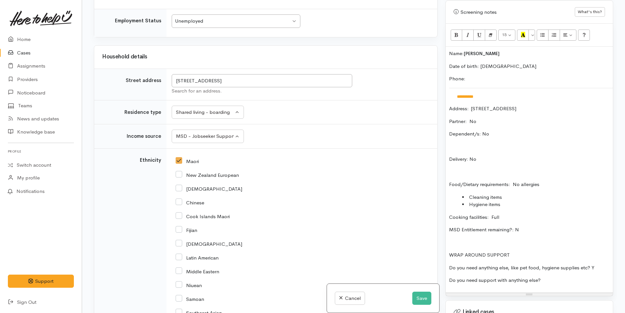
scroll to position [432, 0]
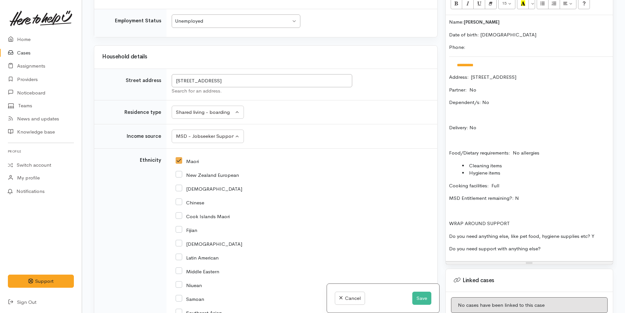
click at [569, 247] on p "Do you need support with anything else?" at bounding box center [529, 249] width 161 height 8
click at [448, 24] on div "**********" at bounding box center [529, 138] width 167 height 246
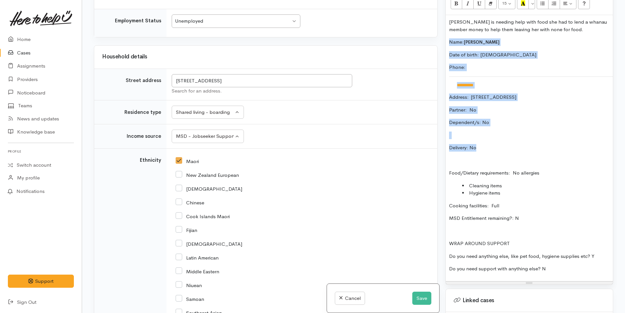
drag, startPoint x: 484, startPoint y: 147, endPoint x: 438, endPoint y: 42, distance: 114.7
click at [438, 42] on div "Related cases There are other cases potentially from the same person, address o…" at bounding box center [353, 156] width 527 height 313
copy div "**********"
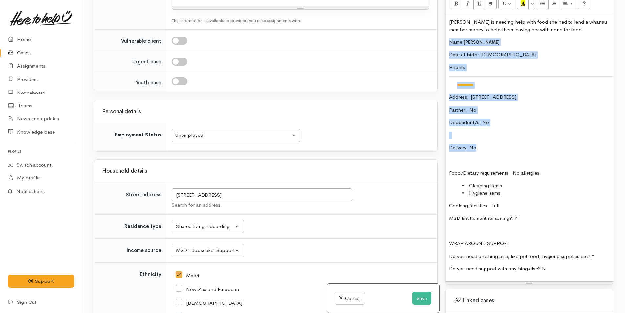
scroll to position [584, 0]
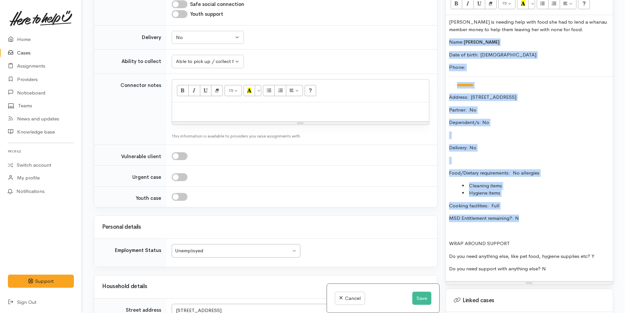
drag, startPoint x: 544, startPoint y: 219, endPoint x: 442, endPoint y: 44, distance: 202.7
click at [442, 44] on div "Warnings Add No warnings have been raised against this case Add Warning Title ●…" at bounding box center [530, 156] width 176 height 313
copy div "**********"
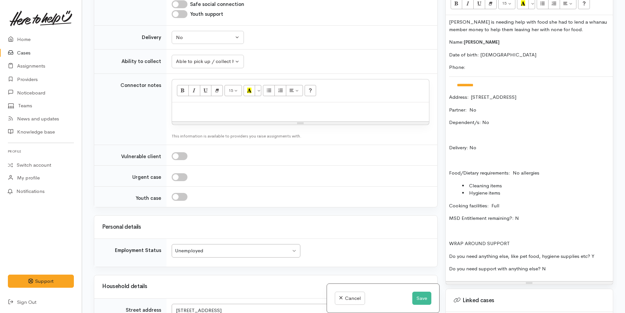
click at [195, 112] on p at bounding box center [300, 110] width 251 height 8
paste div
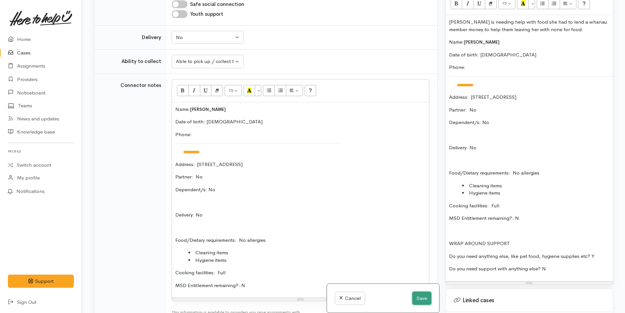
click at [424, 297] on button "Save" at bounding box center [421, 298] width 19 height 13
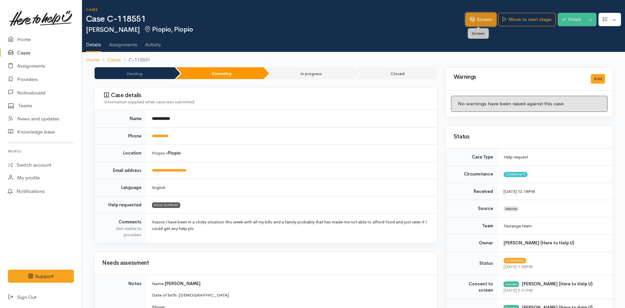
click at [472, 15] on link "Screen" at bounding box center [481, 19] width 31 height 13
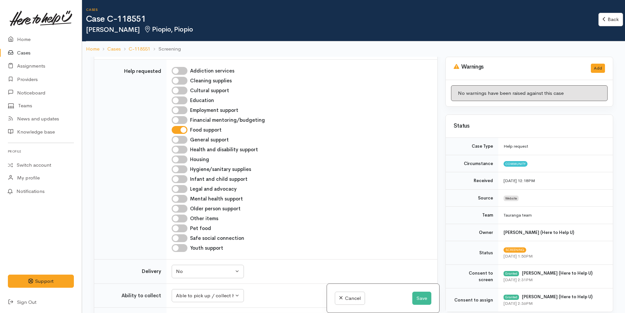
scroll to position [460, 0]
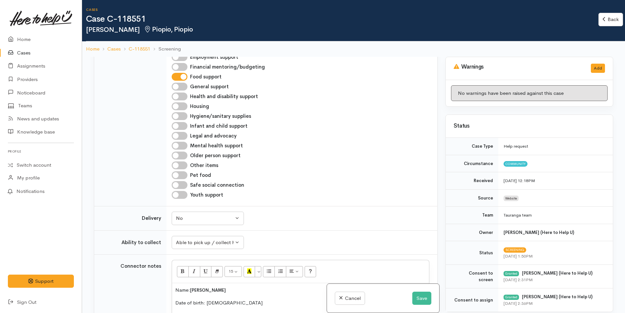
click at [183, 115] on input "Hygiene/sanitary supplies" at bounding box center [180, 116] width 16 height 8
checkbox input "true"
click at [185, 165] on input "Other items" at bounding box center [180, 166] width 16 height 8
checkbox input "true"
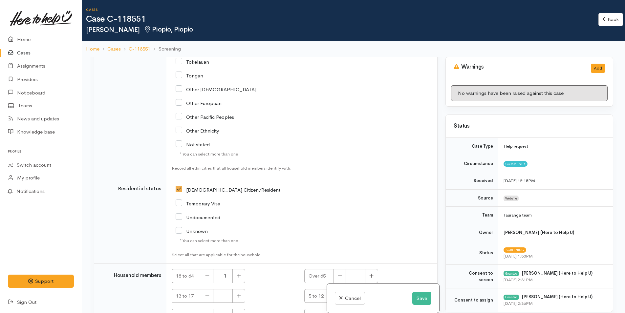
scroll to position [1369, 0]
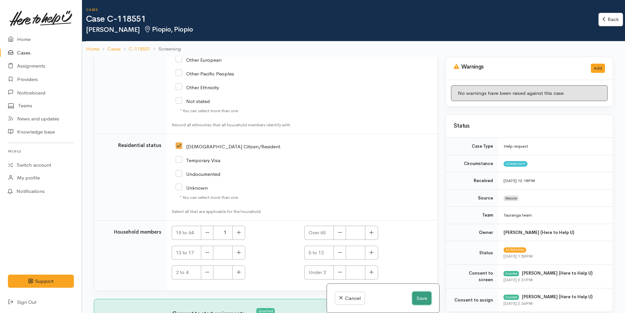
click at [416, 299] on button "Save" at bounding box center [421, 298] width 19 height 13
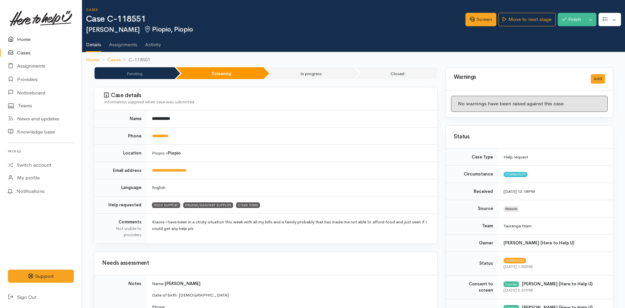
click at [28, 38] on link "Home" at bounding box center [41, 39] width 82 height 13
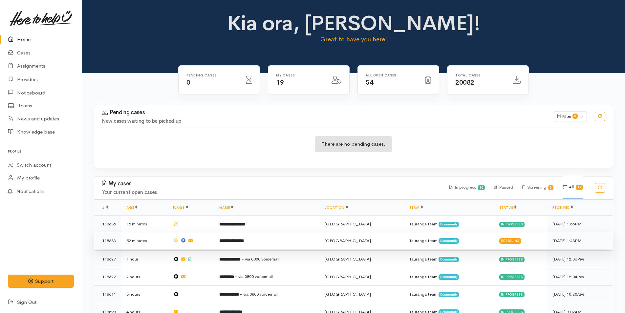
click at [256, 237] on td "**********" at bounding box center [266, 241] width 105 height 18
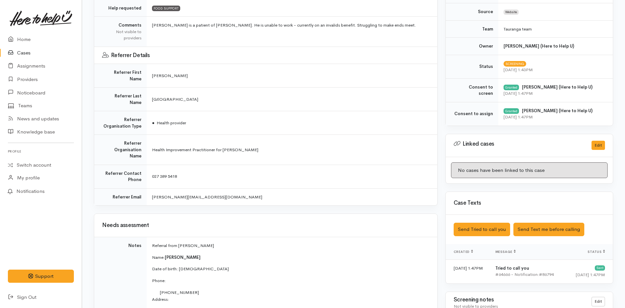
scroll to position [328, 0]
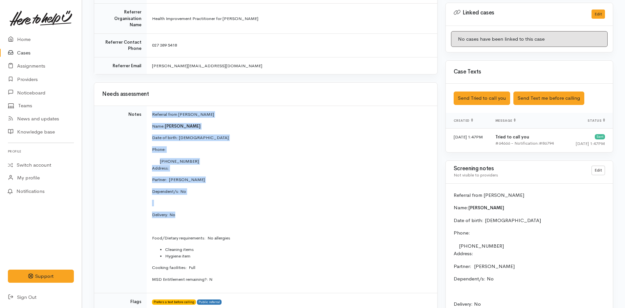
drag, startPoint x: 182, startPoint y: 198, endPoint x: 143, endPoint y: 104, distance: 101.6
click at [143, 106] on tr "Notes Referral from [PERSON_NAME] Name: [PERSON_NAME] Date of birth: [DEMOGRAPH…" at bounding box center [265, 200] width 343 height 188
click at [143, 106] on td "Notes" at bounding box center [120, 200] width 53 height 188
drag, startPoint x: 183, startPoint y: 196, endPoint x: 151, endPoint y: 94, distance: 106.6
click at [151, 106] on td "Referral from [PERSON_NAME] Name: [PERSON_NAME] Date of birth: [DEMOGRAPHIC_DAT…" at bounding box center [292, 200] width 291 height 188
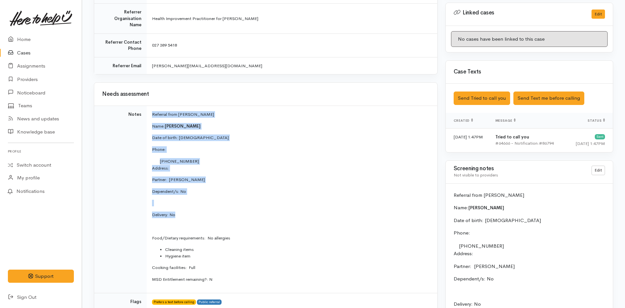
copy td "Referral from [PERSON_NAME] Name: [PERSON_NAME] Date of birth: [DEMOGRAPHIC_DAT…"
click at [22, 37] on link "Home" at bounding box center [41, 39] width 82 height 13
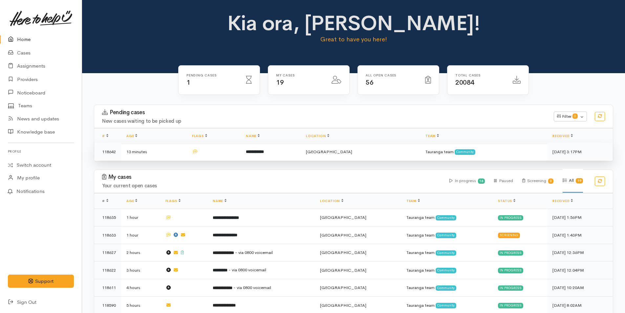
click at [264, 150] on b "**********" at bounding box center [255, 152] width 18 height 4
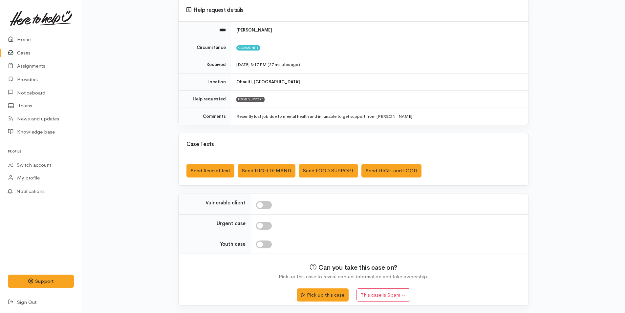
scroll to position [60, 0]
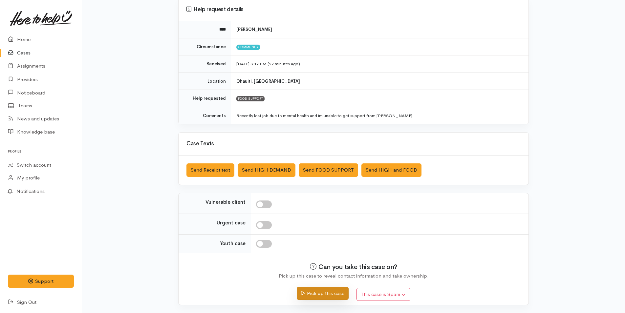
click at [321, 292] on button "Pick up this case" at bounding box center [323, 293] width 52 height 13
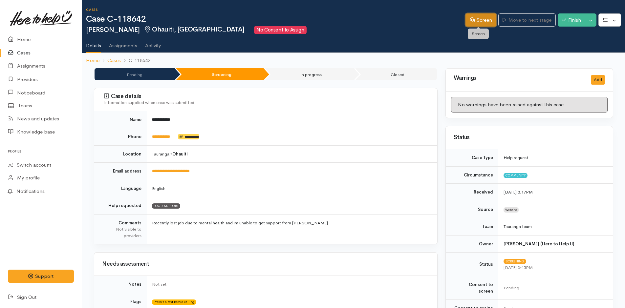
click at [490, 20] on link "Screen" at bounding box center [481, 19] width 31 height 13
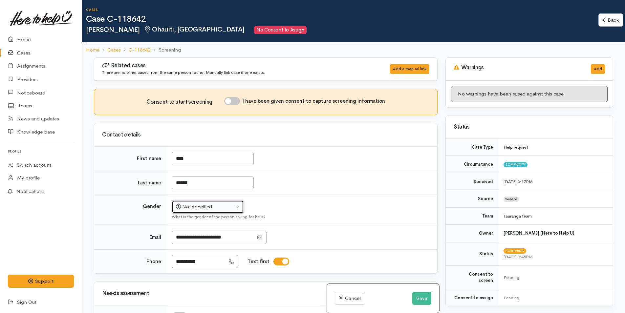
click at [188, 207] on div "Not specified" at bounding box center [205, 207] width 58 height 8
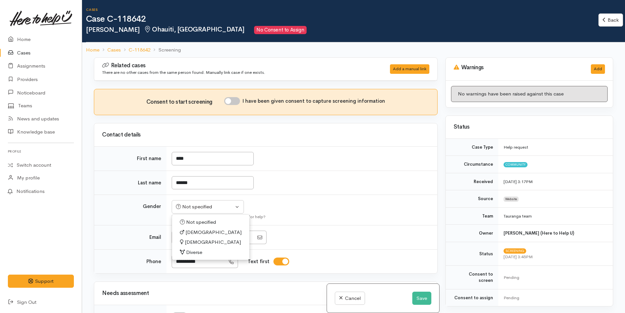
click at [195, 231] on span "[DEMOGRAPHIC_DATA]" at bounding box center [214, 233] width 56 height 8
select select "[DEMOGRAPHIC_DATA]"
click at [423, 297] on button "Save" at bounding box center [421, 298] width 19 height 13
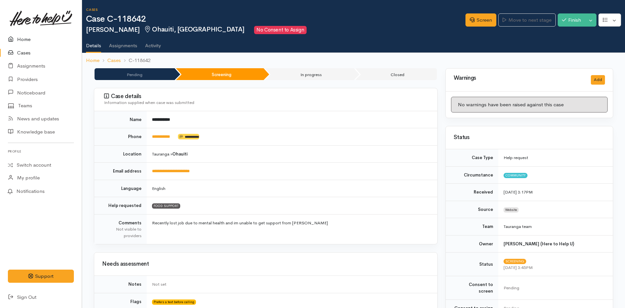
click at [20, 38] on link "Home" at bounding box center [41, 39] width 82 height 13
